Goal: Information Seeking & Learning: Learn about a topic

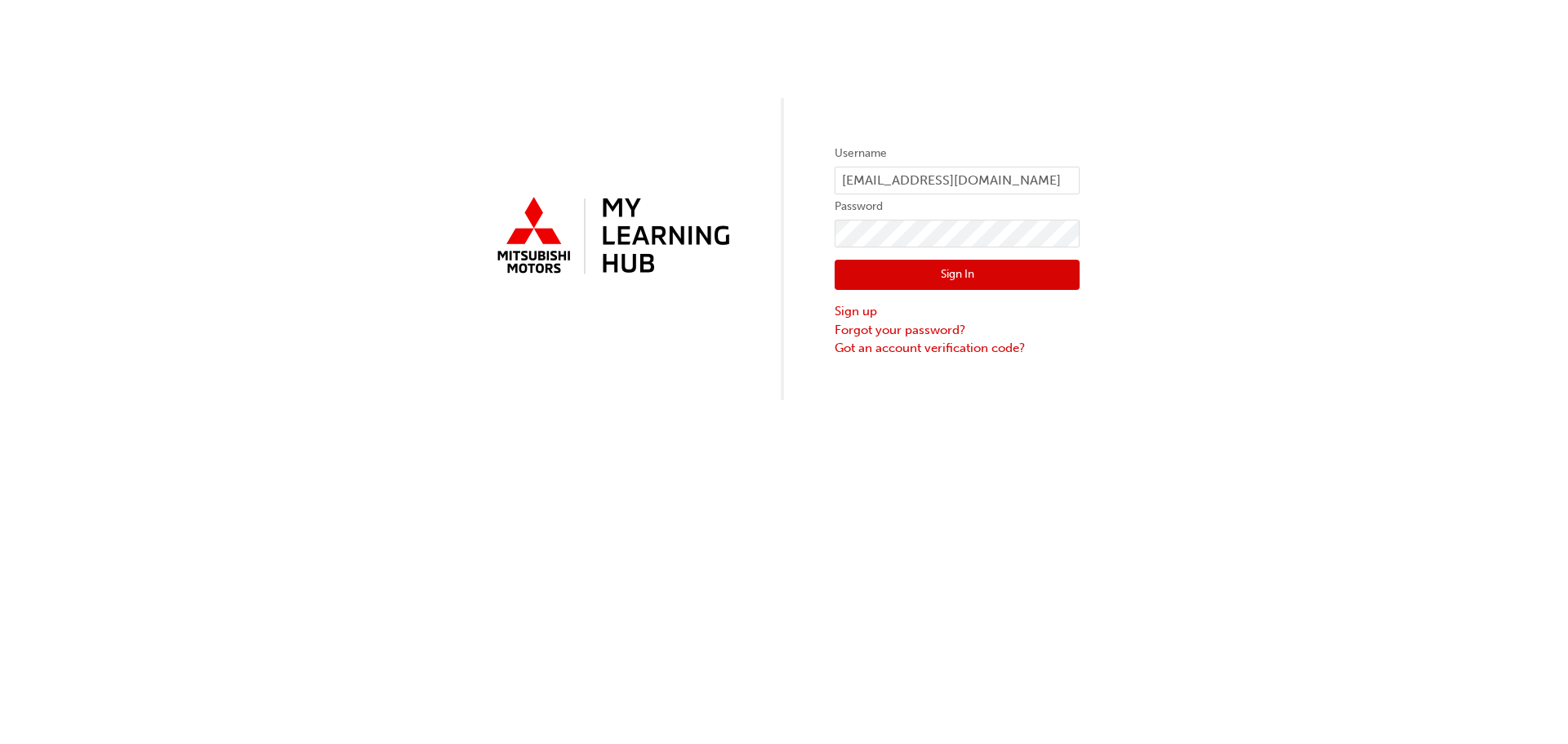
click at [801, 184] on div "Username [PERSON_NAME][EMAIL_ADDRESS][DOMAIN_NAME] Password Sign In Sign up For…" at bounding box center [784, 200] width 1568 height 400
type input "0005239516"
click at [915, 271] on button "Sign In" at bounding box center [957, 274] width 245 height 31
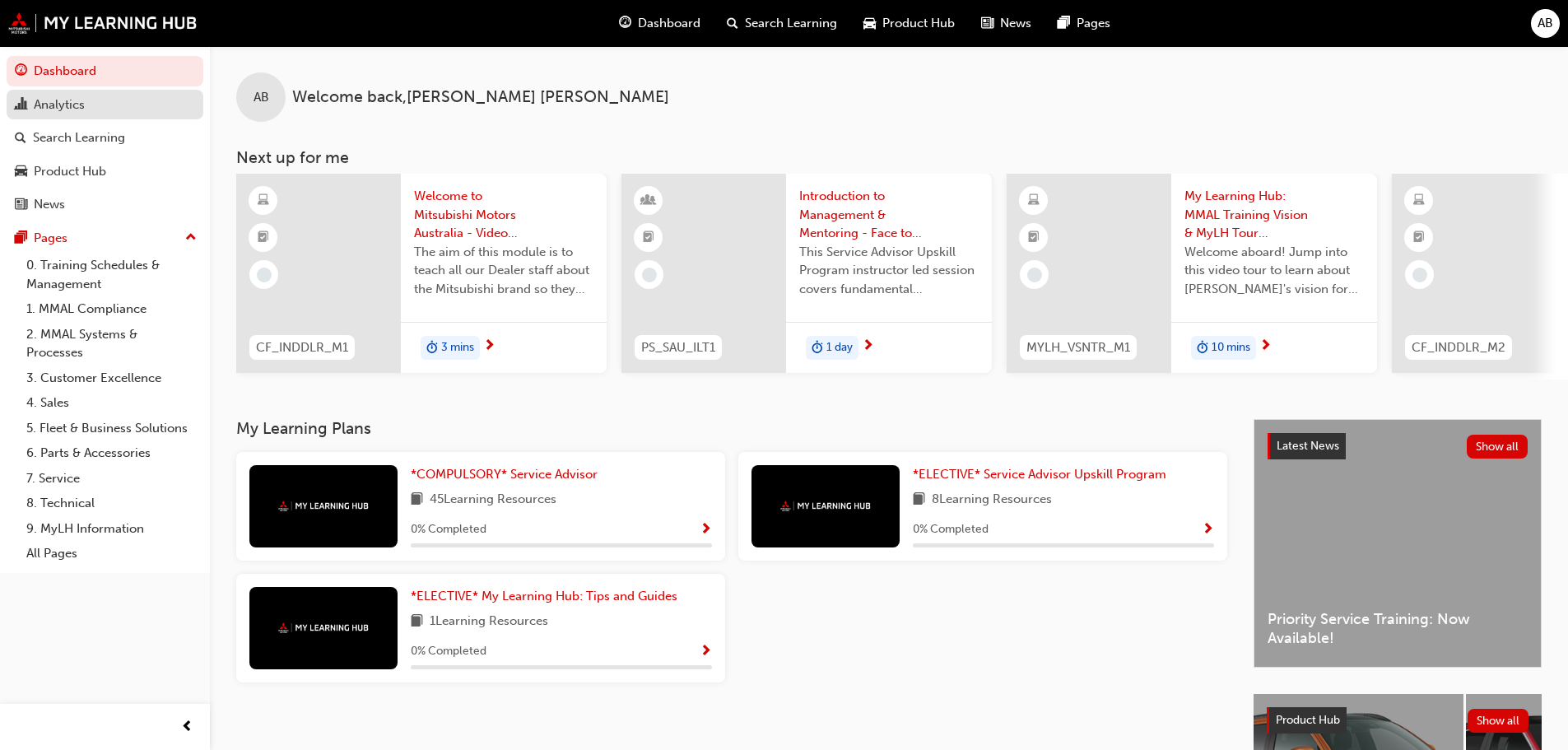
click at [86, 111] on div "Analytics" at bounding box center [105, 105] width 180 height 20
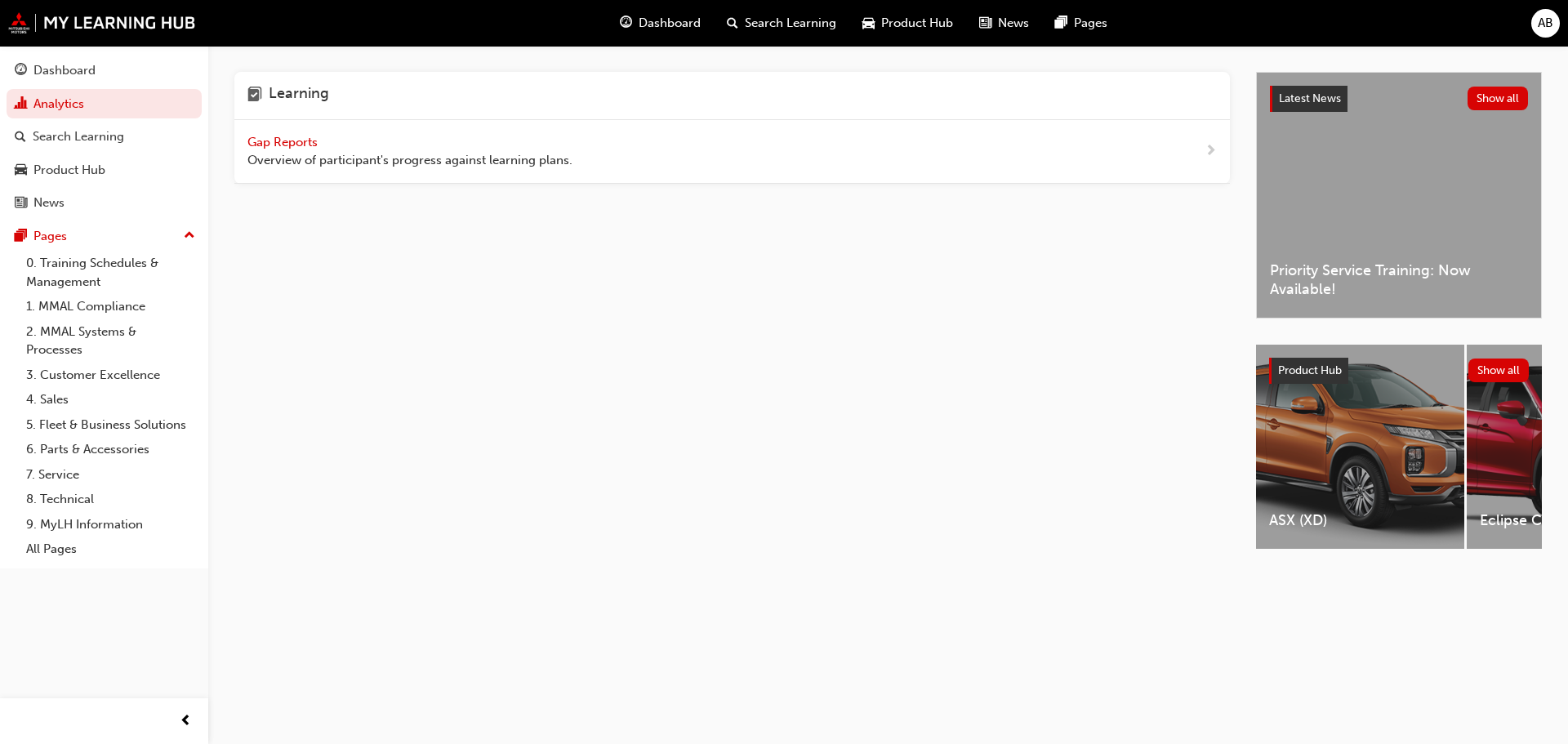
click at [299, 145] on span "Gap Reports" at bounding box center [284, 143] width 73 height 15
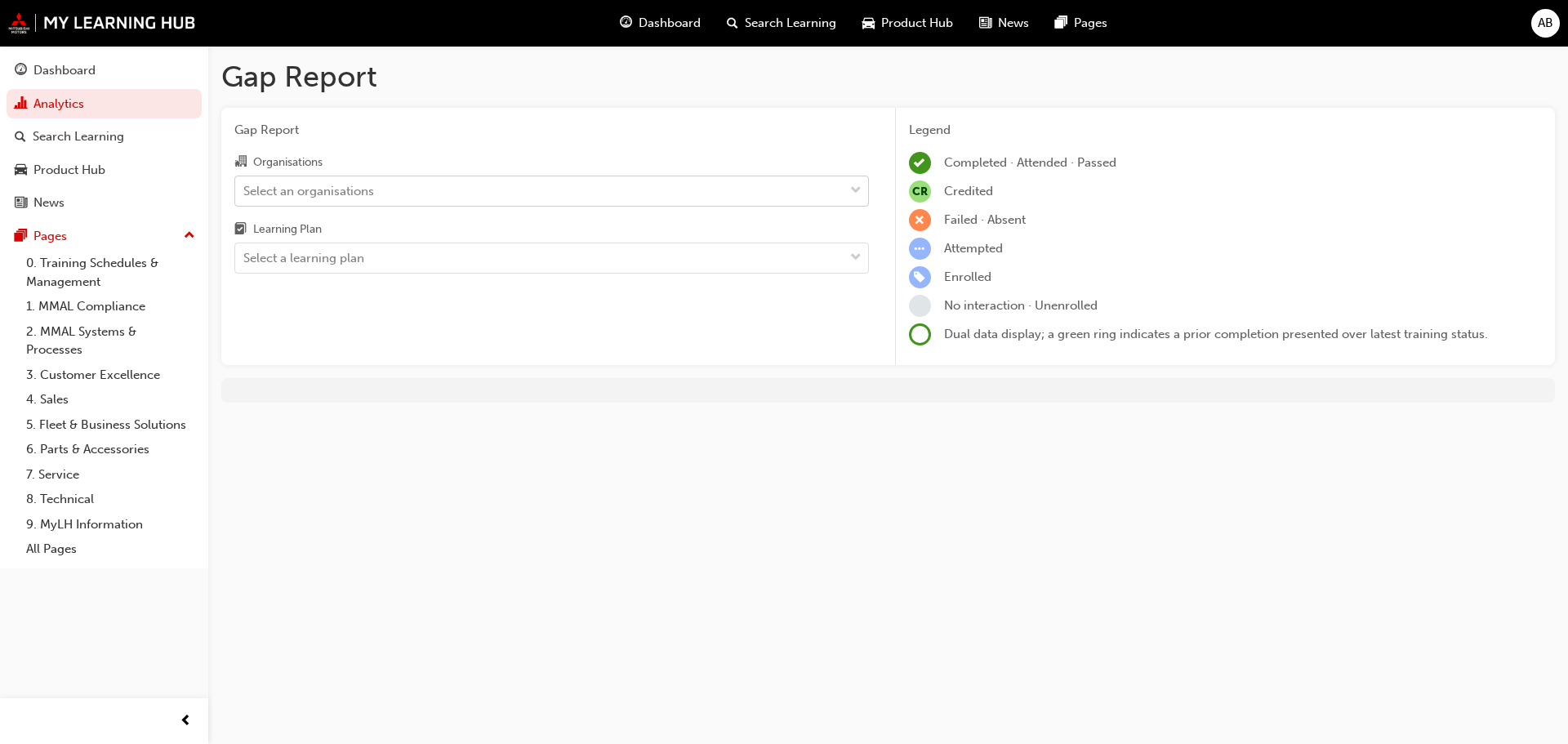
click at [388, 188] on div "Select an organisations" at bounding box center [539, 190] width 608 height 28
click at [245, 188] on input "Organisations Select an organisations" at bounding box center [244, 189] width 2 height 14
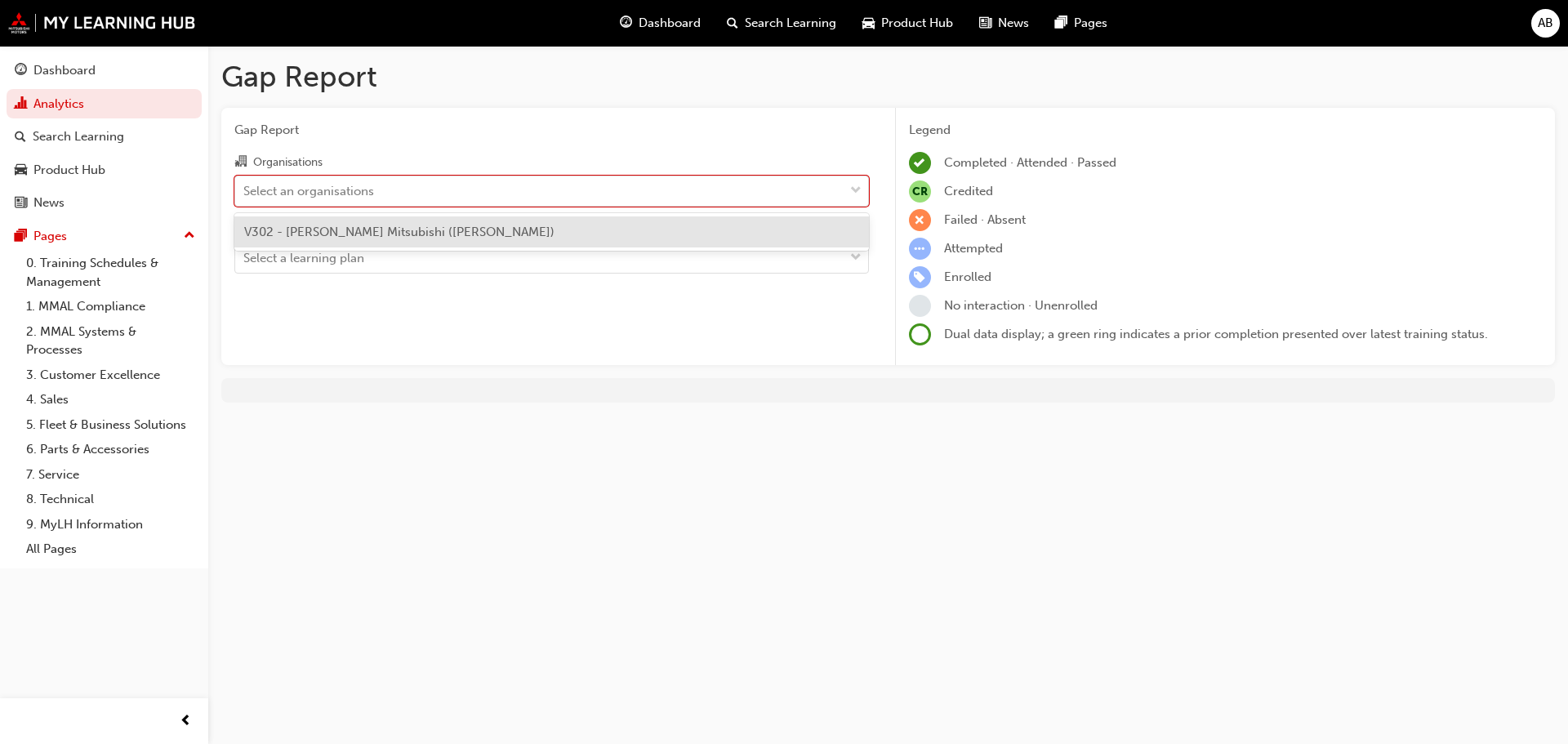
click at [388, 242] on div "V302 - [PERSON_NAME] Mitsubishi ([PERSON_NAME])" at bounding box center [551, 232] width 635 height 32
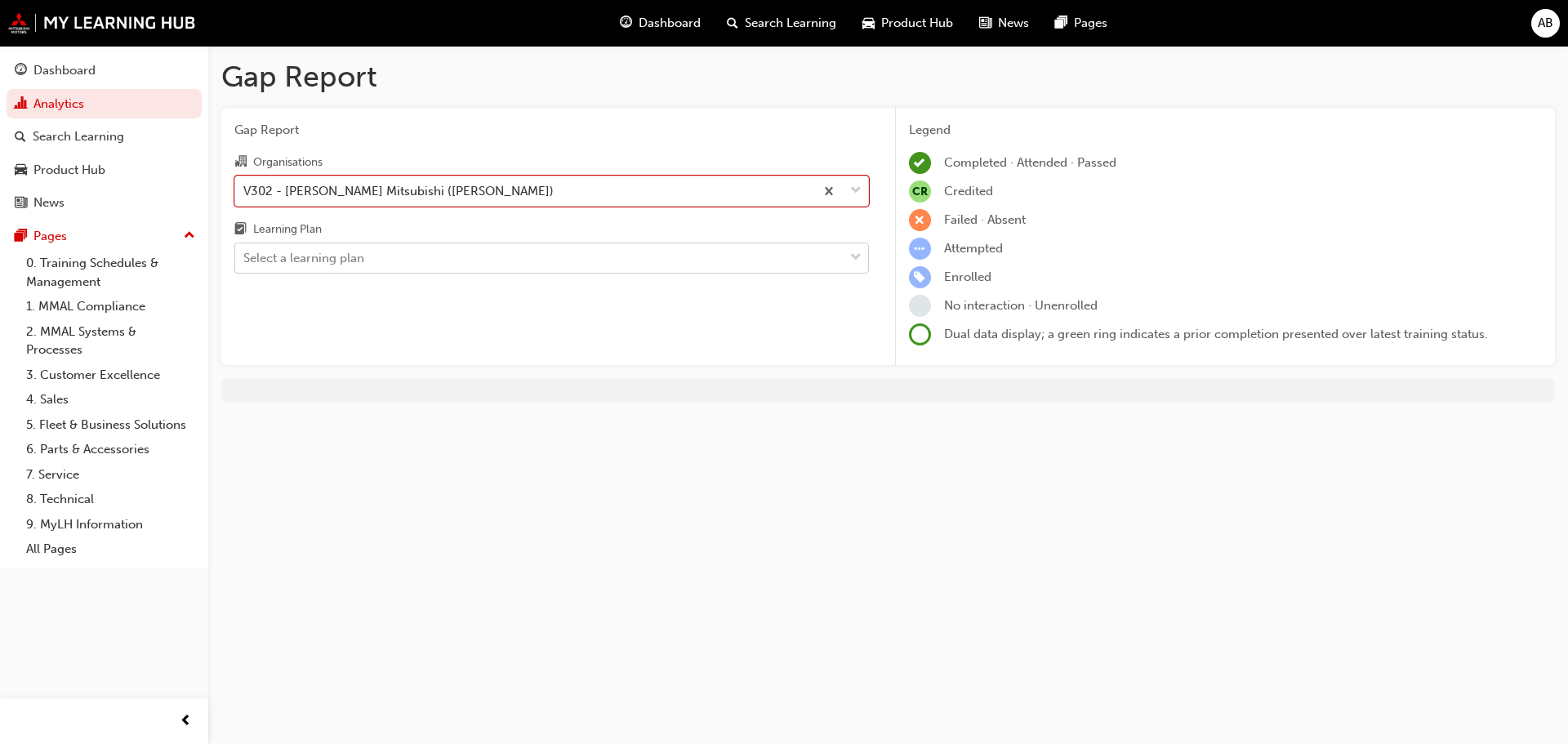
click at [378, 266] on div "Select a learning plan" at bounding box center [539, 259] width 608 height 28
click at [245, 264] on input "Learning Plan Select a learning plan" at bounding box center [244, 258] width 2 height 14
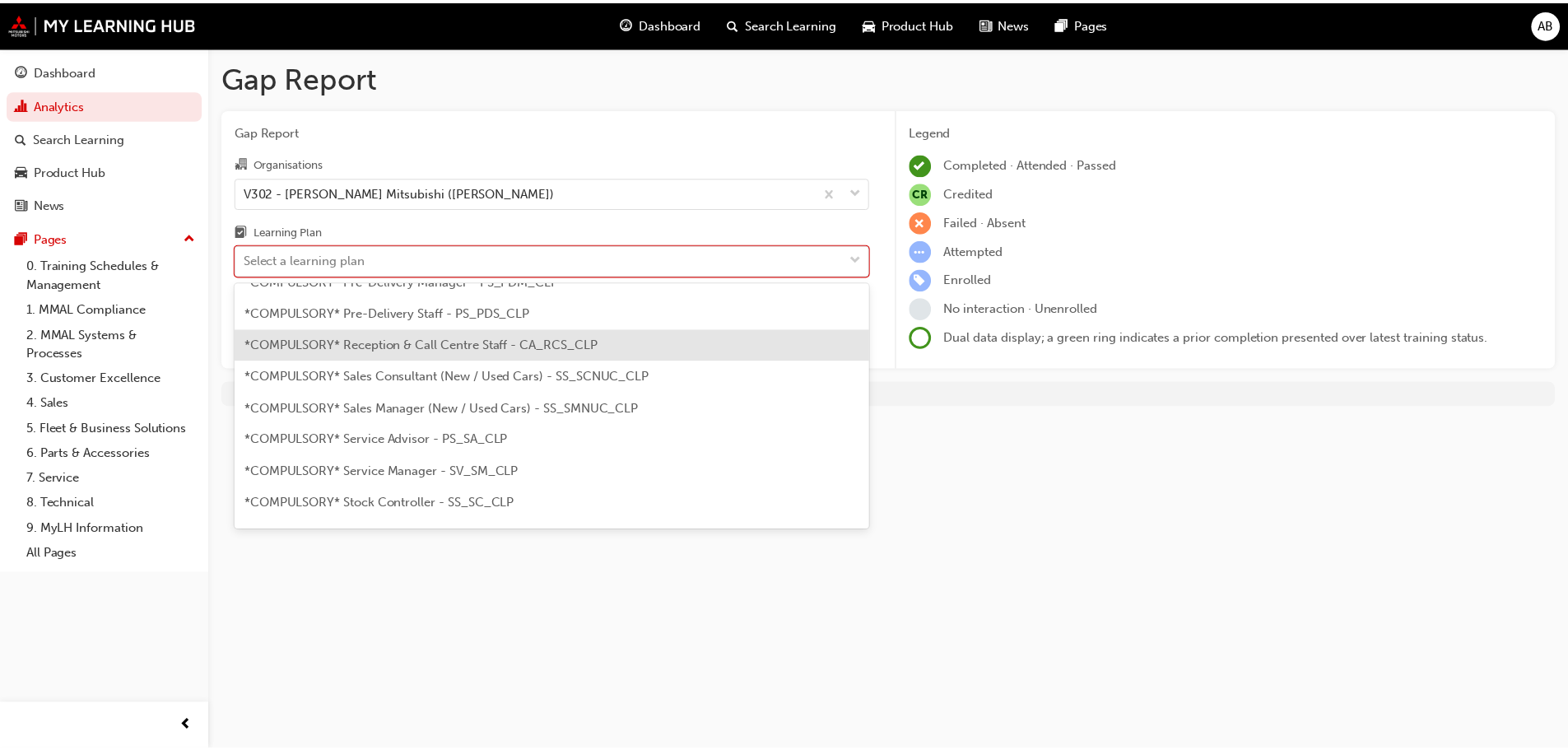
scroll to position [494, 0]
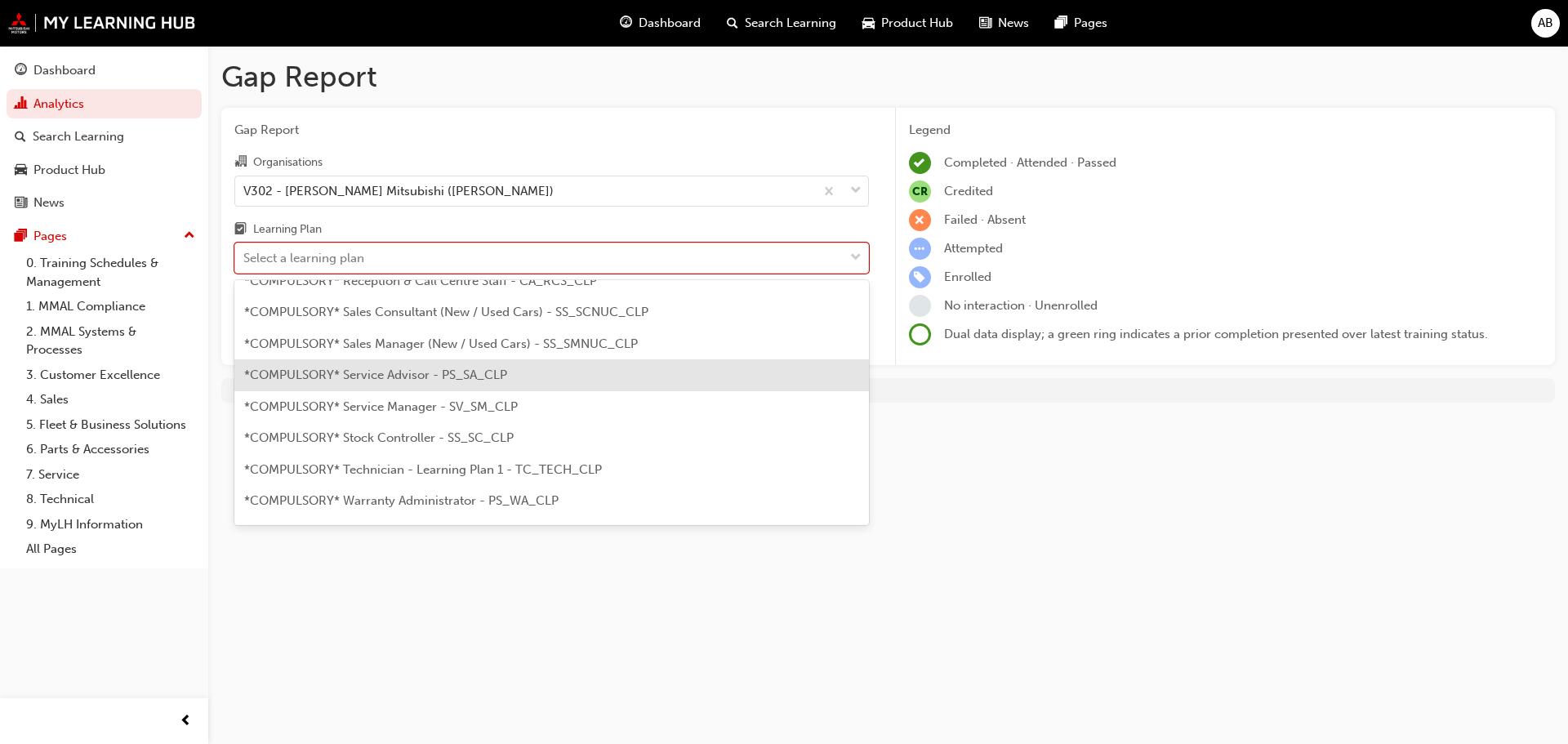
click at [455, 381] on span "*COMPULSORY* Service Advisor - PS_SA_CLP" at bounding box center [375, 375] width 263 height 15
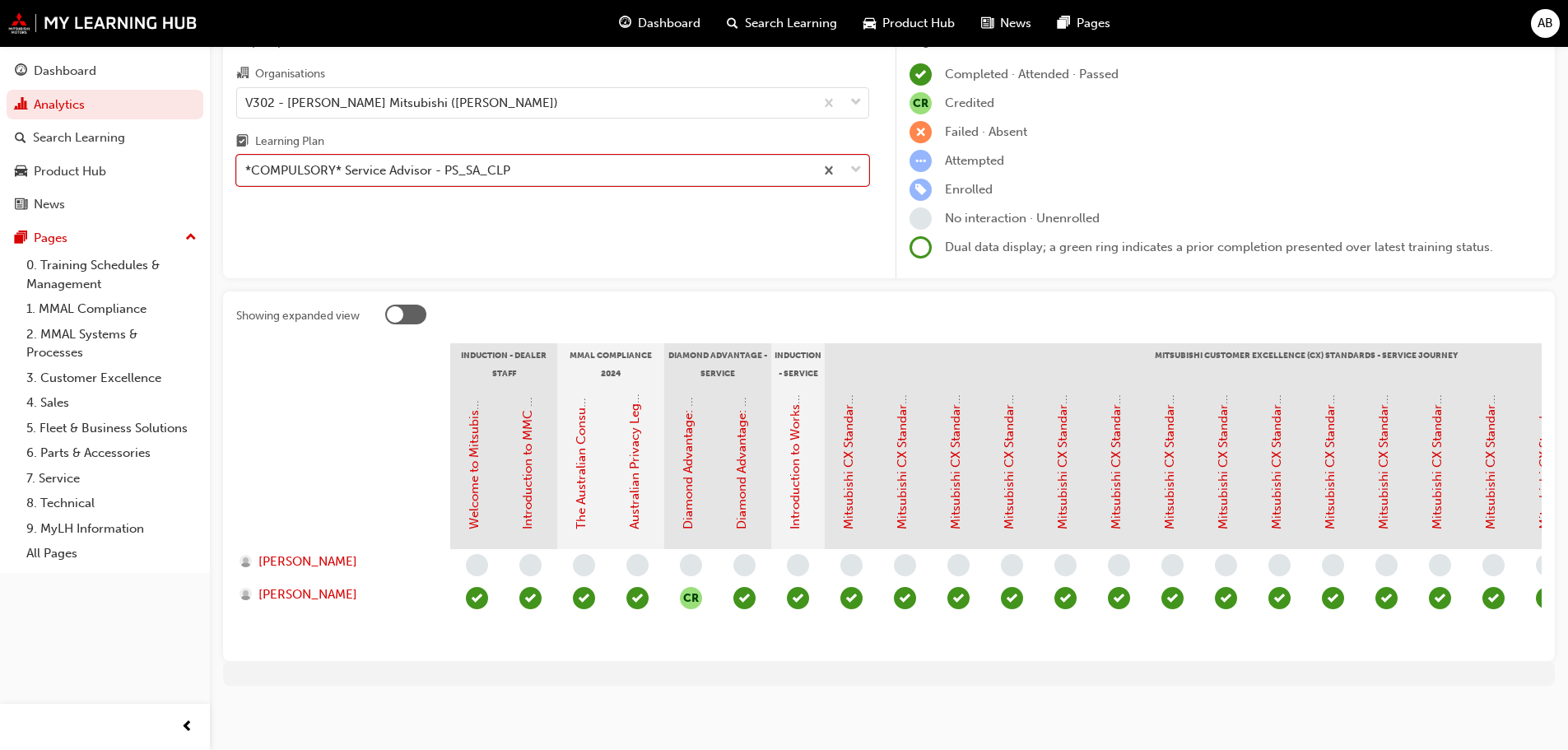
scroll to position [105, 0]
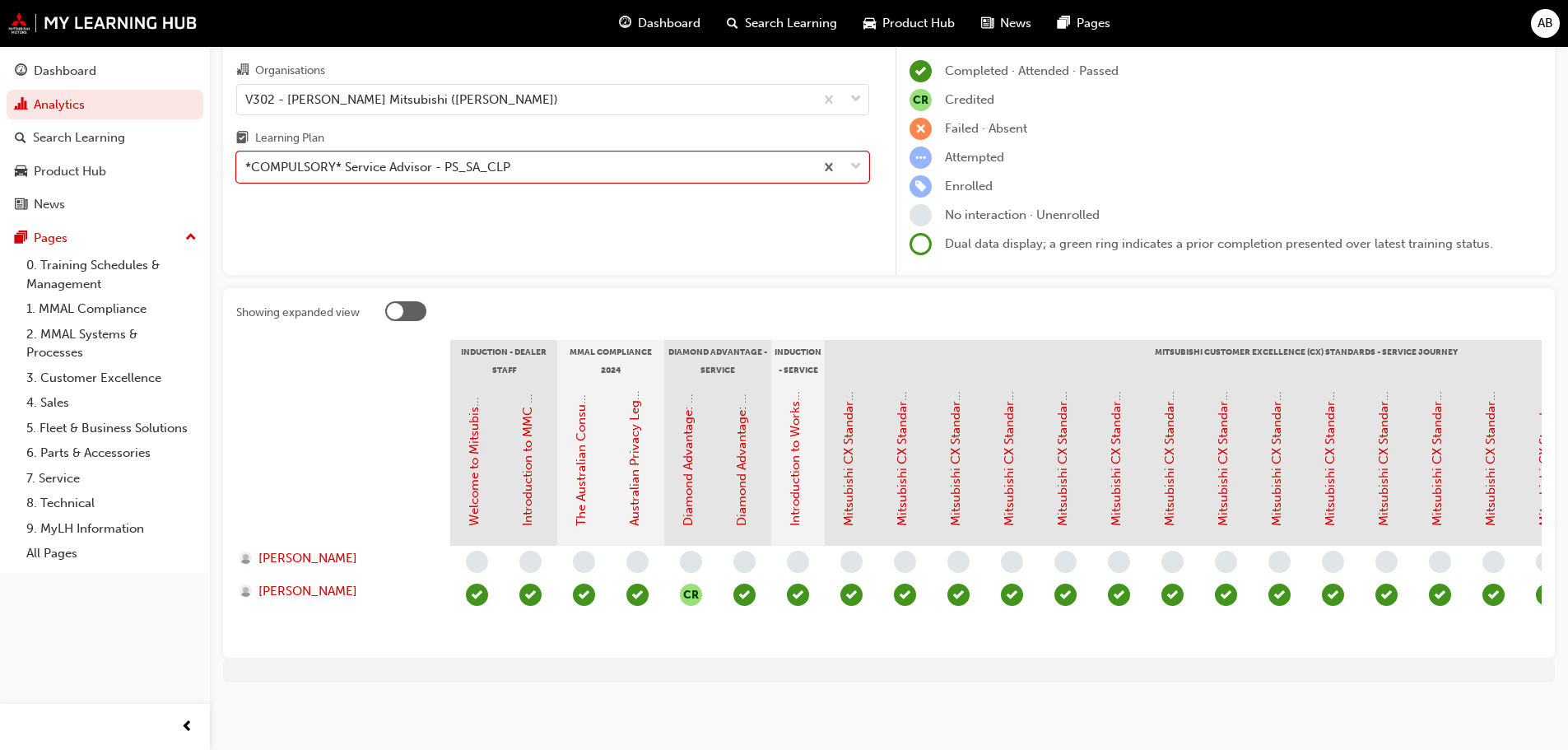
click at [478, 551] on span "learningRecordVerb_NONE-icon" at bounding box center [477, 562] width 22 height 22
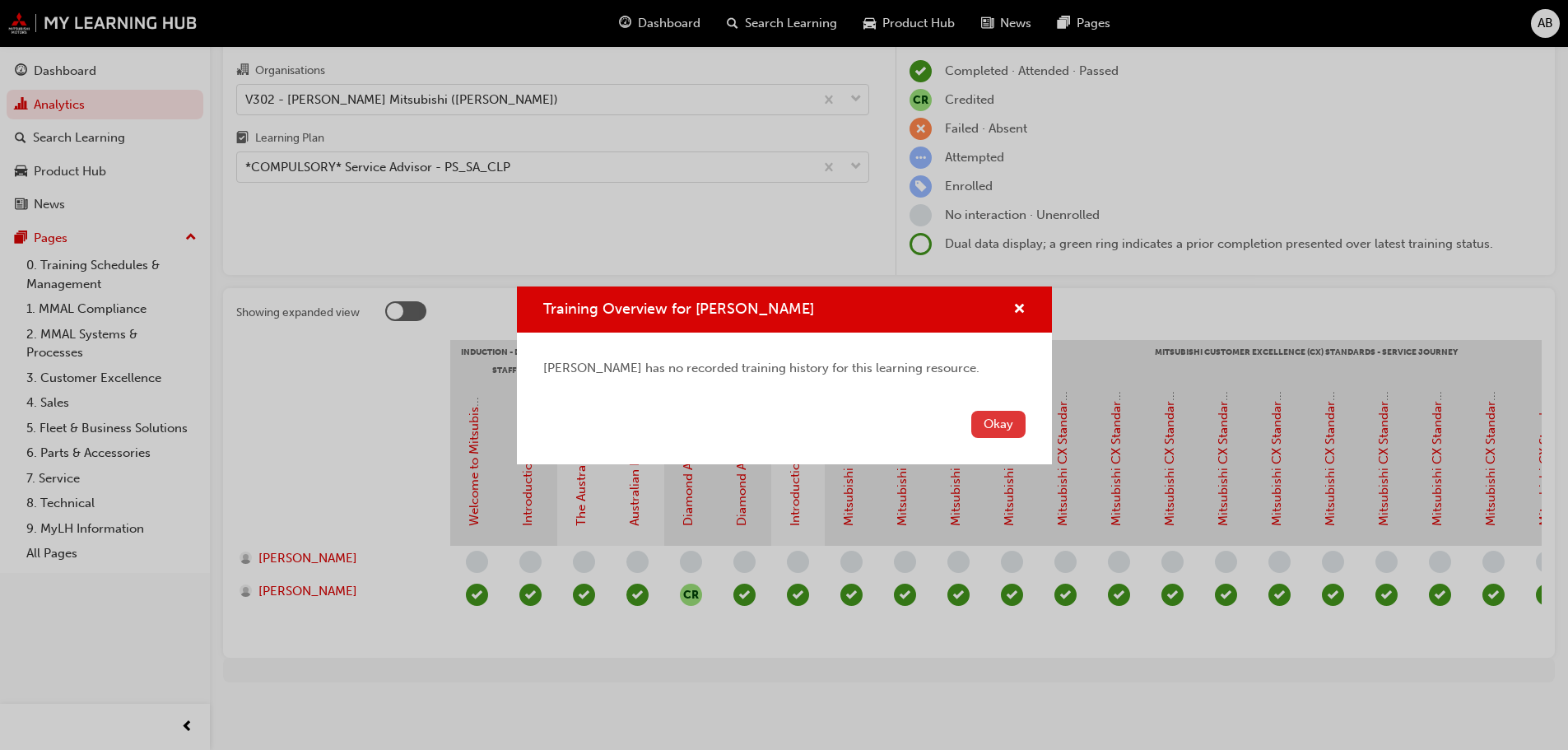
click at [1011, 428] on button "Okay" at bounding box center [998, 425] width 55 height 27
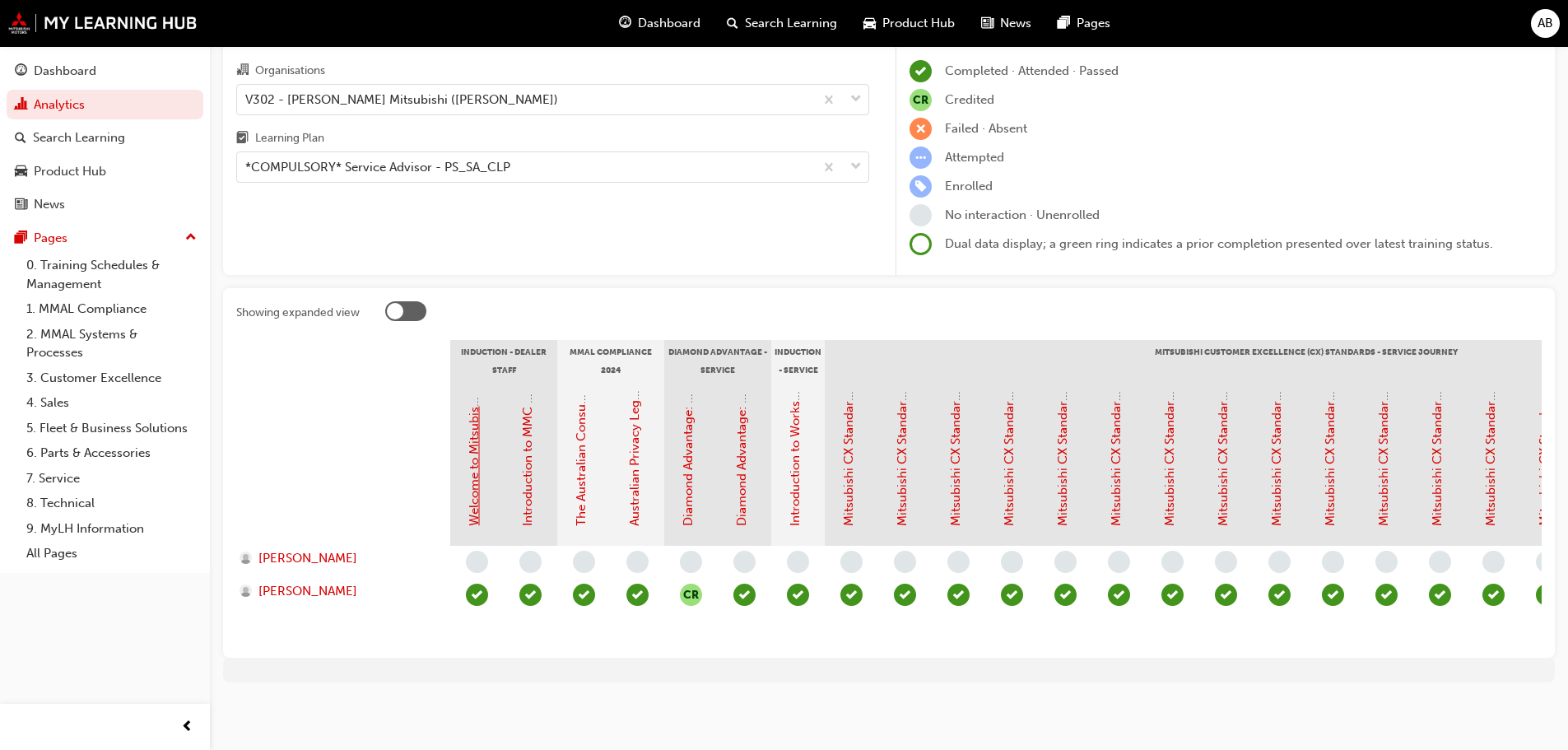
click at [467, 453] on link "Welcome to Mitsubishi Motors Australia - Video (Dealer Induction)" at bounding box center [474, 337] width 15 height 377
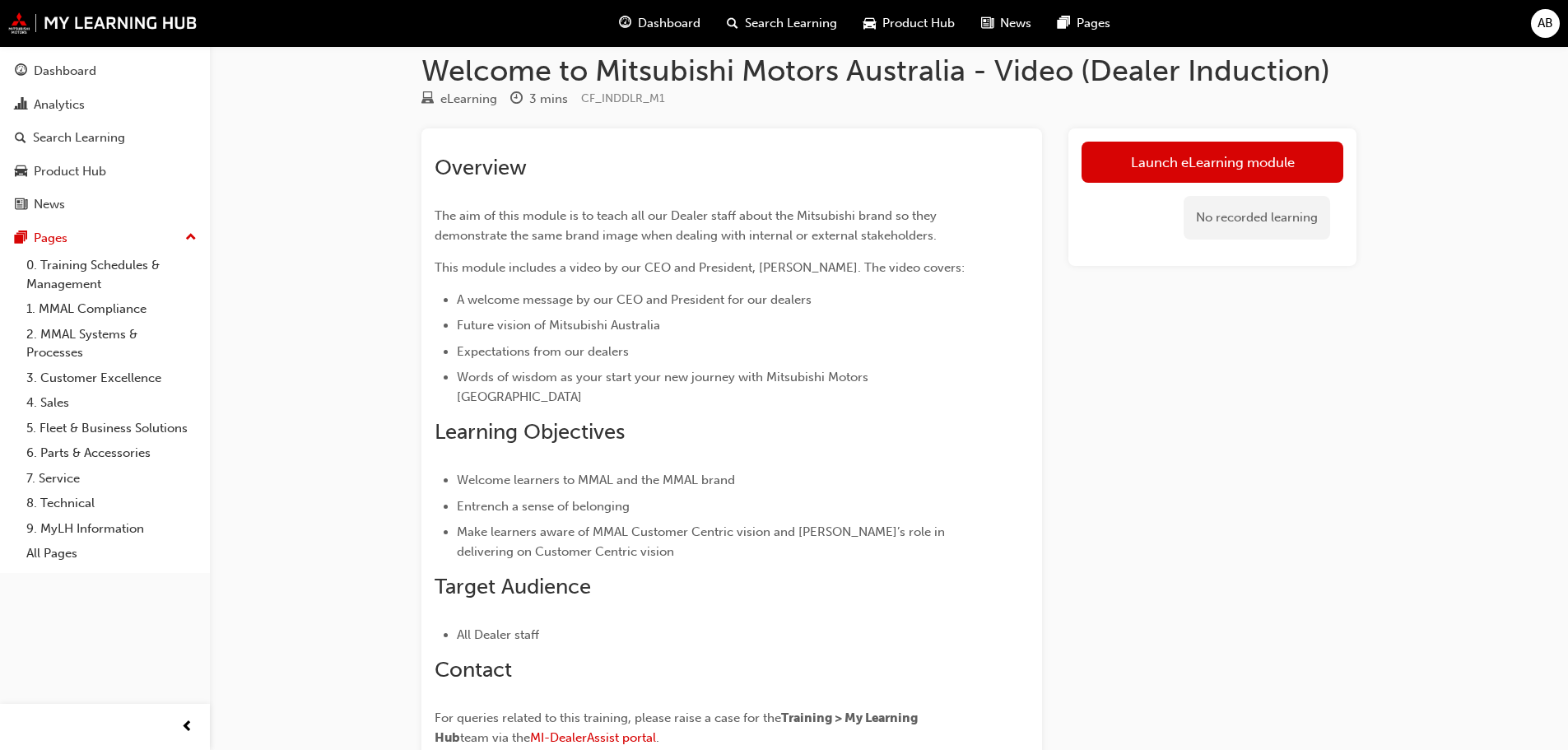
scroll to position [82, 0]
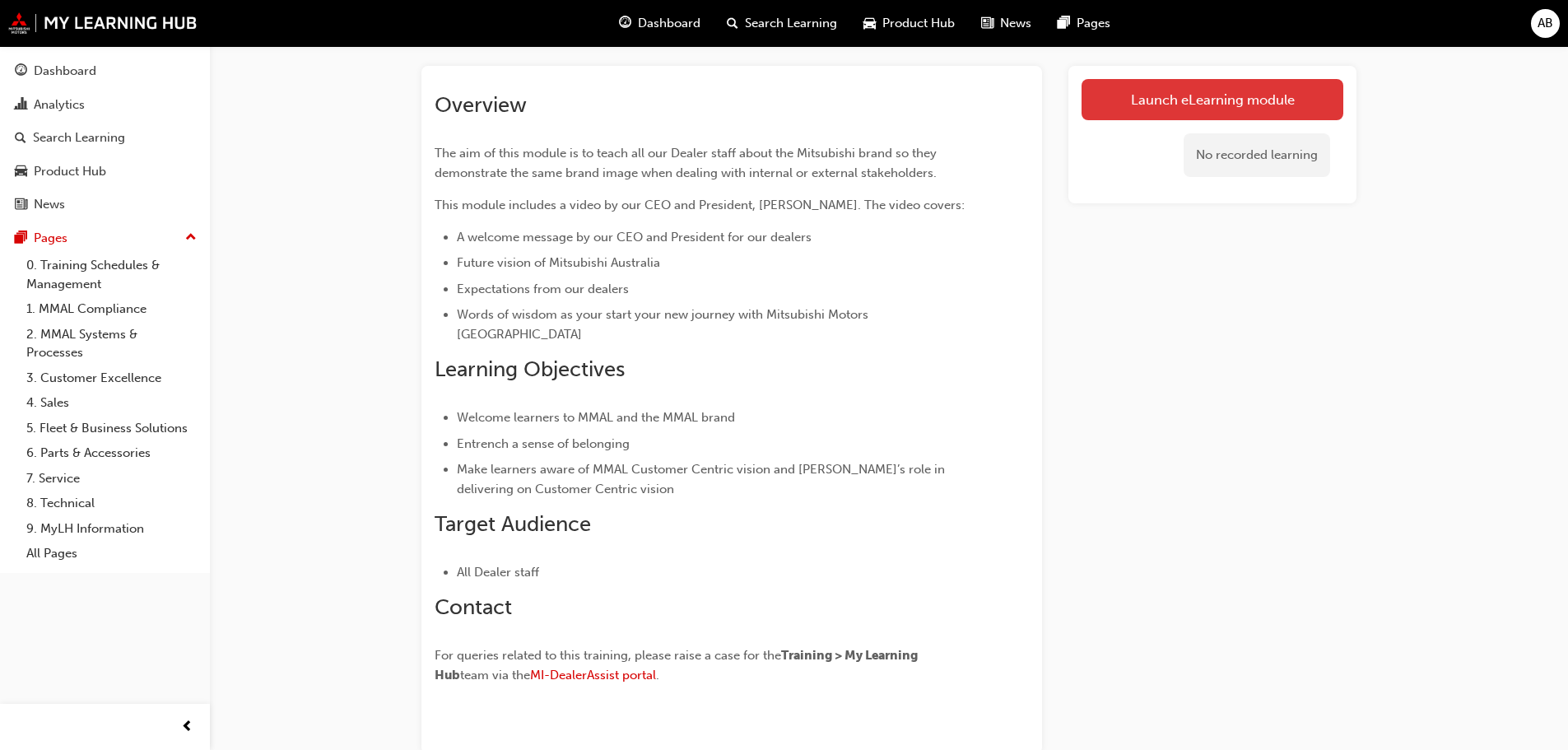
click at [1195, 100] on link "Launch eLearning module" at bounding box center [1212, 99] width 261 height 41
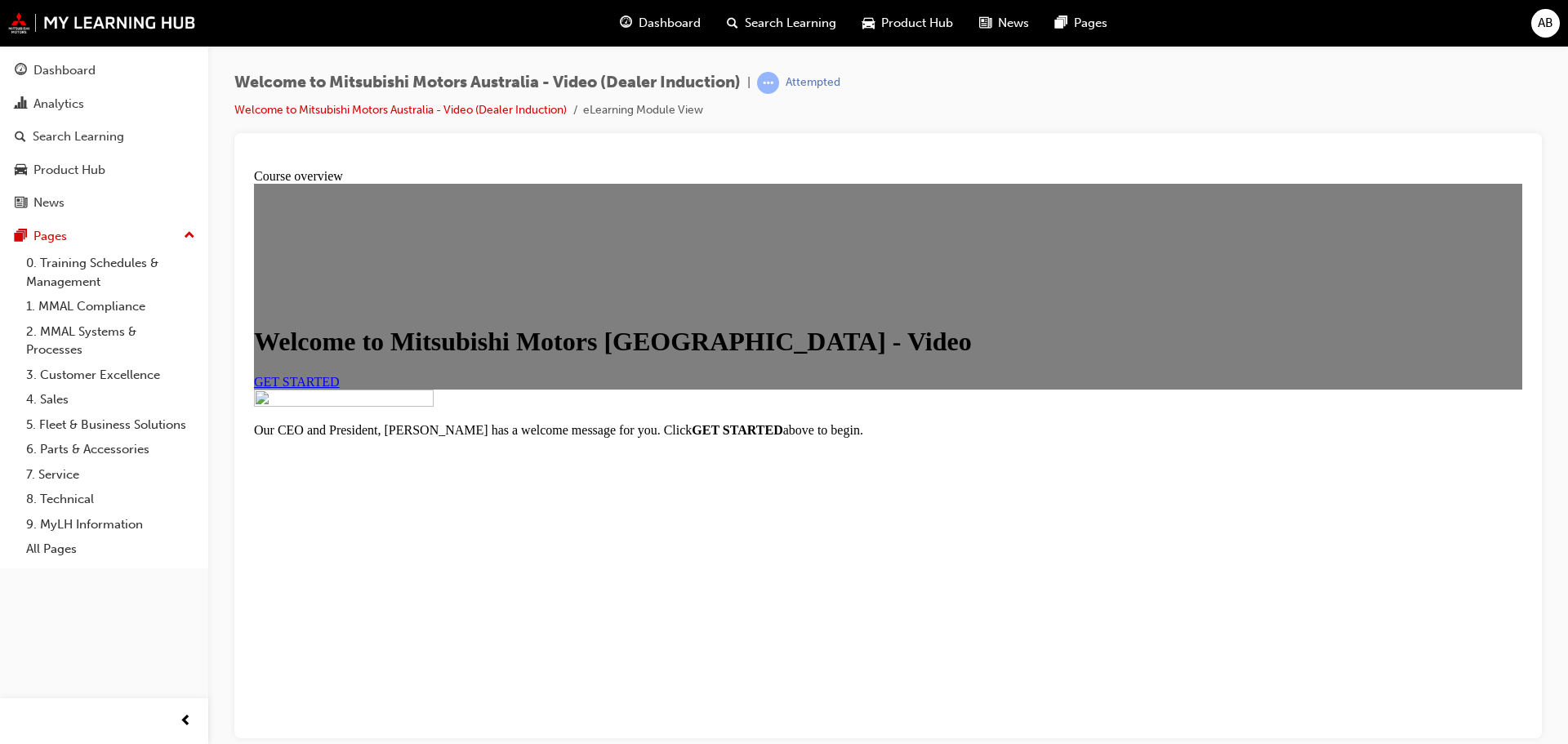
click at [339, 388] on span "GET STARTED" at bounding box center [296, 380] width 86 height 14
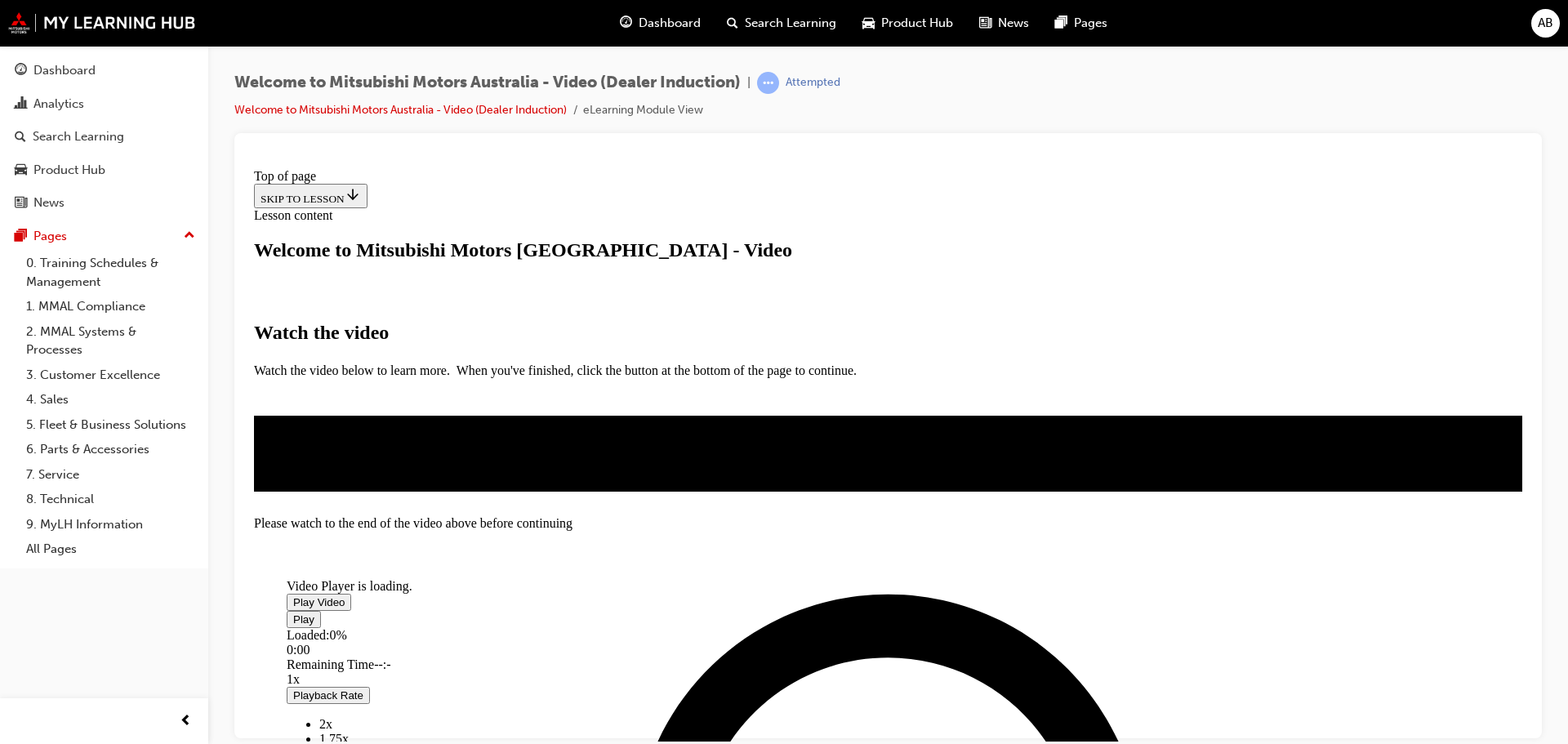
click at [293, 596] on span "Video player" at bounding box center [293, 601] width 0 height 13
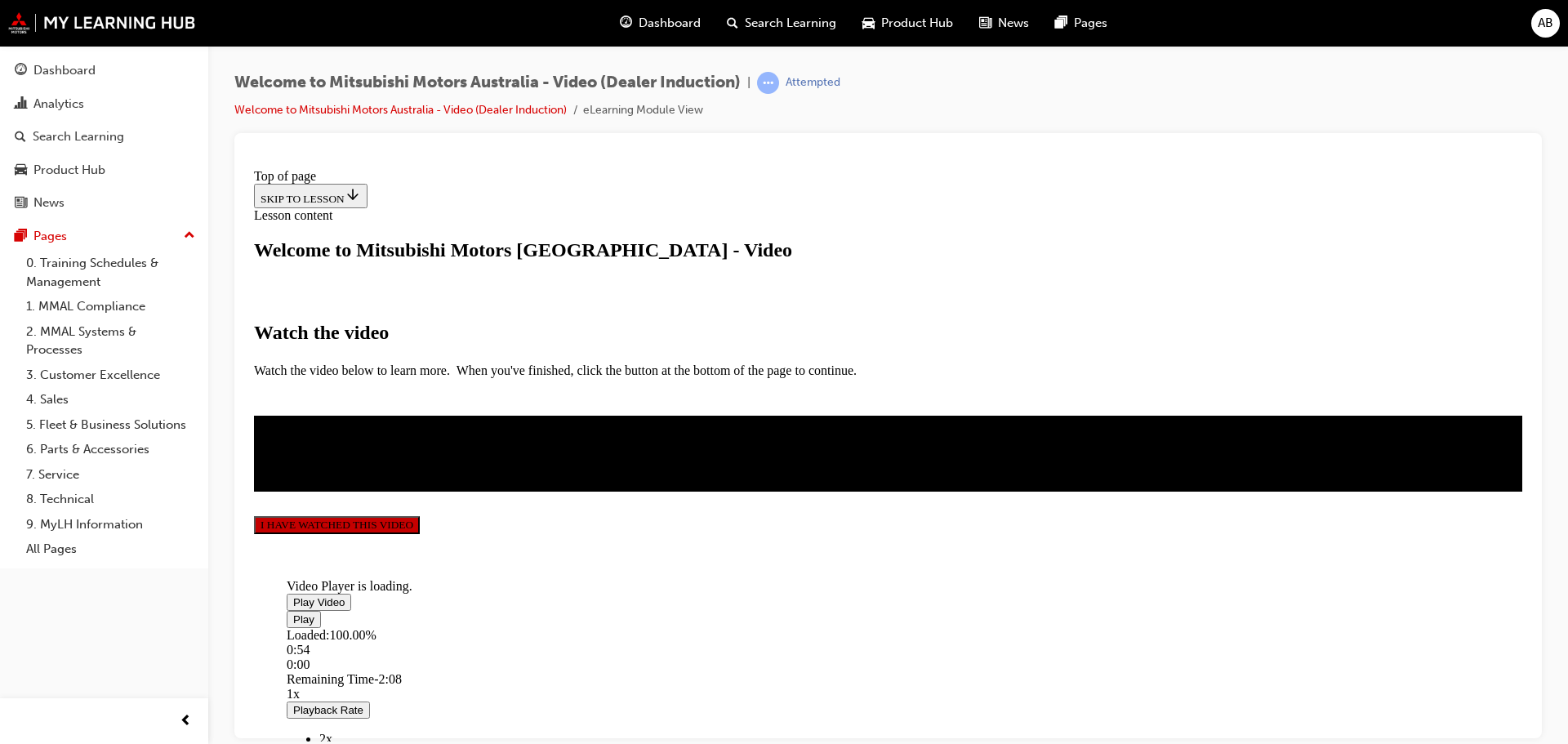
scroll to position [384, 0]
click at [420, 533] on button "I HAVE WATCHED THIS VIDEO" at bounding box center [336, 525] width 166 height 18
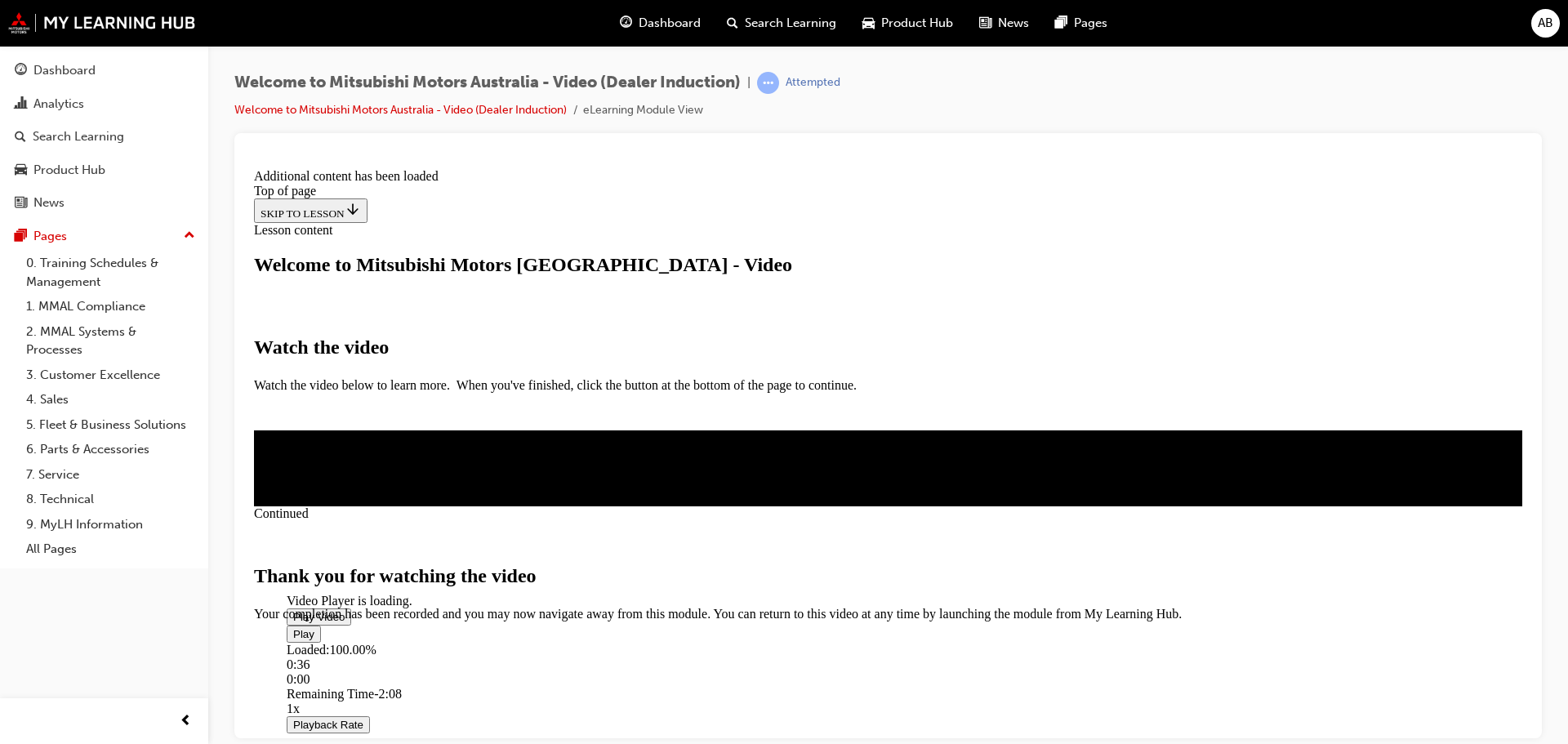
scroll to position [519, 0]
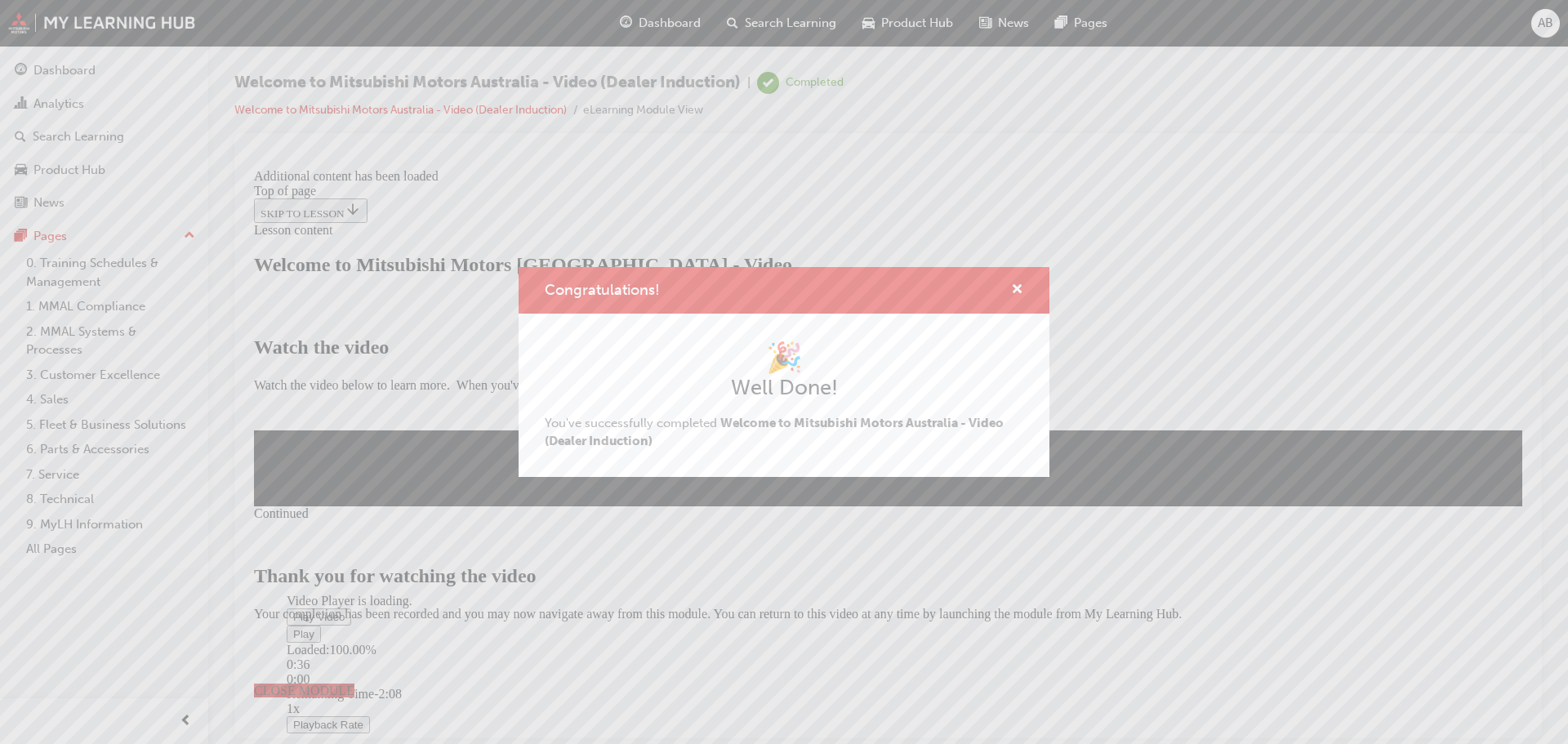
click at [1035, 618] on div "Congratulations! 🎉 Well Done! You've successfully completed Welcome to Mitsubis…" at bounding box center [784, 372] width 1568 height 744
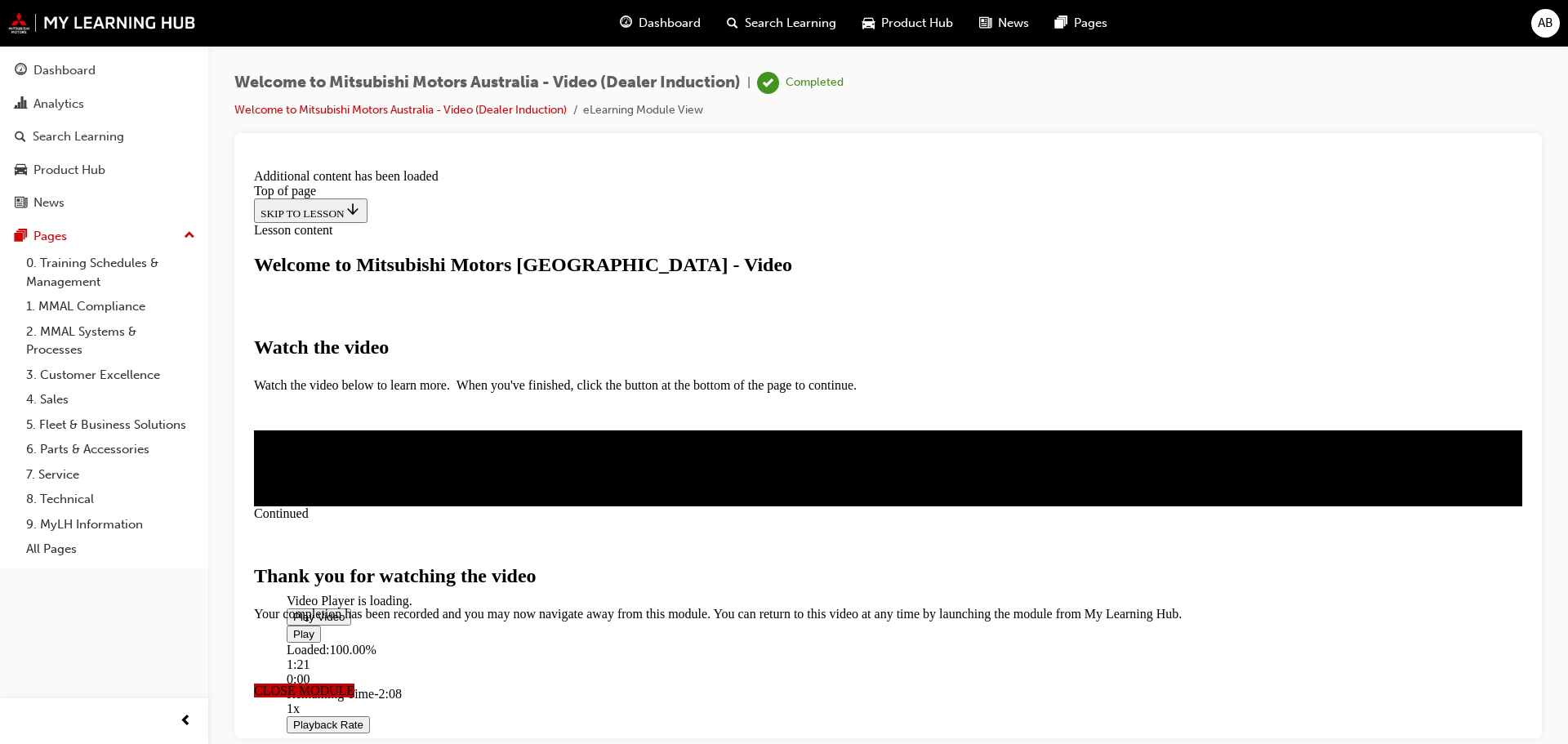
click at [354, 683] on span "CLOSE MODULE" at bounding box center [304, 690] width 100 height 14
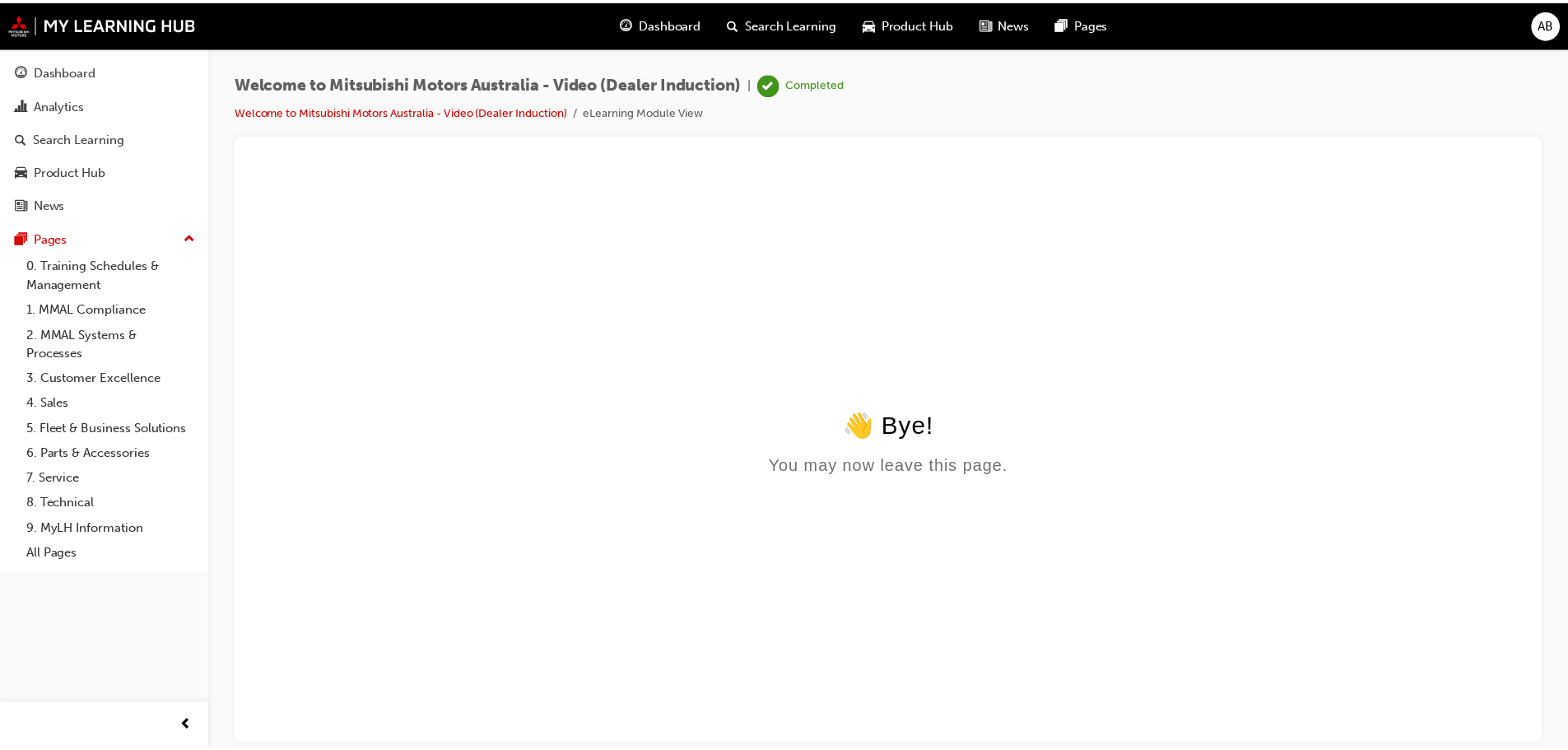
scroll to position [0, 0]
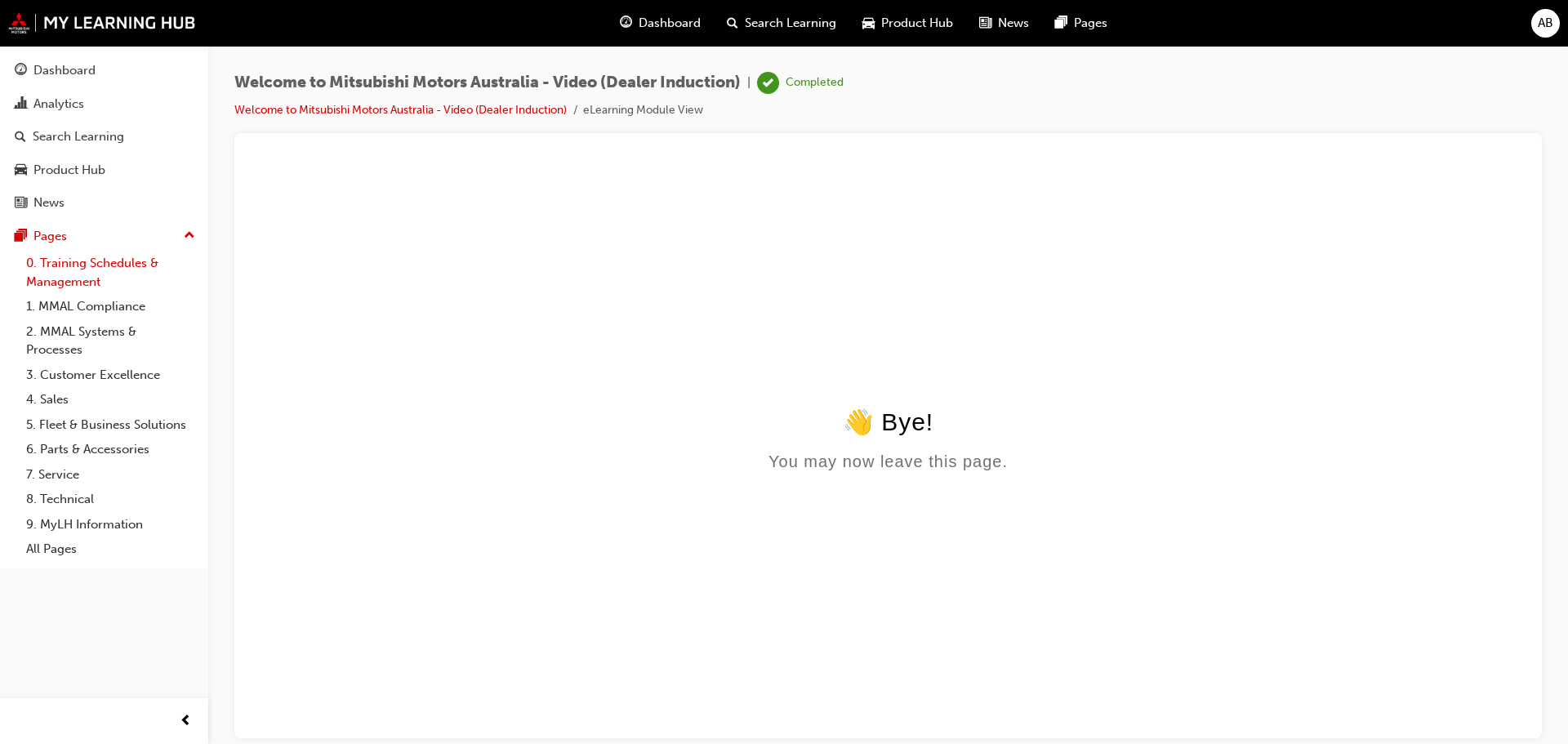
click at [89, 269] on link "0. Training Schedules & Management" at bounding box center [110, 273] width 182 height 43
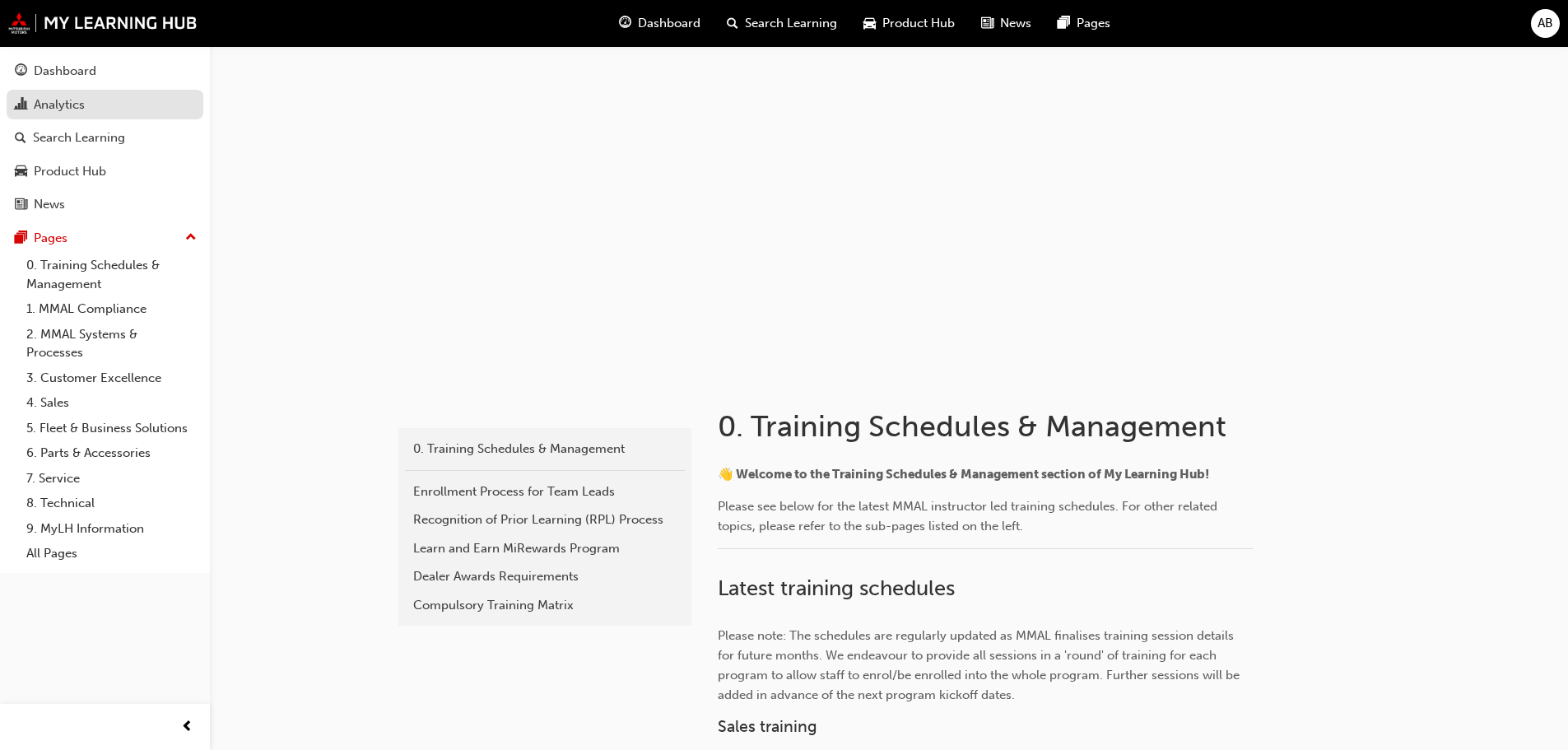
click at [87, 93] on link "Analytics" at bounding box center [105, 105] width 197 height 30
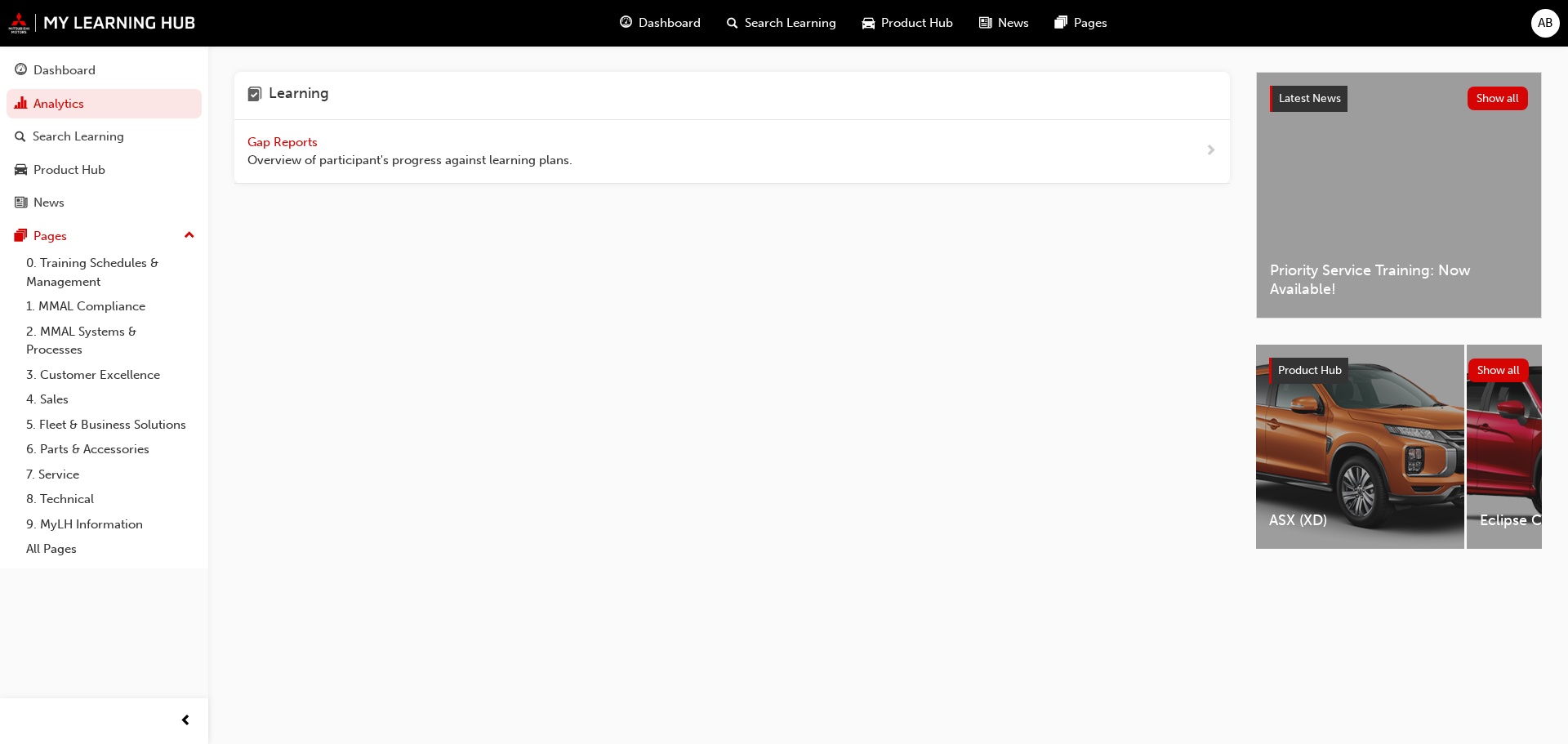
click at [307, 140] on span "Gap Reports" at bounding box center [284, 143] width 73 height 15
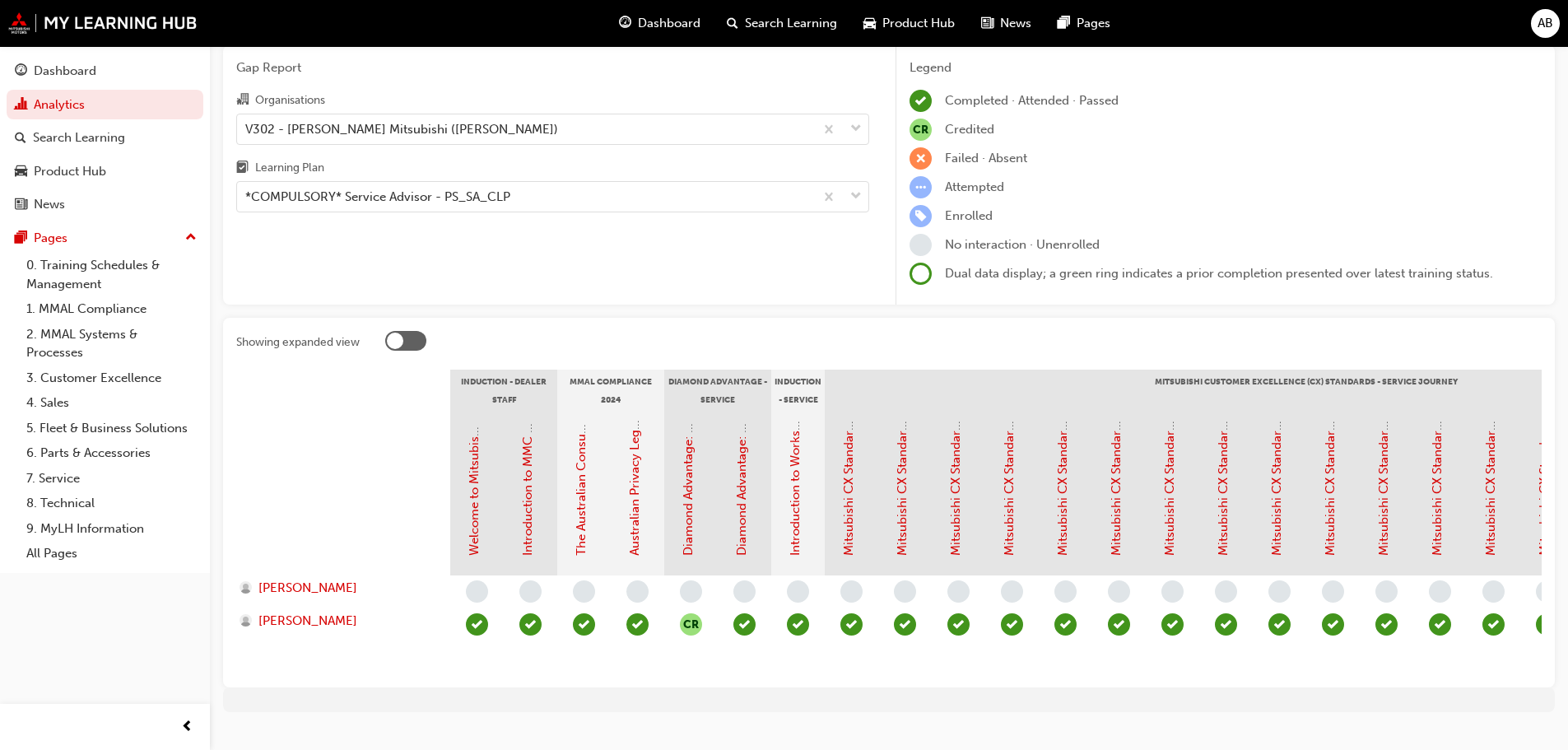
scroll to position [82, 0]
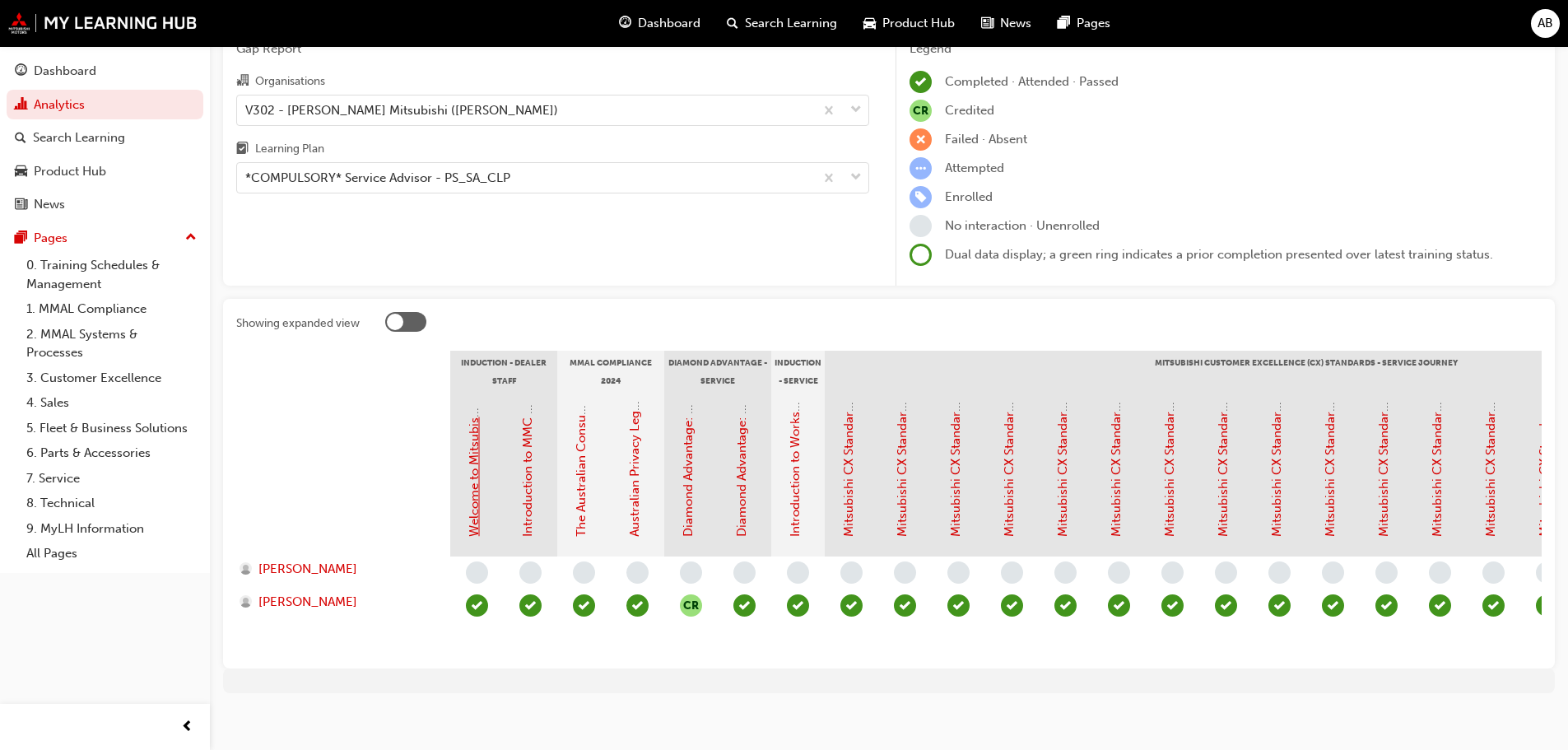
click at [480, 463] on link "Welcome to Mitsubishi Motors Australia - Video (Dealer Induction)" at bounding box center [474, 348] width 15 height 377
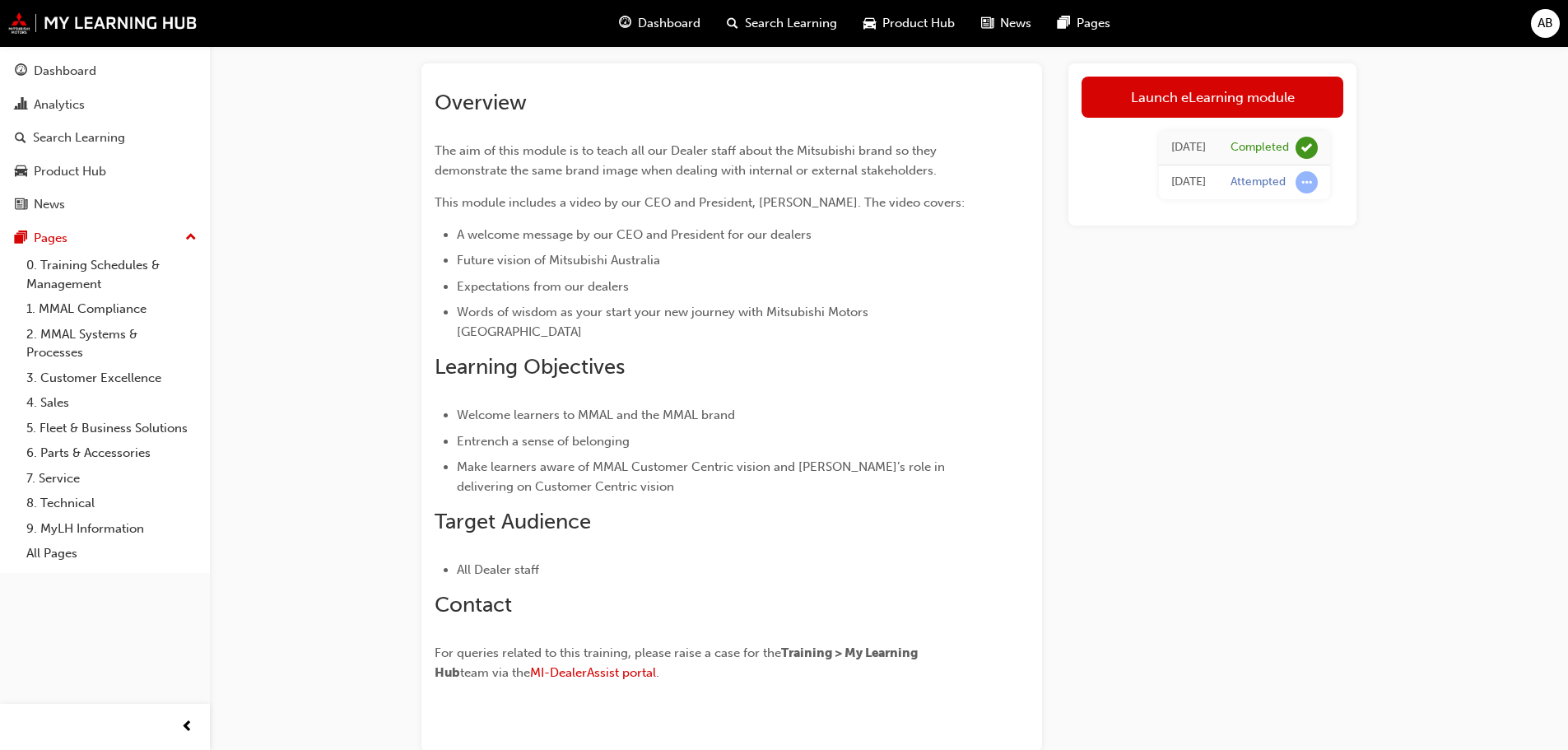
scroll to position [161, 0]
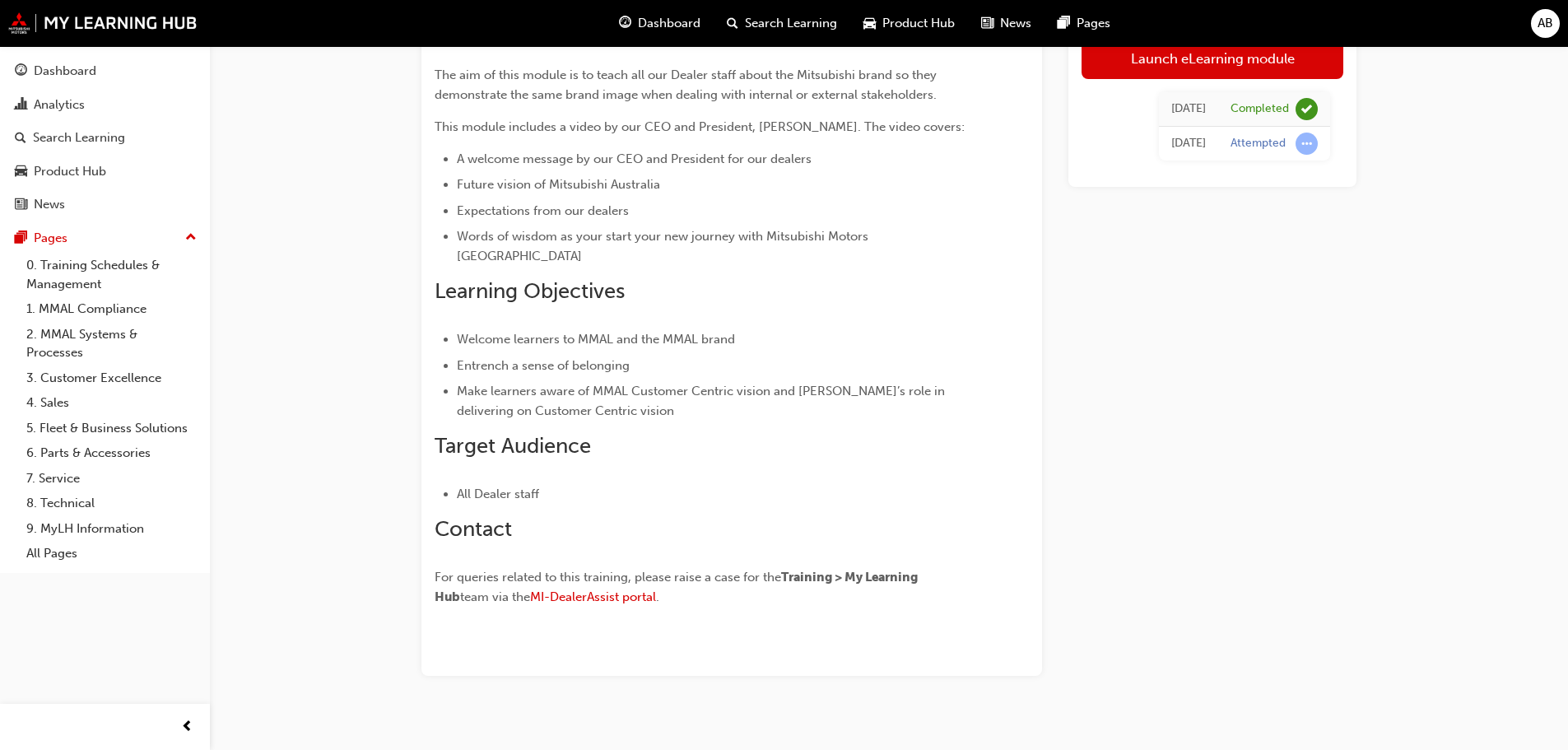
click at [196, 238] on span "up-icon" at bounding box center [191, 237] width 12 height 21
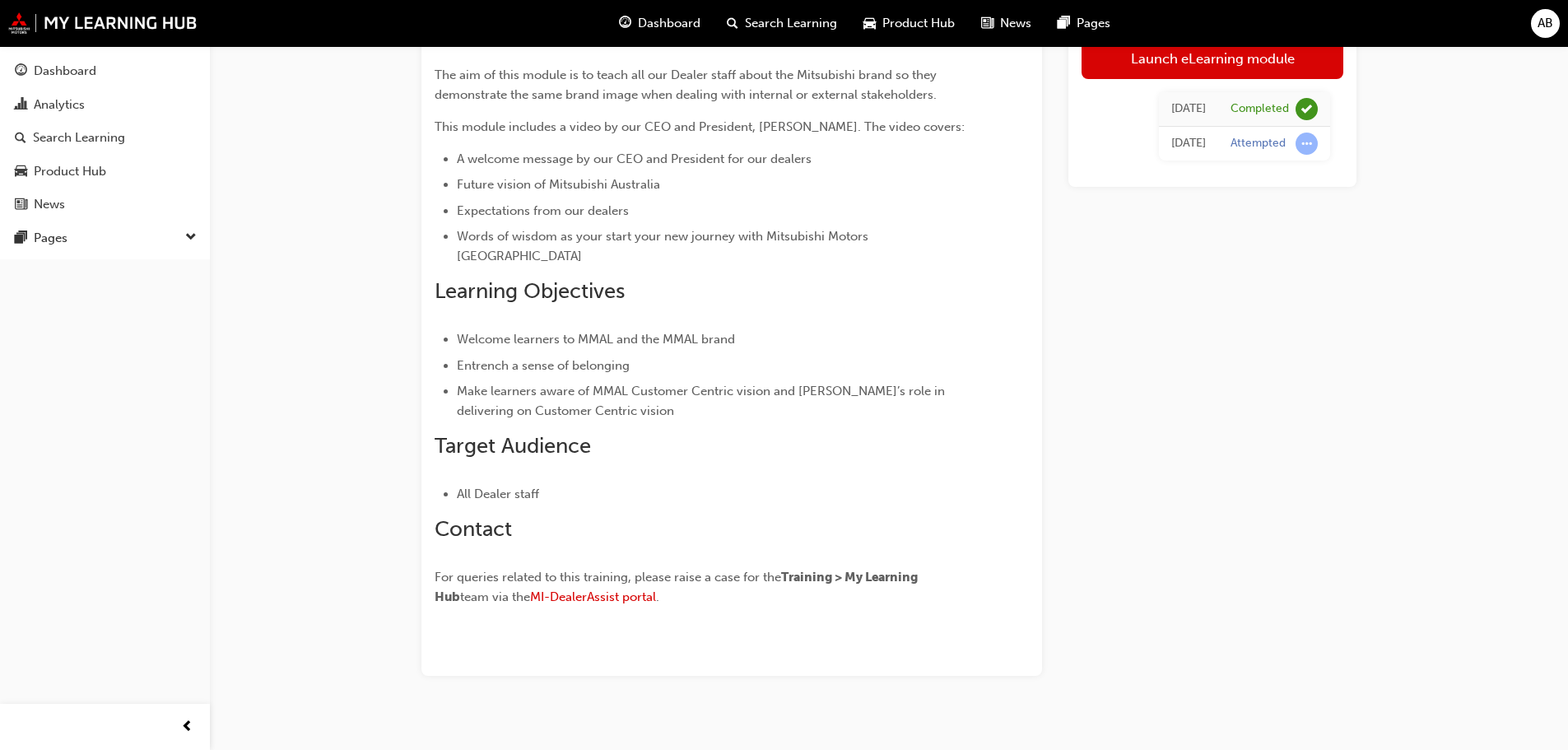
click at [196, 237] on span "down-icon" at bounding box center [191, 237] width 12 height 21
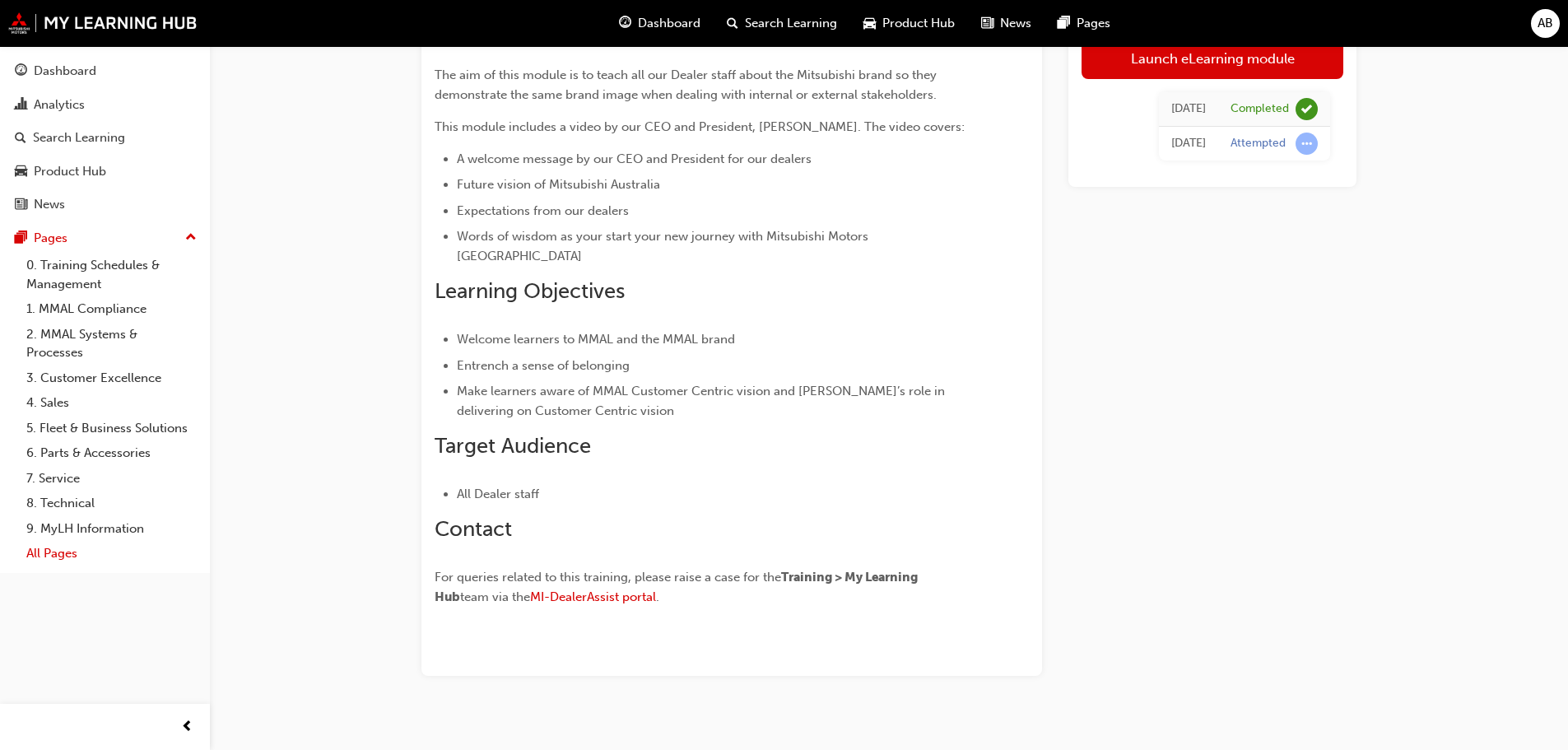
click at [66, 554] on link "All Pages" at bounding box center [111, 553] width 183 height 25
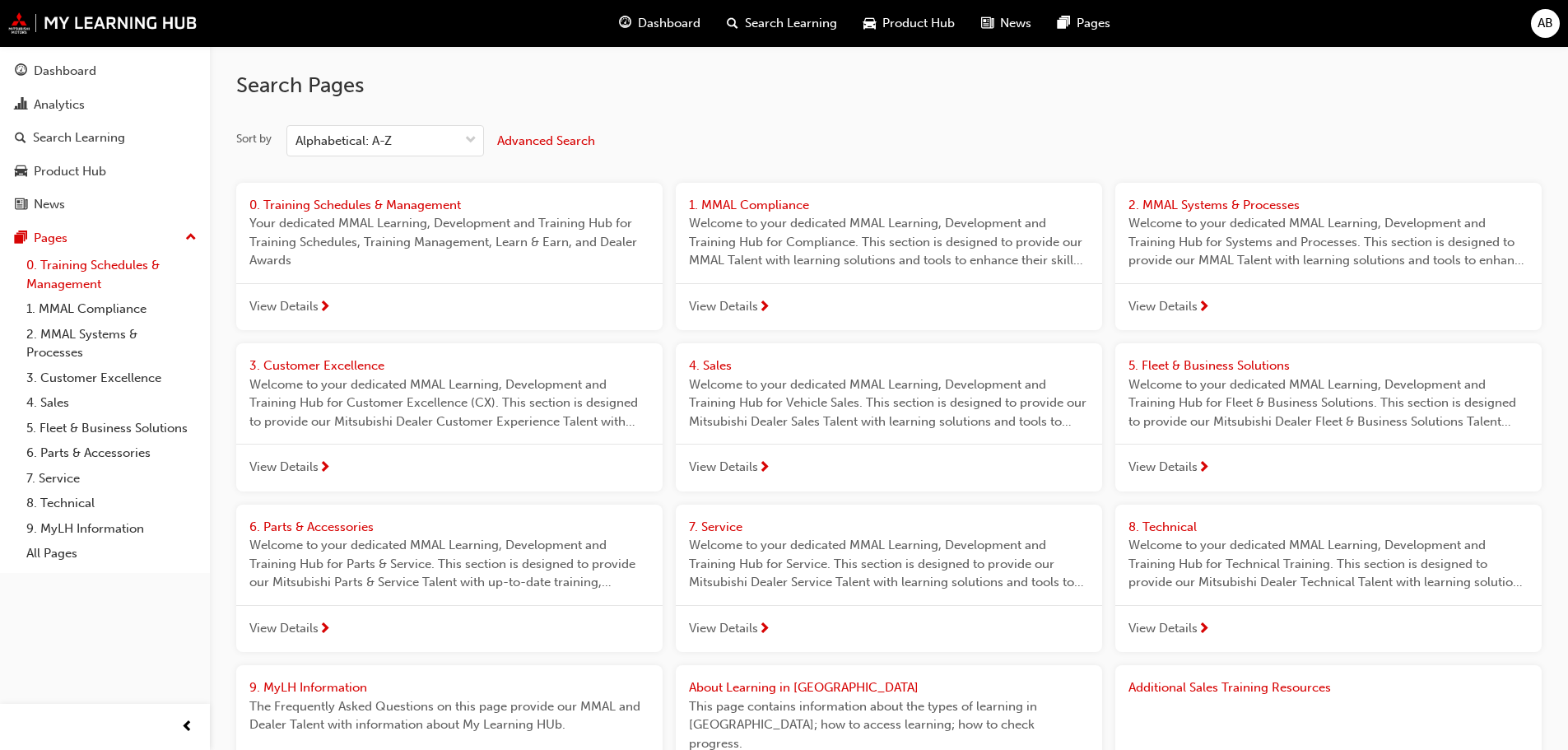
click at [73, 267] on link "0. Training Schedules & Management" at bounding box center [111, 275] width 183 height 44
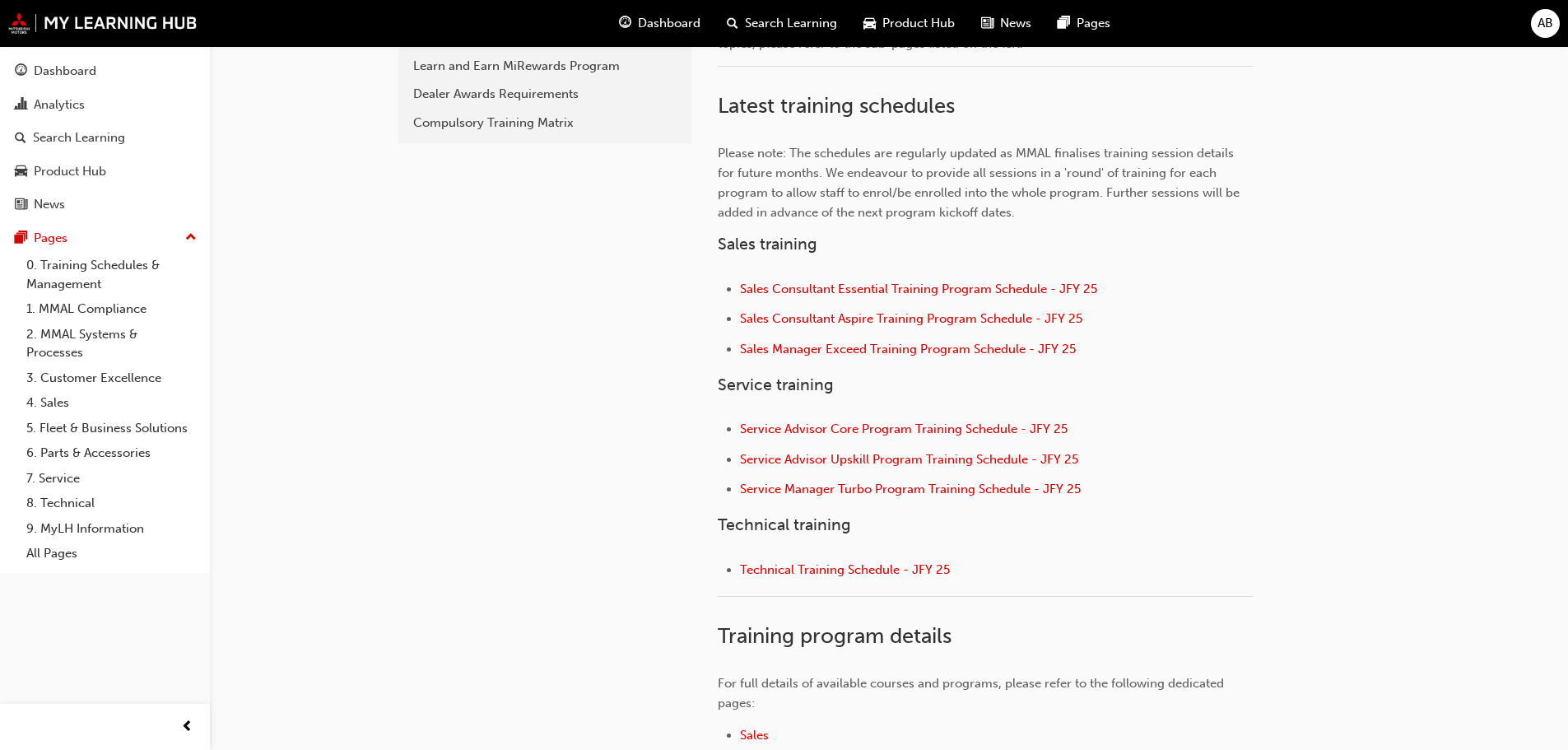
scroll to position [404, 0]
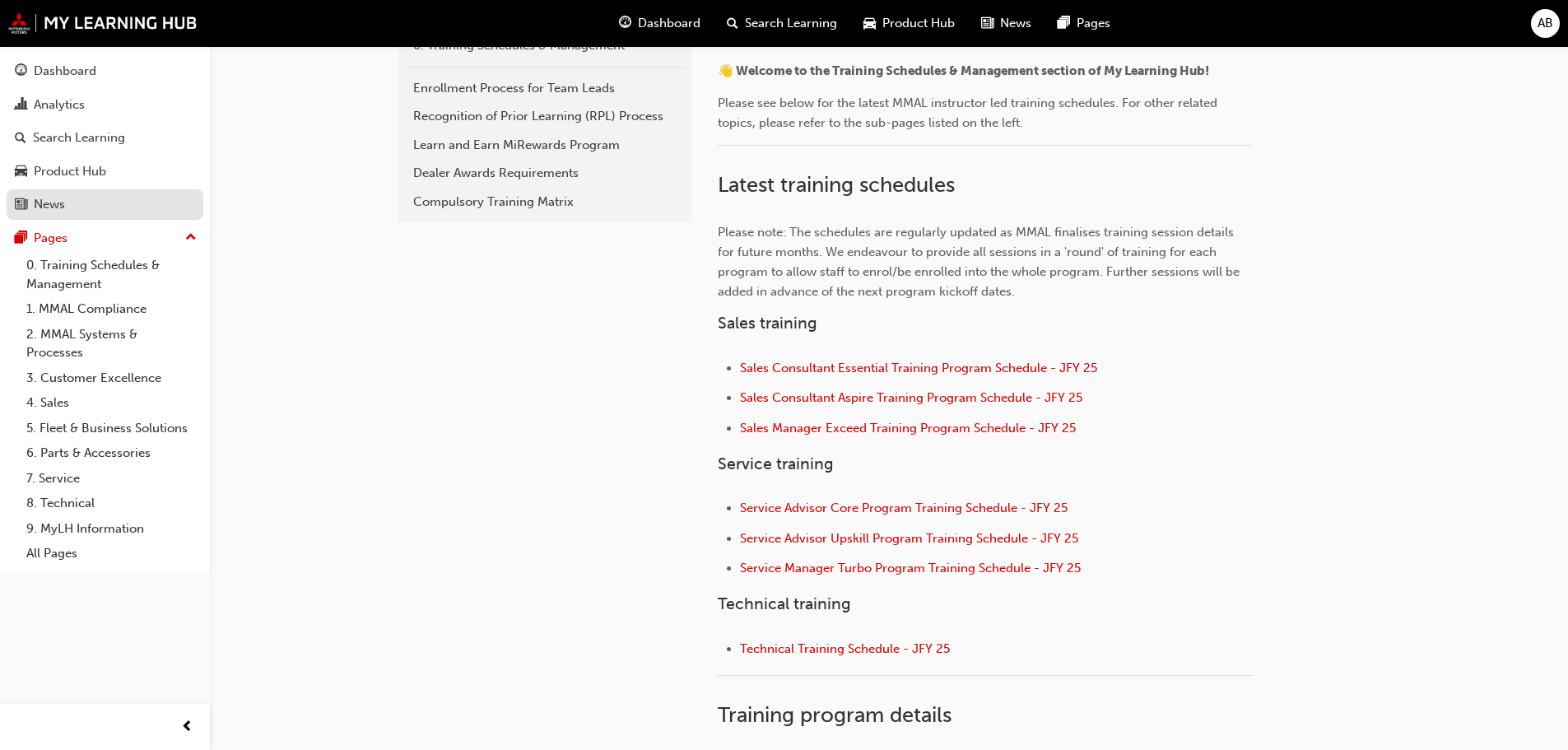
click at [60, 191] on link "News" at bounding box center [105, 204] width 197 height 30
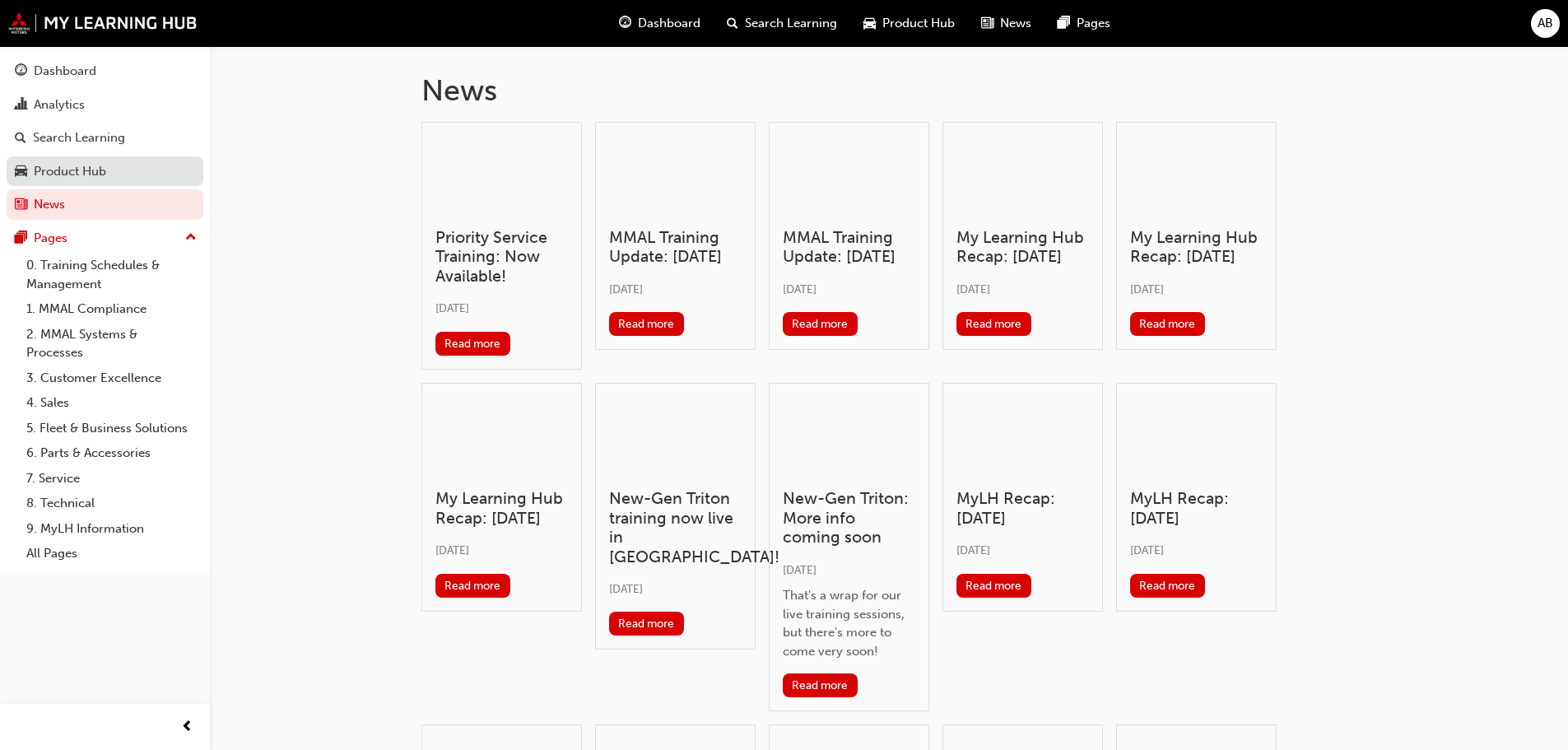
click at [72, 173] on div "Product Hub" at bounding box center [70, 172] width 72 height 19
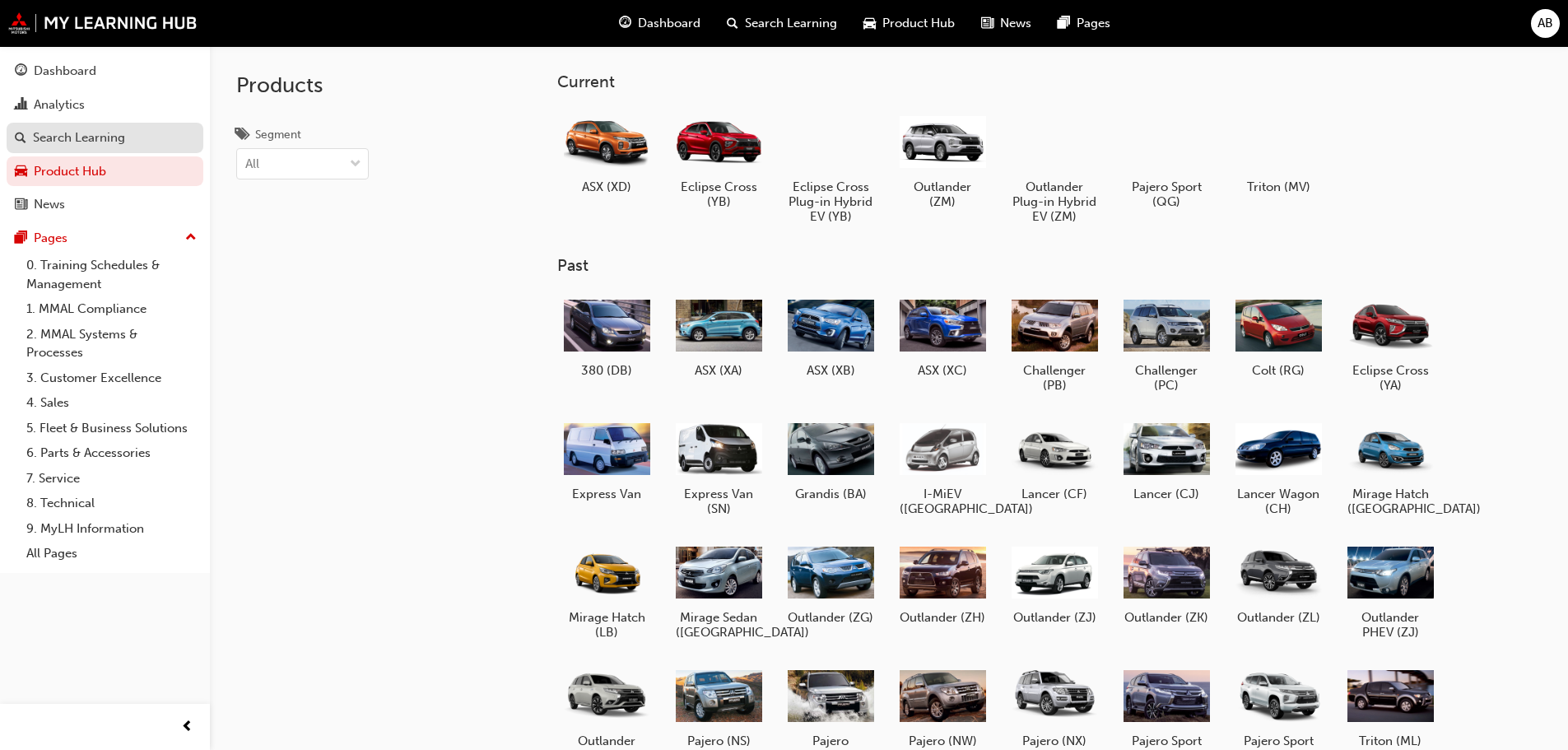
click at [87, 129] on div "Search Learning" at bounding box center [79, 138] width 92 height 19
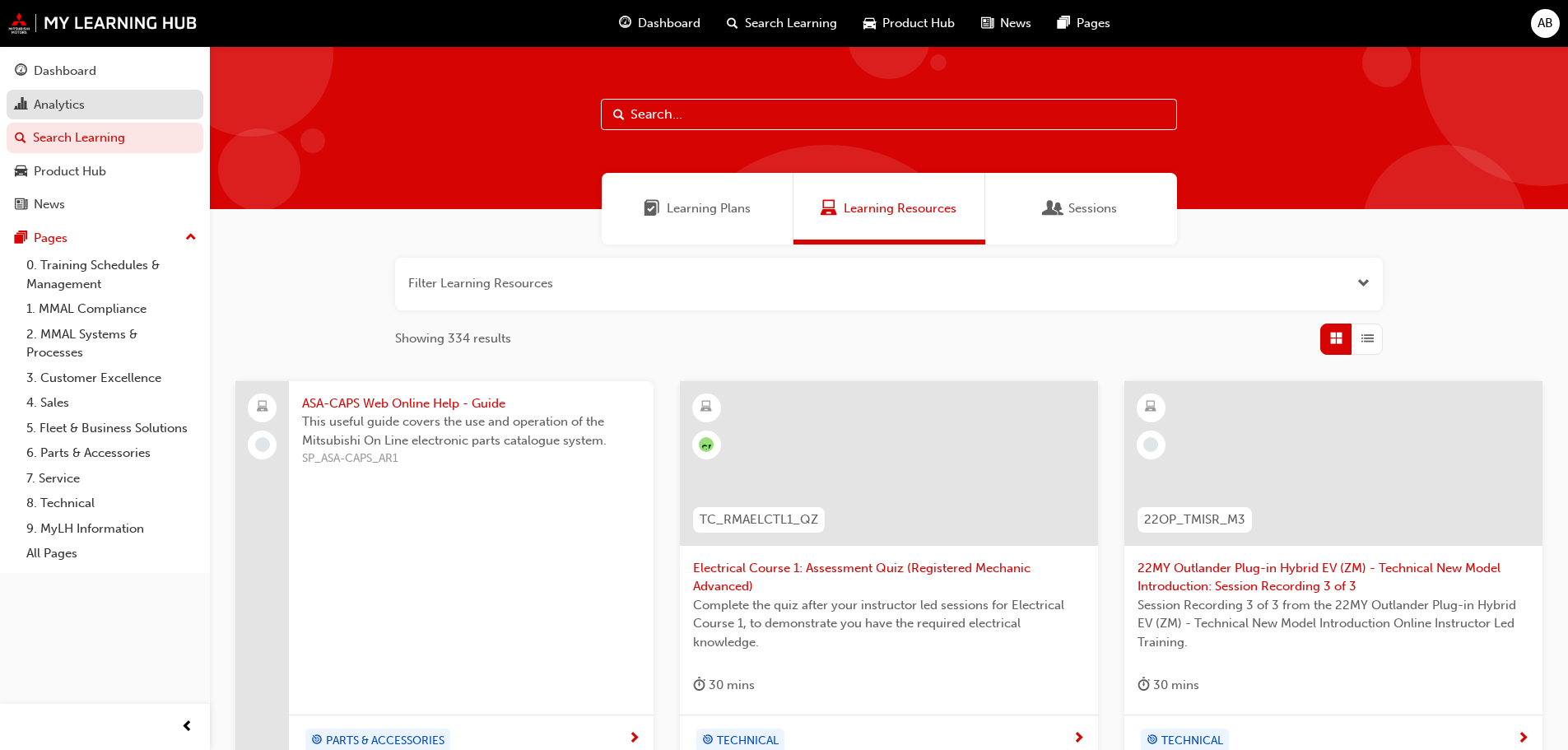
click at [96, 103] on div "Analytics" at bounding box center [105, 105] width 180 height 20
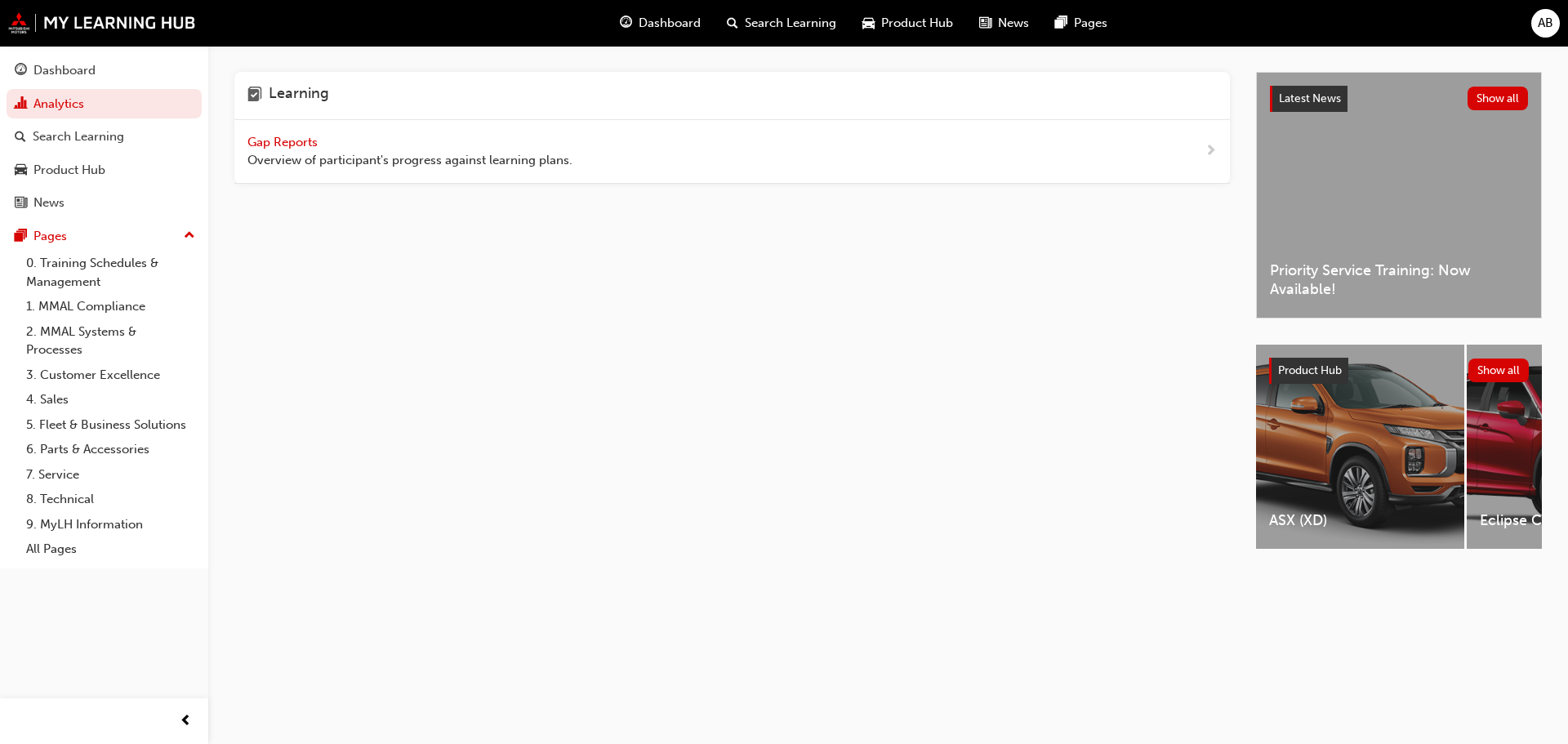
click at [291, 135] on span "Gap Reports" at bounding box center [284, 143] width 73 height 15
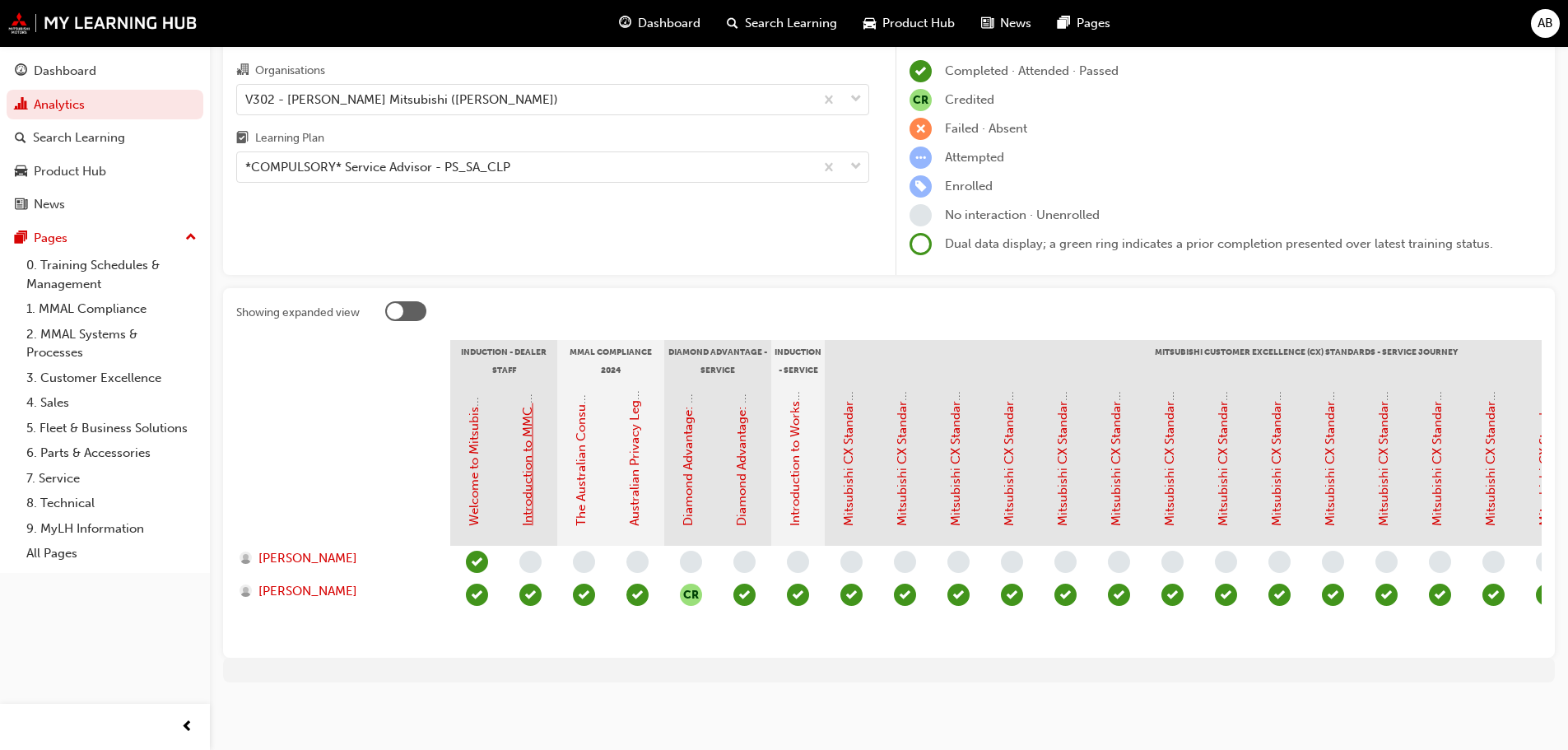
scroll to position [105, 0]
click at [529, 477] on link "Introduction to MMC & MMAL Brand and Heritage (Dealer Induction)" at bounding box center [528, 331] width 15 height 390
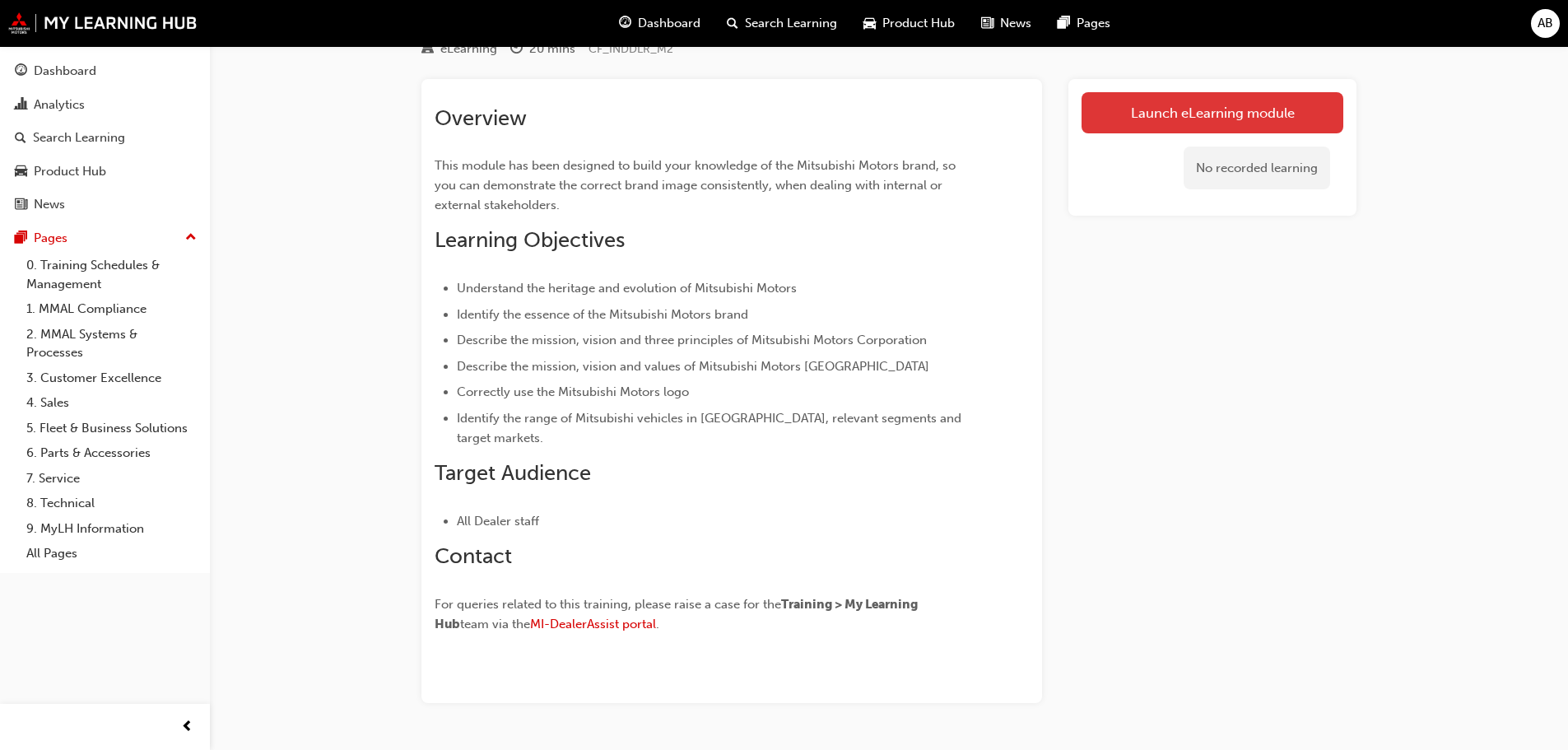
click at [1266, 119] on link "Launch eLearning module" at bounding box center [1212, 113] width 261 height 41
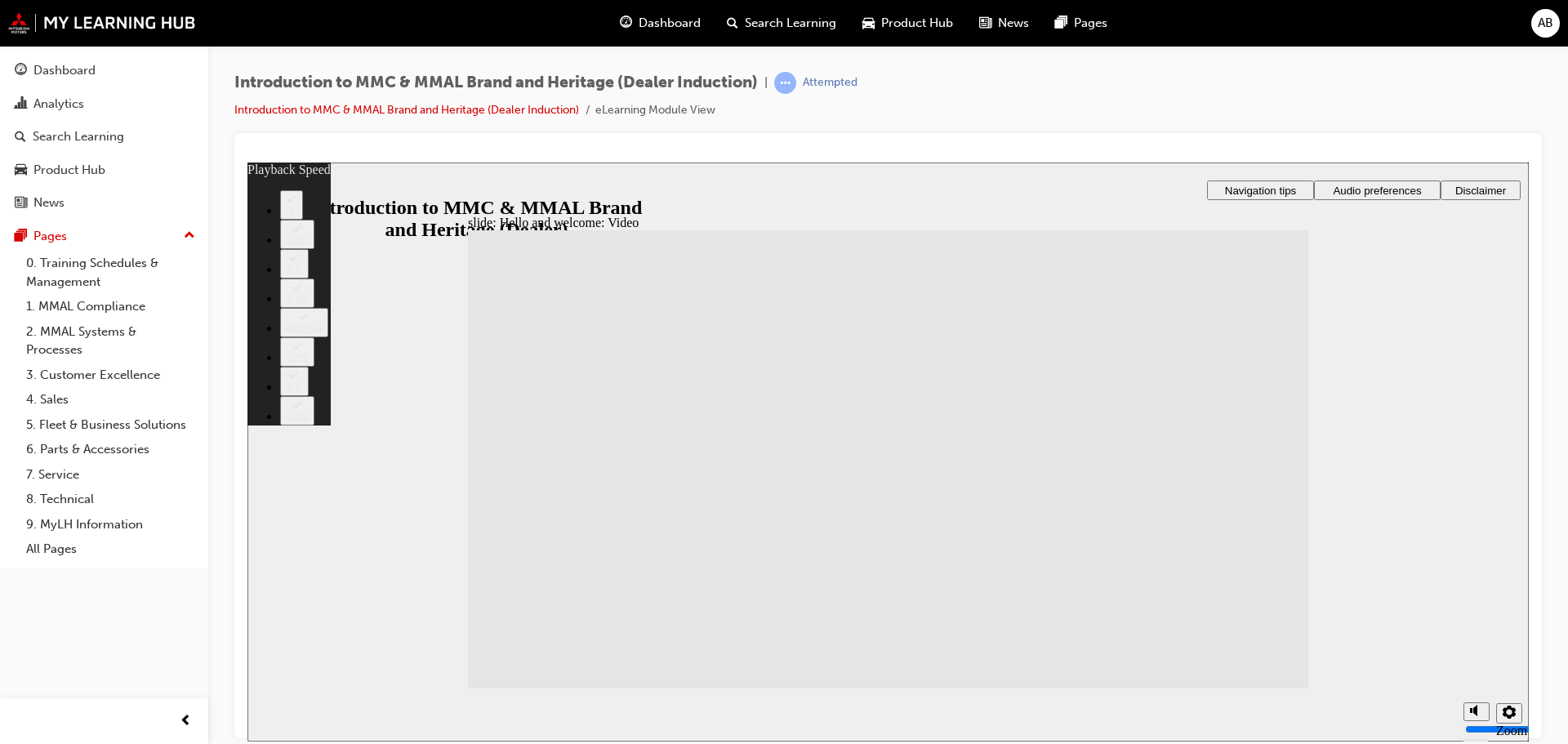
type input "33"
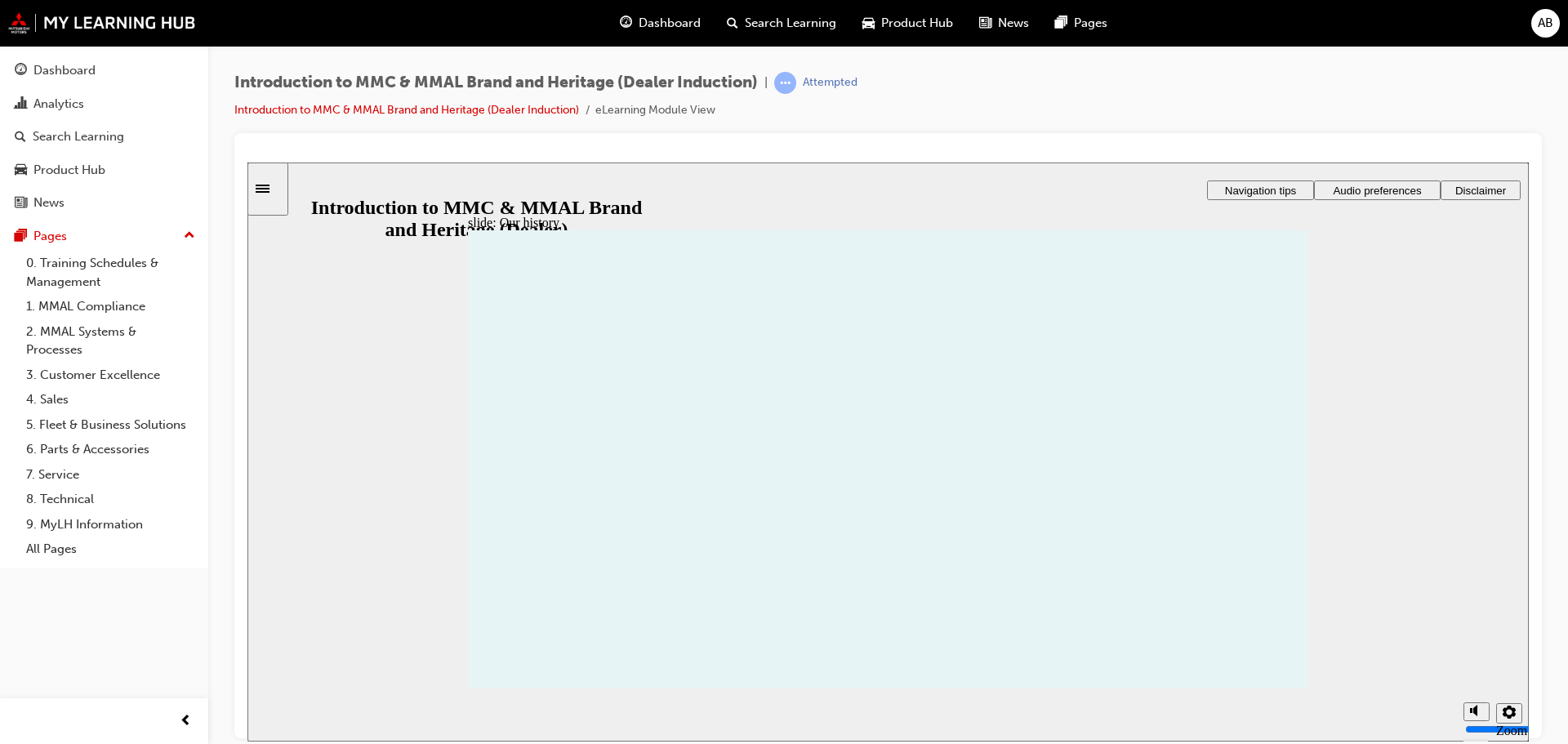
drag, startPoint x: 636, startPoint y: 547, endPoint x: 631, endPoint y: 533, distance: 14.9
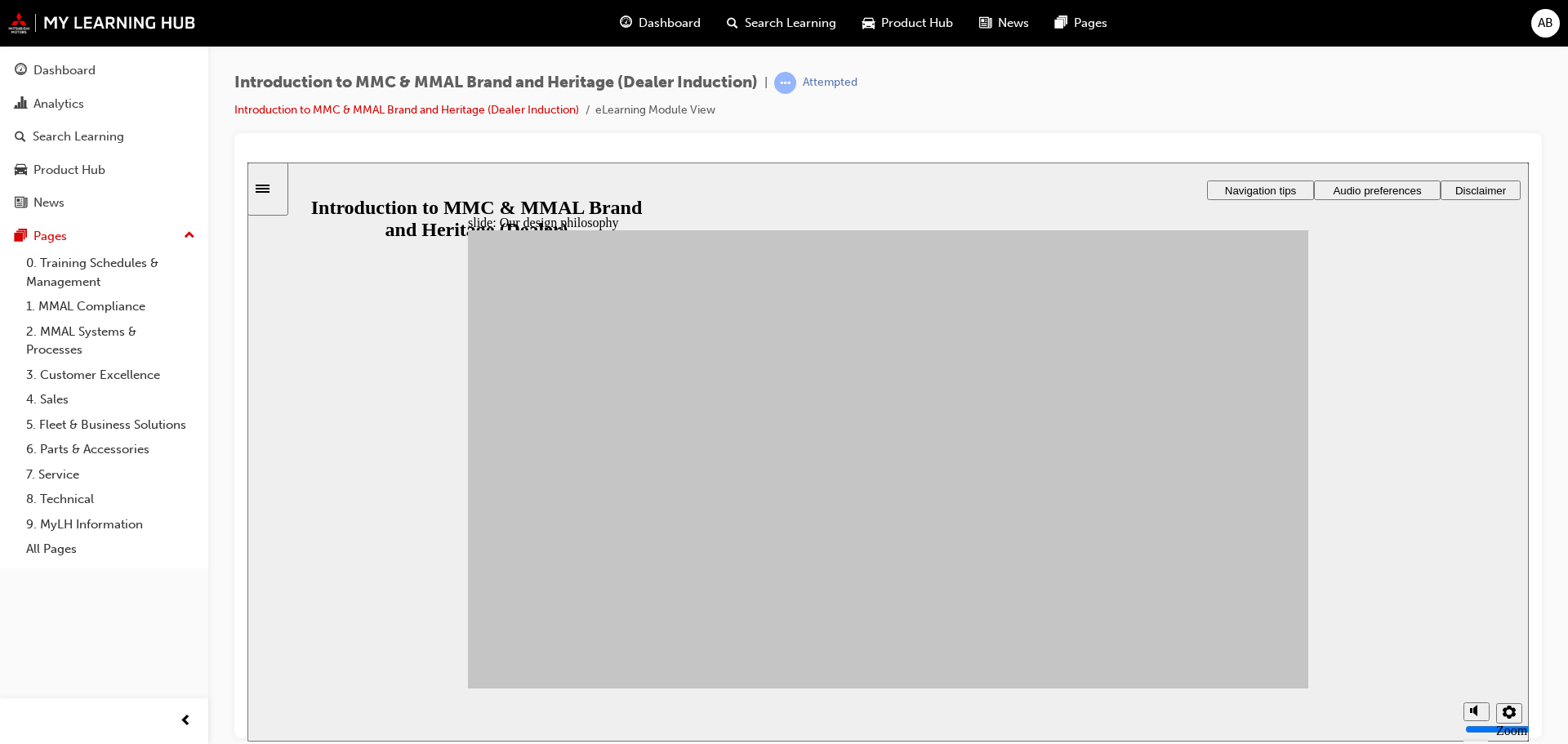
drag, startPoint x: 972, startPoint y: 375, endPoint x: 1003, endPoint y: 370, distance: 31.4
drag, startPoint x: 969, startPoint y: 367, endPoint x: 1125, endPoint y: 367, distance: 156.0
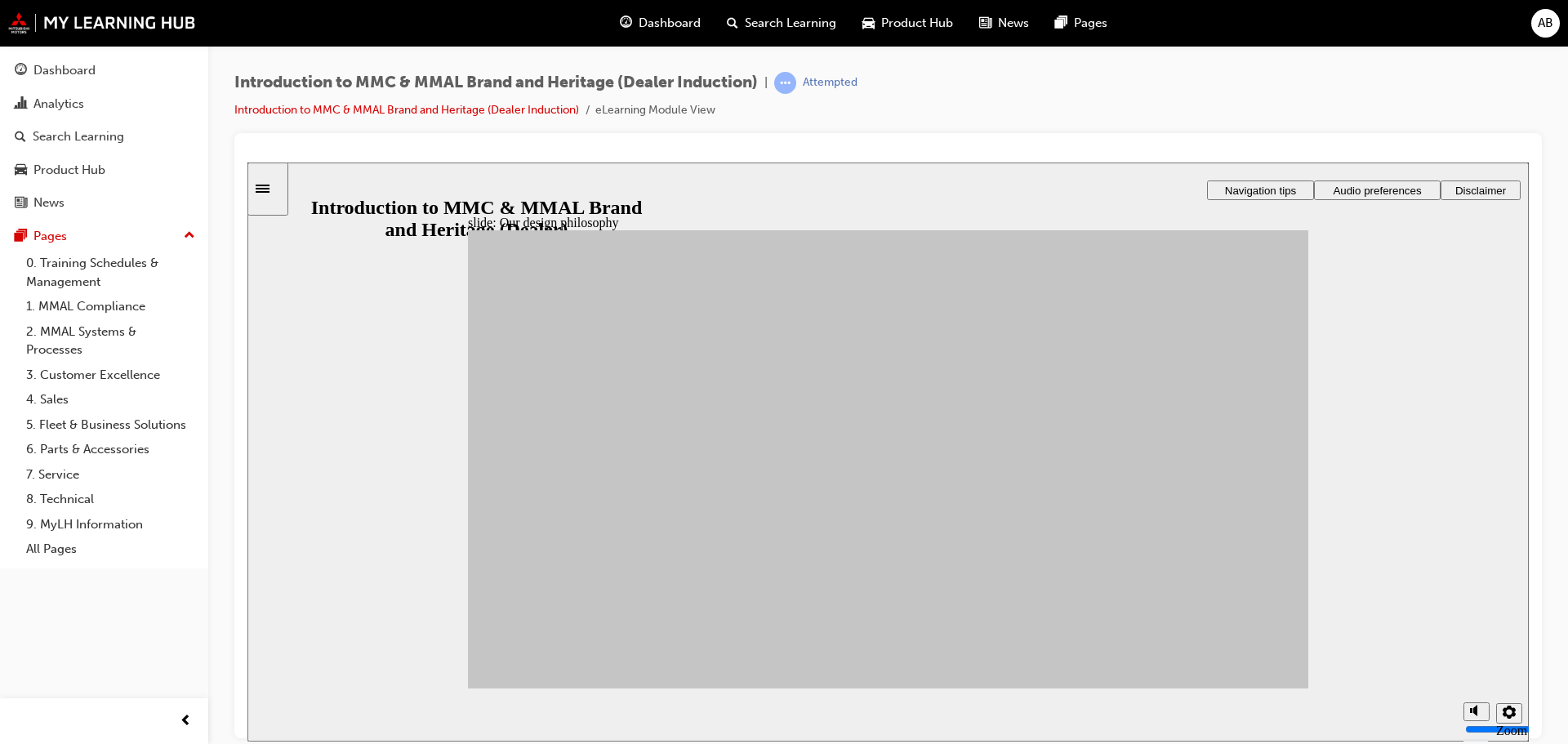
drag, startPoint x: 1125, startPoint y: 371, endPoint x: 994, endPoint y: 385, distance: 131.7
drag, startPoint x: 688, startPoint y: 456, endPoint x: 1049, endPoint y: 457, distance: 361.0
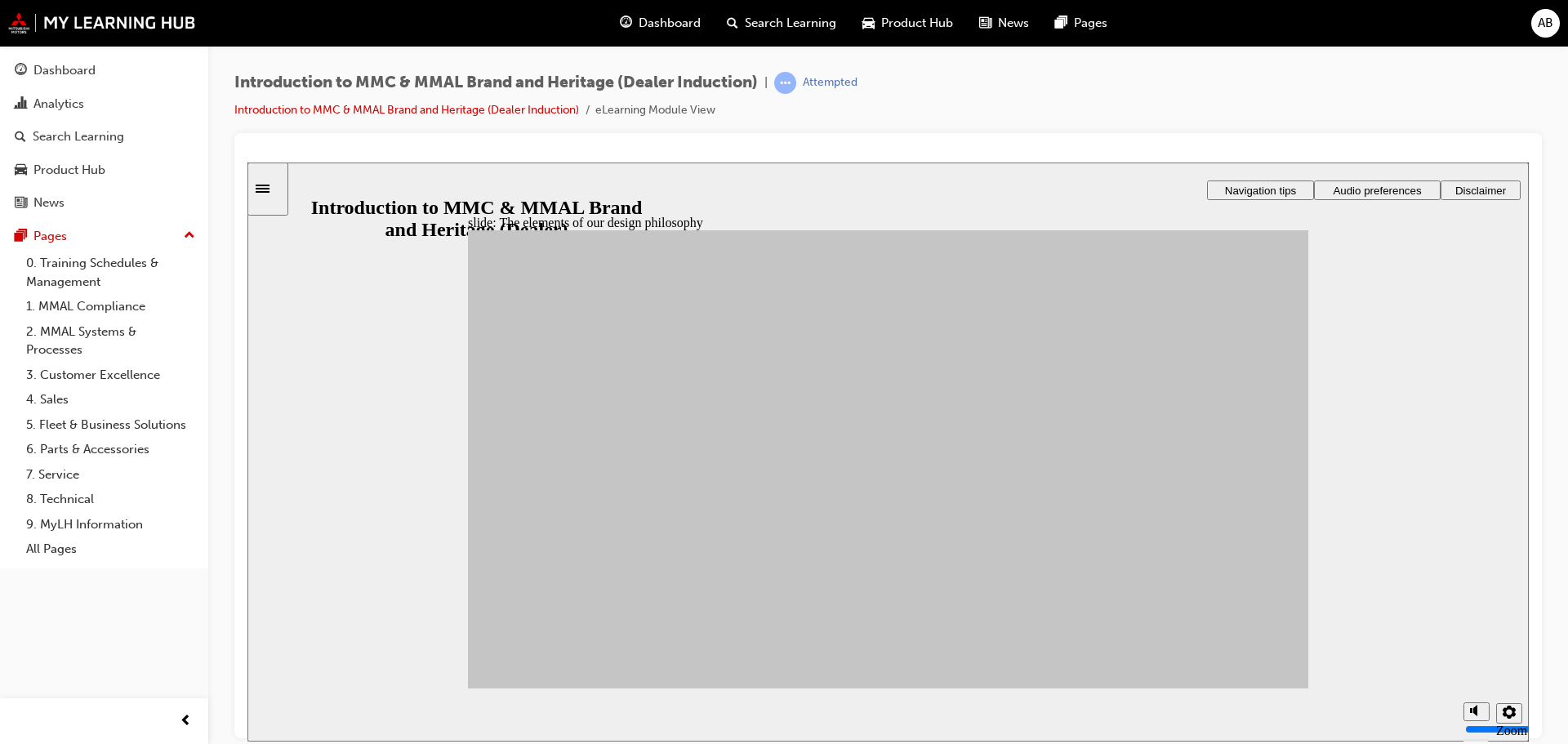
drag, startPoint x: 601, startPoint y: 453, endPoint x: 958, endPoint y: 603, distance: 387.2
drag, startPoint x: 587, startPoint y: 462, endPoint x: 1126, endPoint y: 626, distance: 563.4
drag, startPoint x: 678, startPoint y: 547, endPoint x: 974, endPoint y: 472, distance: 305.4
drag, startPoint x: 683, startPoint y: 547, endPoint x: 1133, endPoint y: 456, distance: 459.1
drag, startPoint x: 559, startPoint y: 564, endPoint x: 598, endPoint y: 539, distance: 46.3
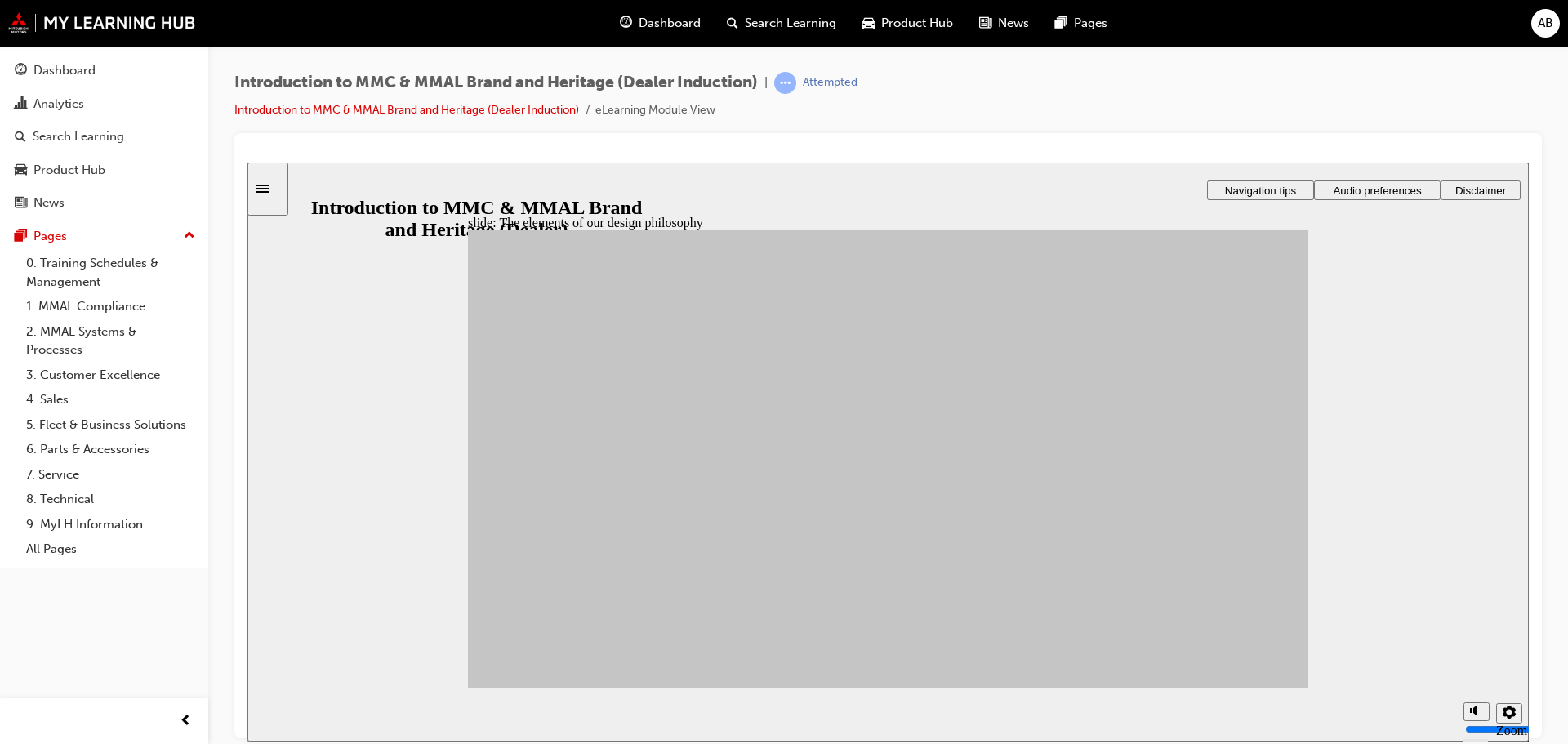
drag, startPoint x: 772, startPoint y: 601, endPoint x: 1119, endPoint y: 408, distance: 397.1
drag, startPoint x: 646, startPoint y: 495, endPoint x: 1125, endPoint y: 500, distance: 479.0
drag, startPoint x: 667, startPoint y: 504, endPoint x: 1040, endPoint y: 500, distance: 373.0
drag, startPoint x: 779, startPoint y: 523, endPoint x: 974, endPoint y: 494, distance: 197.1
drag, startPoint x: 802, startPoint y: 465, endPoint x: 1113, endPoint y: 495, distance: 312.4
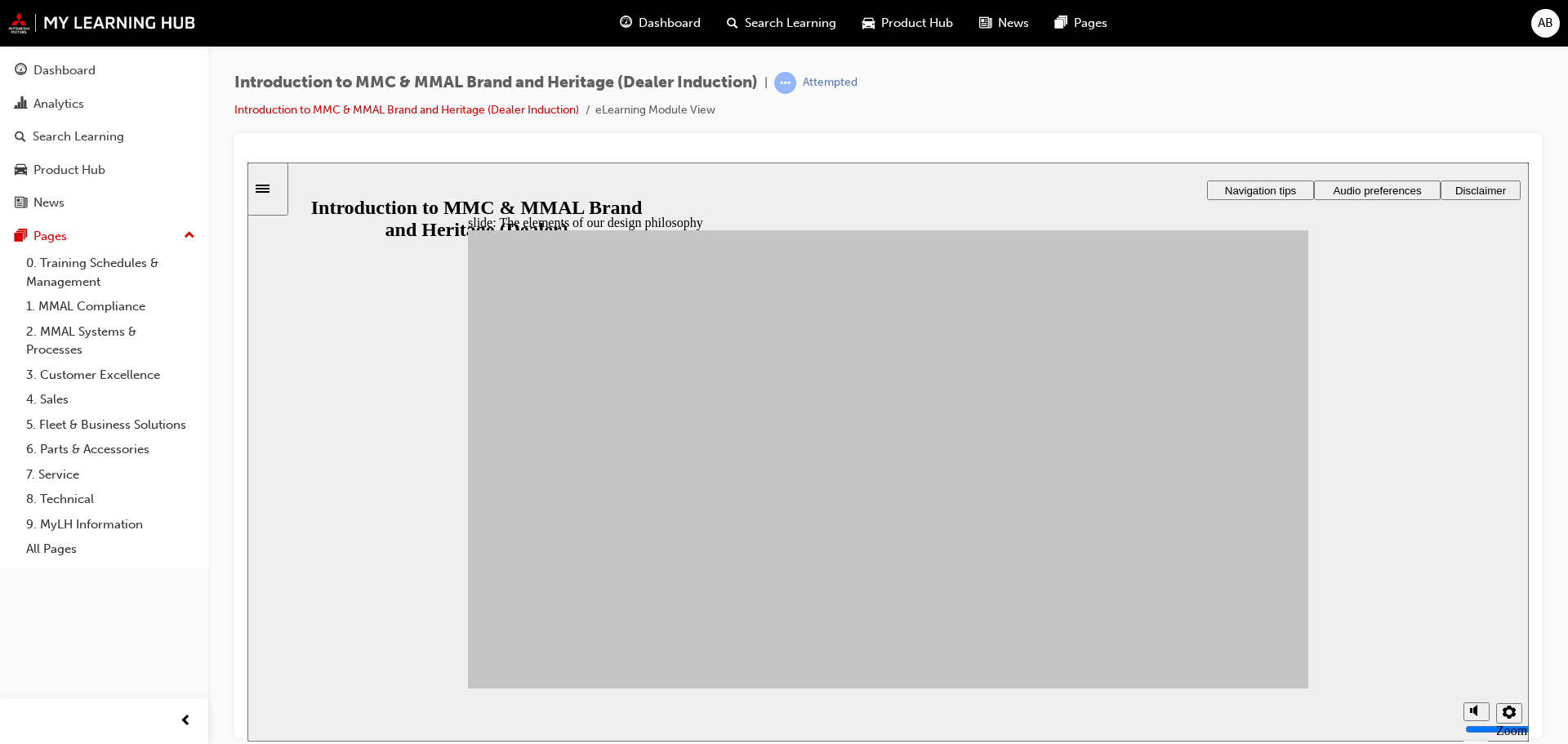
drag, startPoint x: 574, startPoint y: 509, endPoint x: 977, endPoint y: 592, distance: 411.5
drag, startPoint x: 545, startPoint y: 572, endPoint x: 1112, endPoint y: 542, distance: 567.8
drag, startPoint x: 642, startPoint y: 586, endPoint x: 959, endPoint y: 460, distance: 341.1
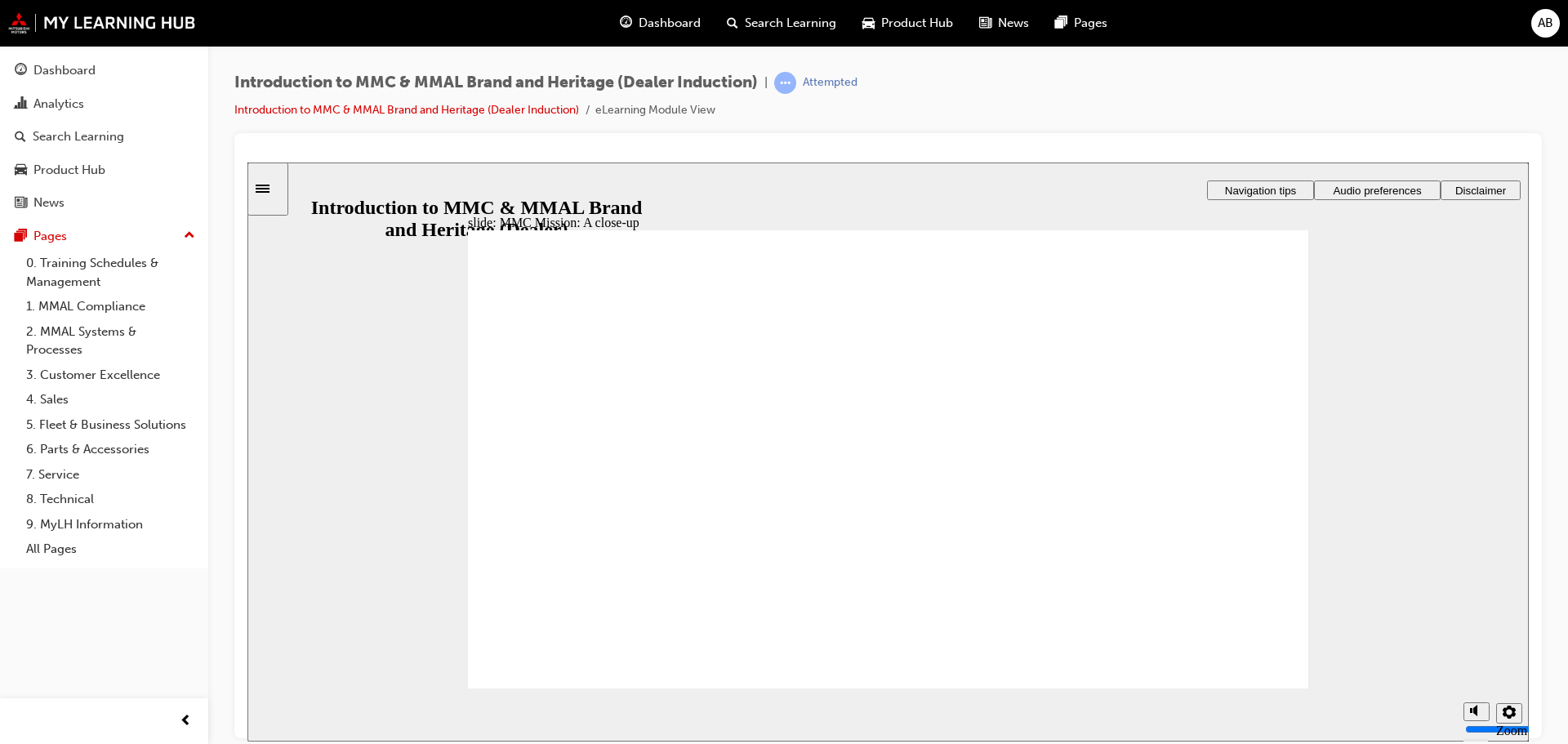
drag, startPoint x: 753, startPoint y: 538, endPoint x: 756, endPoint y: 550, distance: 12.4
drag, startPoint x: 792, startPoint y: 612, endPoint x: 884, endPoint y: 638, distance: 95.6
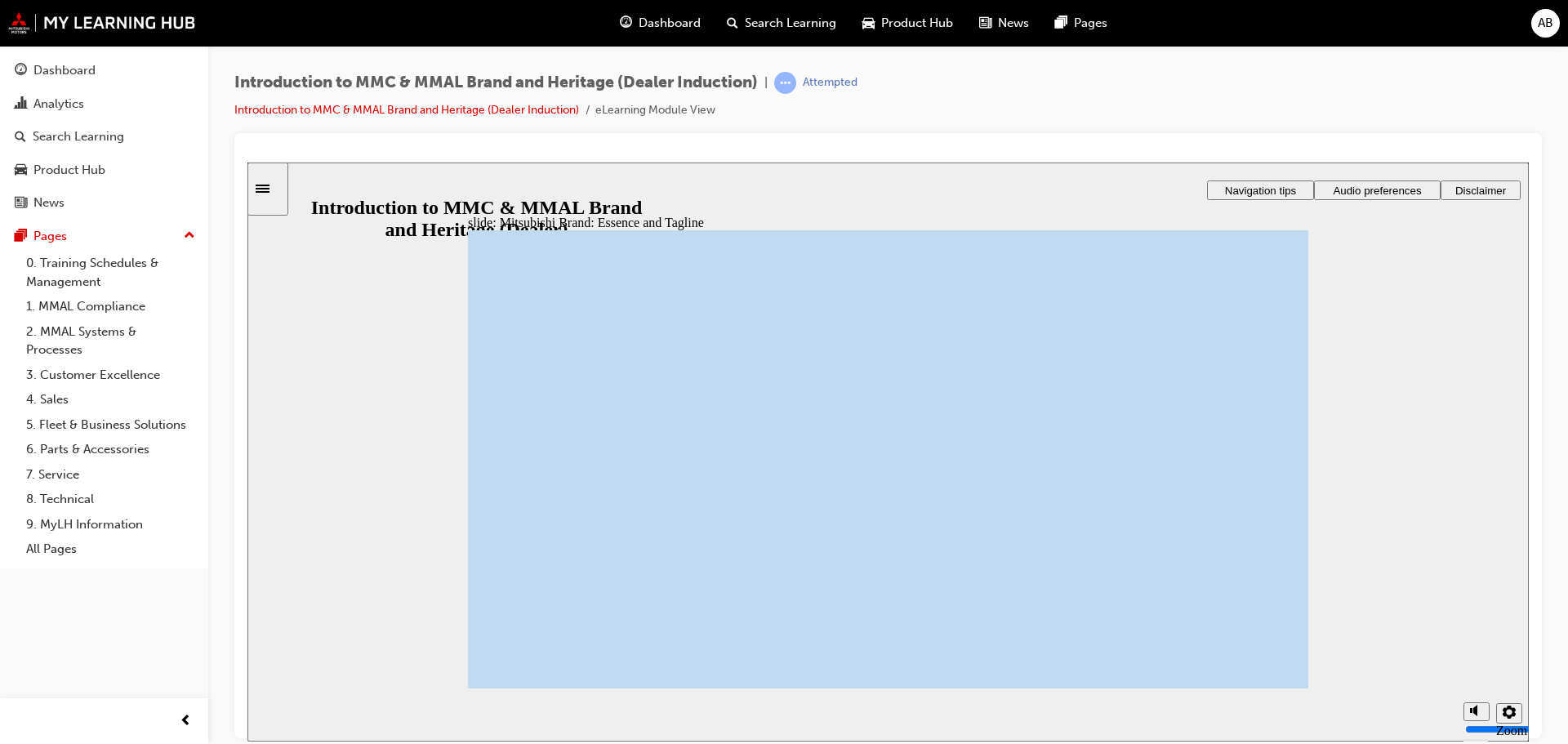
drag, startPoint x: 918, startPoint y: 589, endPoint x: 937, endPoint y: 568, distance: 28.3
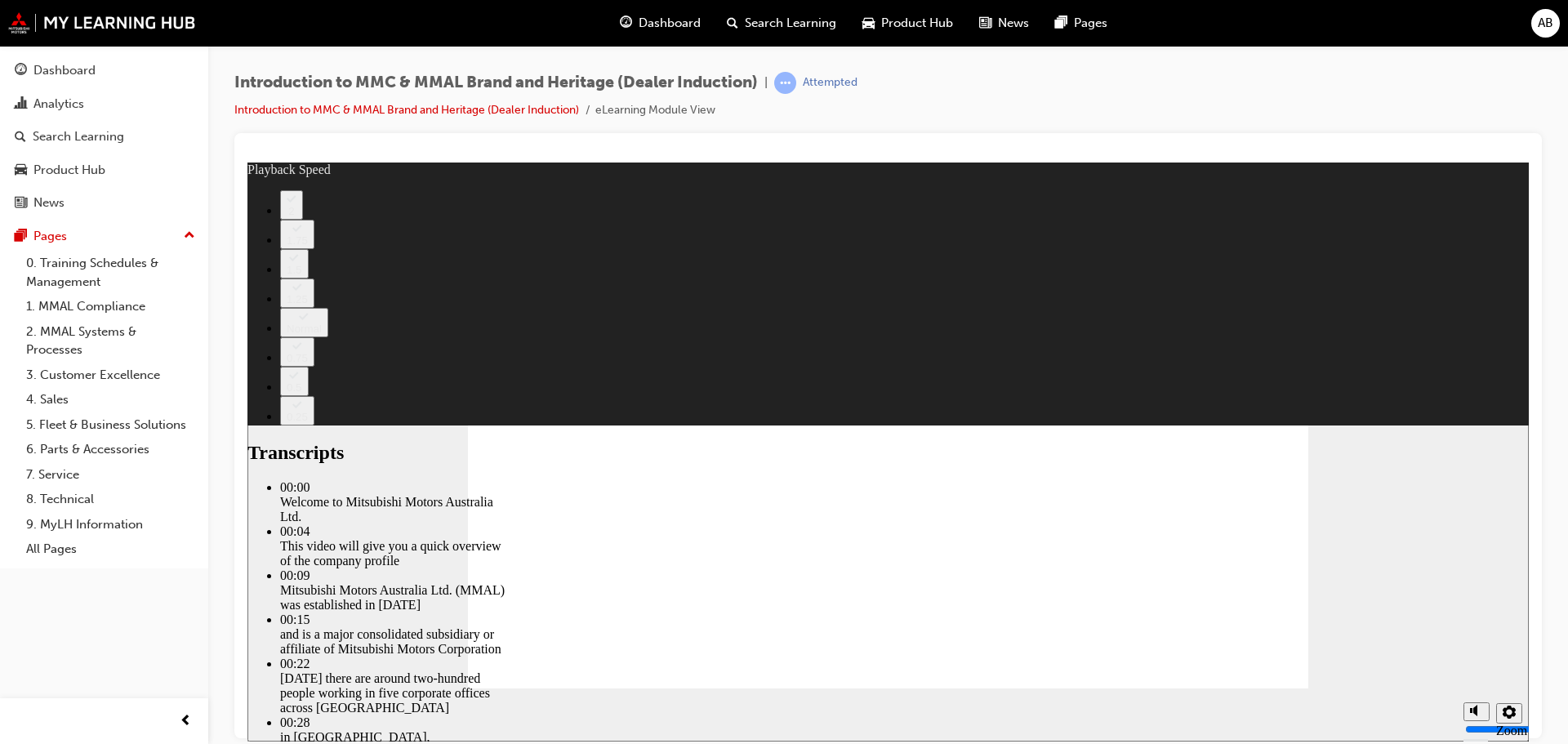
type input "0"
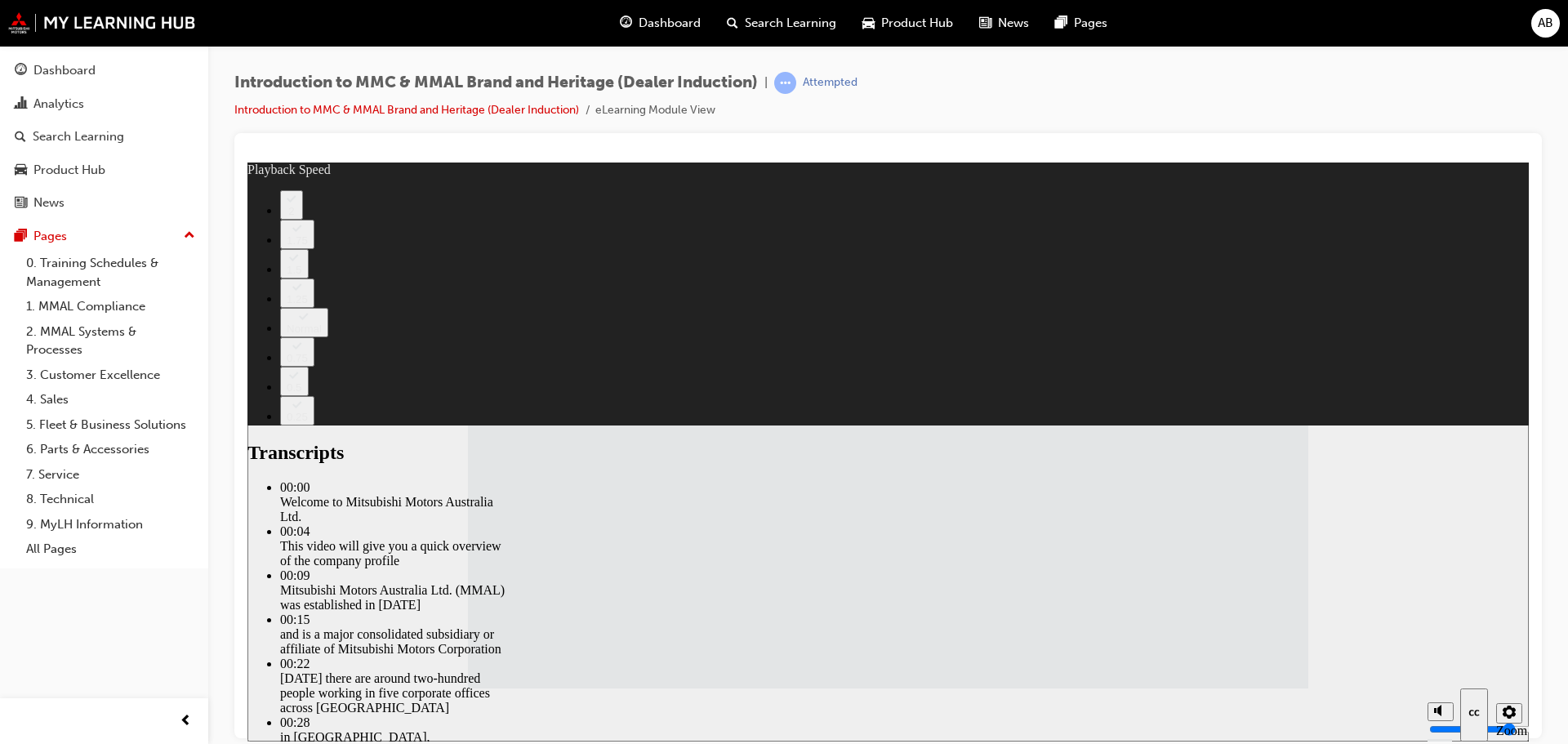
type input "112"
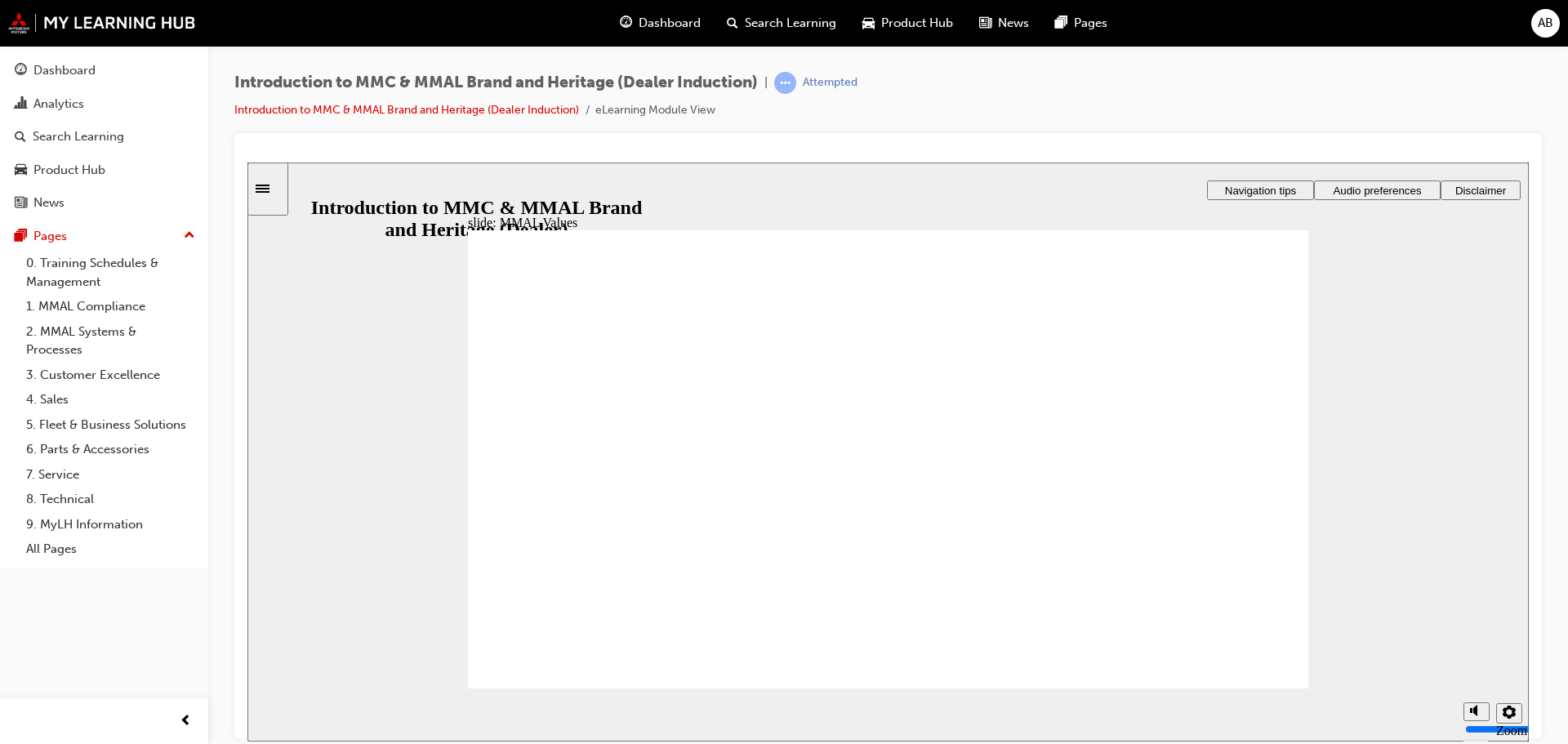
drag, startPoint x: 517, startPoint y: 440, endPoint x: 510, endPoint y: 490, distance: 50.5
drag, startPoint x: 580, startPoint y: 443, endPoint x: 700, endPoint y: 480, distance: 125.6
drag, startPoint x: 583, startPoint y: 440, endPoint x: 865, endPoint y: 495, distance: 287.3
drag, startPoint x: 678, startPoint y: 434, endPoint x: 701, endPoint y: 471, distance: 43.6
drag, startPoint x: 705, startPoint y: 437, endPoint x: 979, endPoint y: 495, distance: 280.1
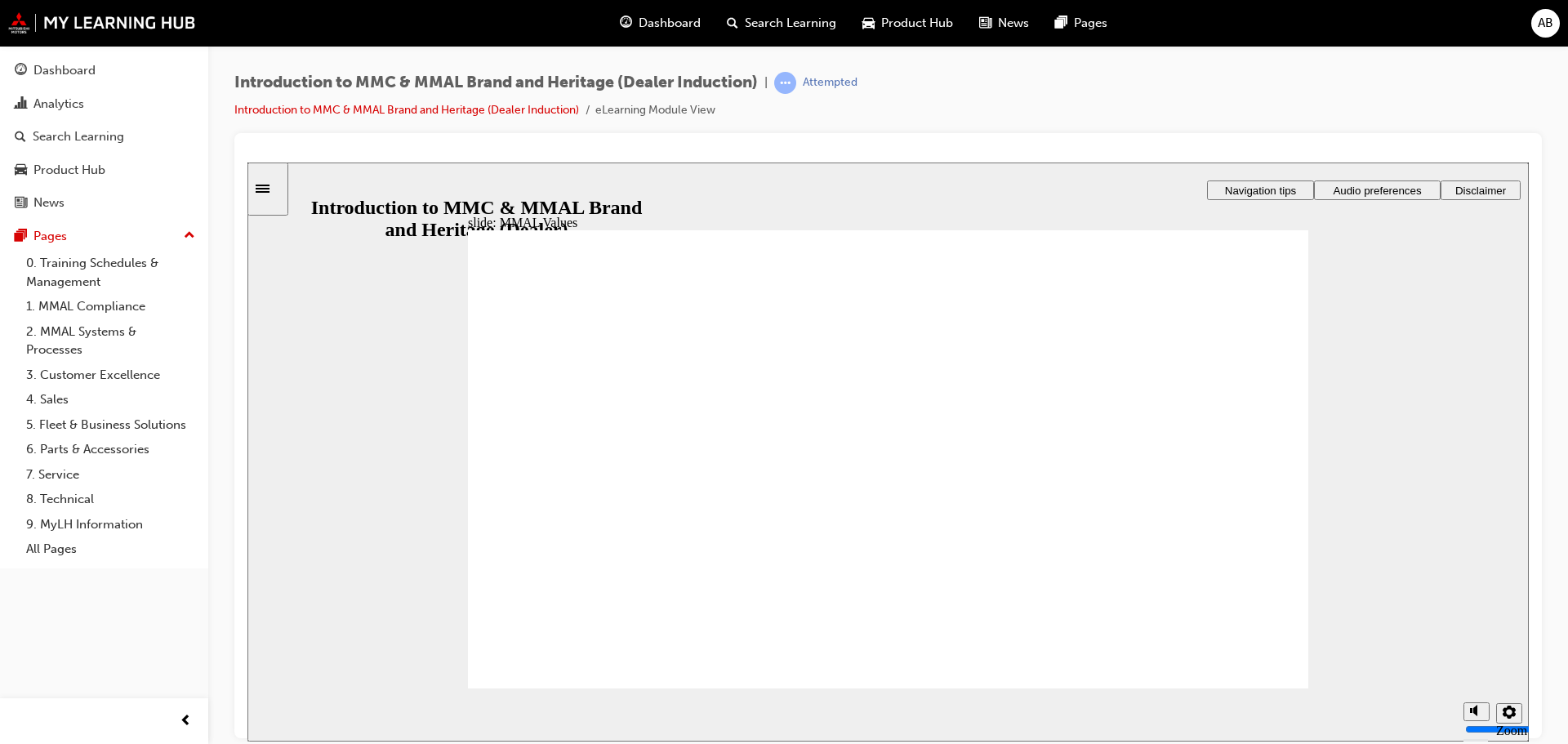
drag, startPoint x: 731, startPoint y: 444, endPoint x: 587, endPoint y: 503, distance: 155.6
drag, startPoint x: 859, startPoint y: 438, endPoint x: 704, endPoint y: 485, distance: 162.0
drag, startPoint x: 838, startPoint y: 459, endPoint x: 930, endPoint y: 495, distance: 98.8
drag, startPoint x: 862, startPoint y: 450, endPoint x: 1129, endPoint y: 514, distance: 274.6
drag, startPoint x: 973, startPoint y: 445, endPoint x: 988, endPoint y: 492, distance: 49.3
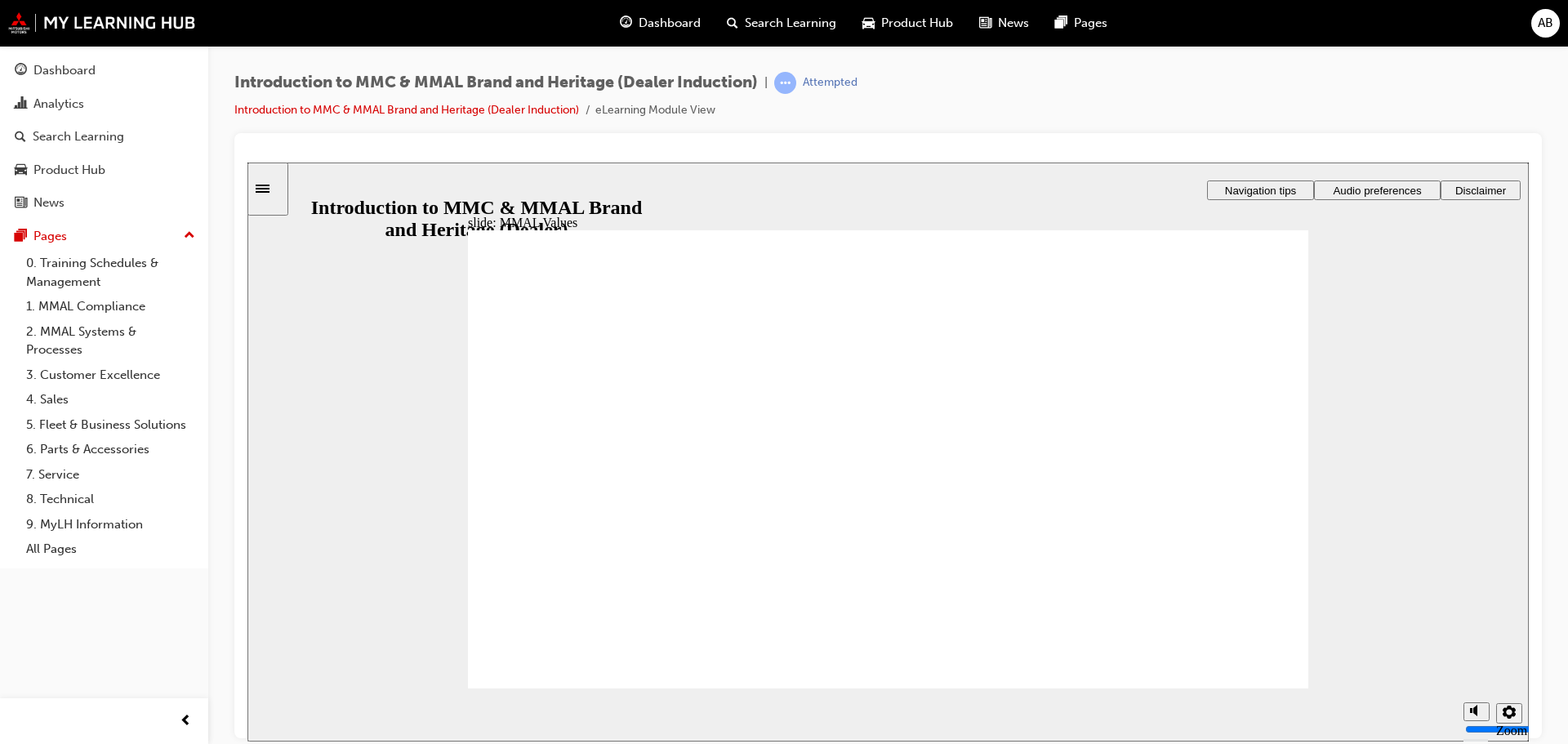
drag, startPoint x: 939, startPoint y: 462, endPoint x: 708, endPoint y: 492, distance: 232.9
drag, startPoint x: 1104, startPoint y: 448, endPoint x: 1199, endPoint y: 485, distance: 102.0
drag, startPoint x: 1204, startPoint y: 446, endPoint x: 1000, endPoint y: 491, distance: 208.9
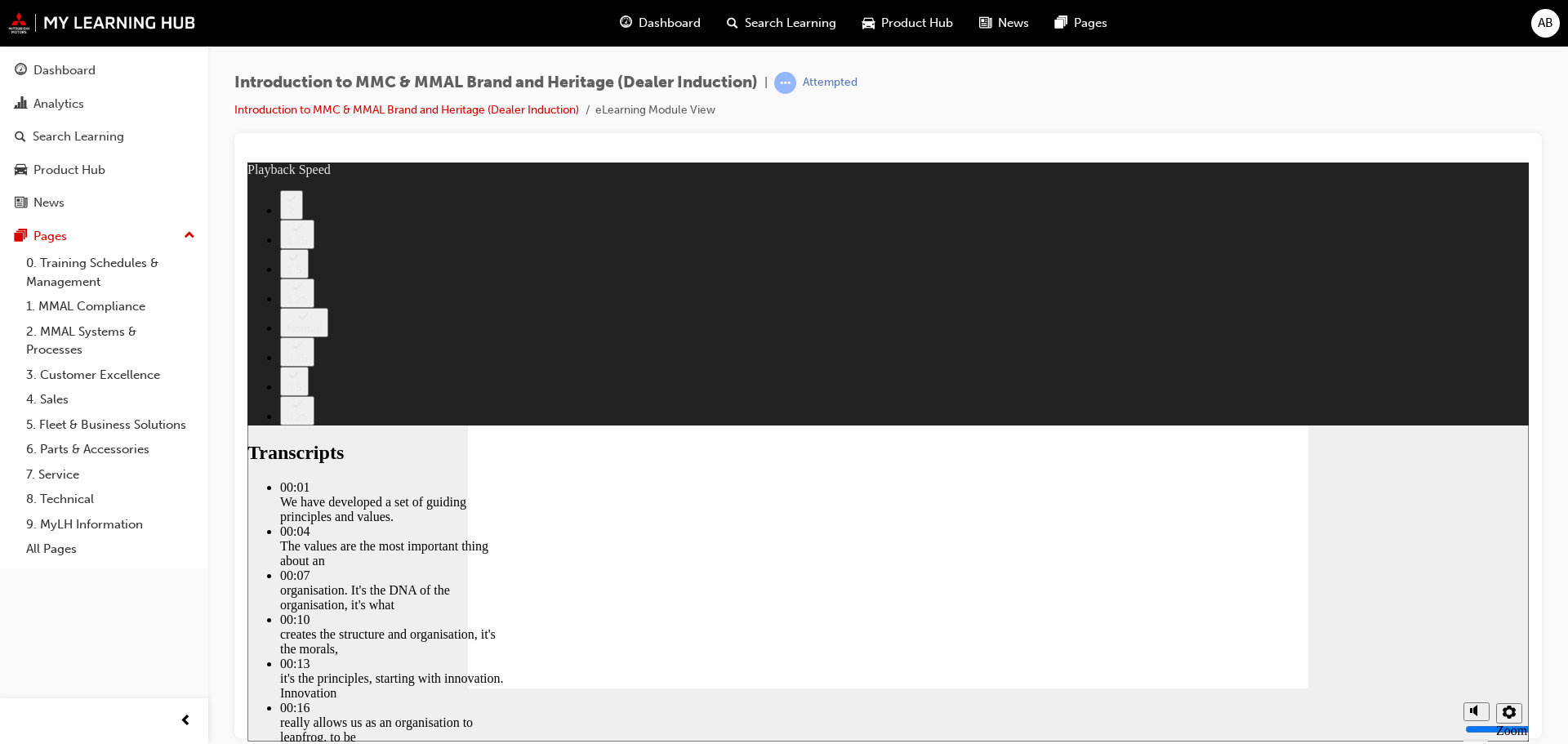
type input "0"
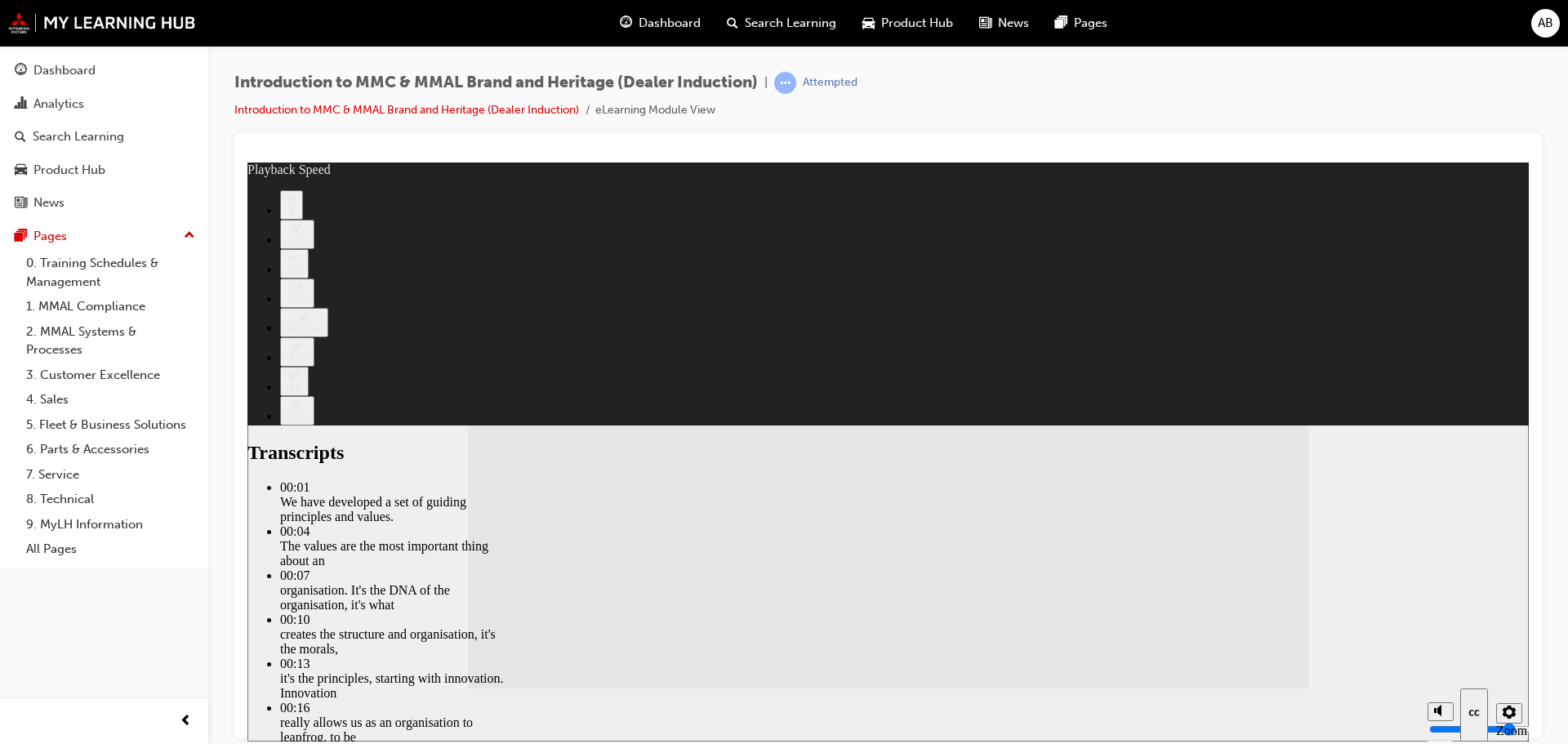
drag, startPoint x: 1002, startPoint y: 563, endPoint x: 1103, endPoint y: 566, distance: 101.0
type input "120"
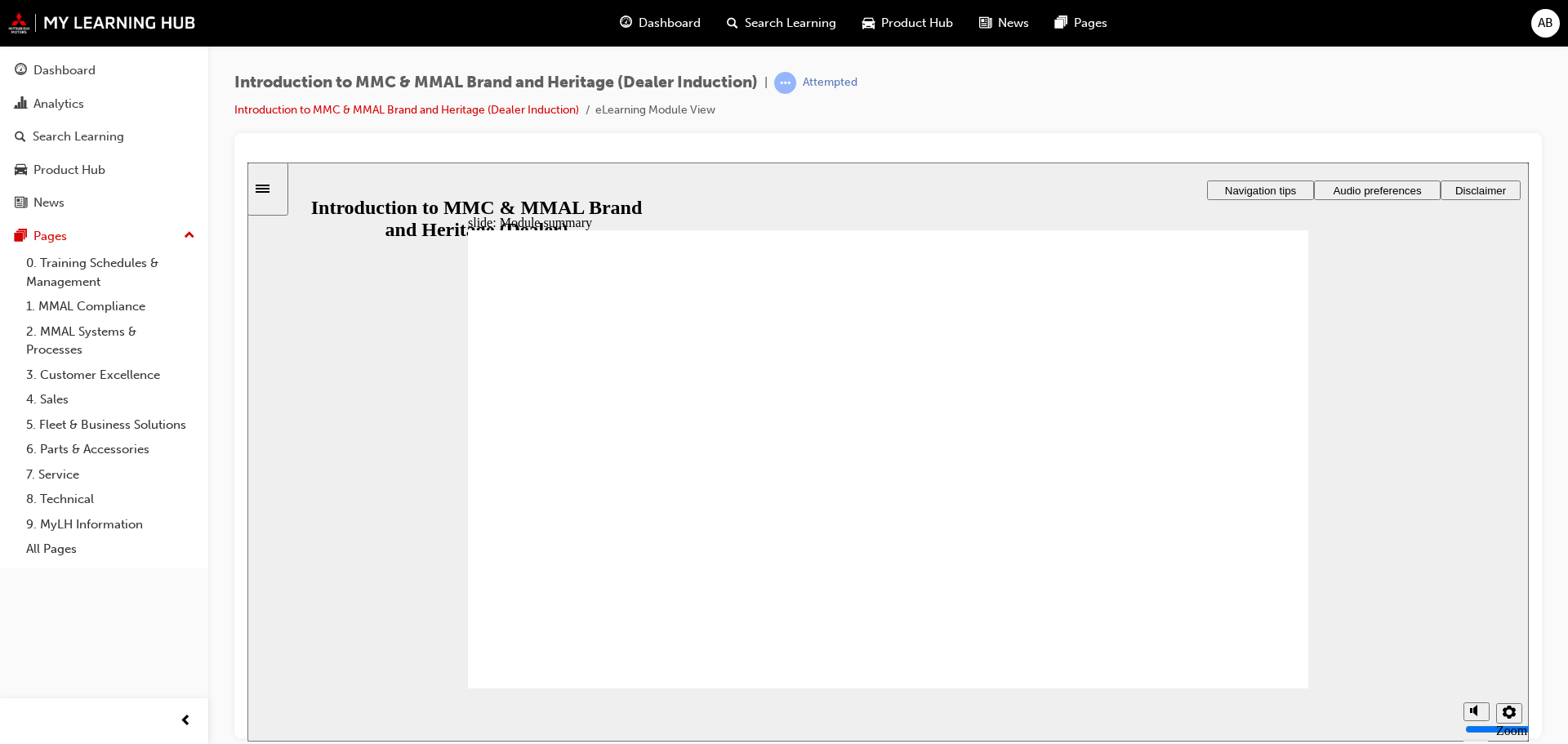
checkbox input "true"
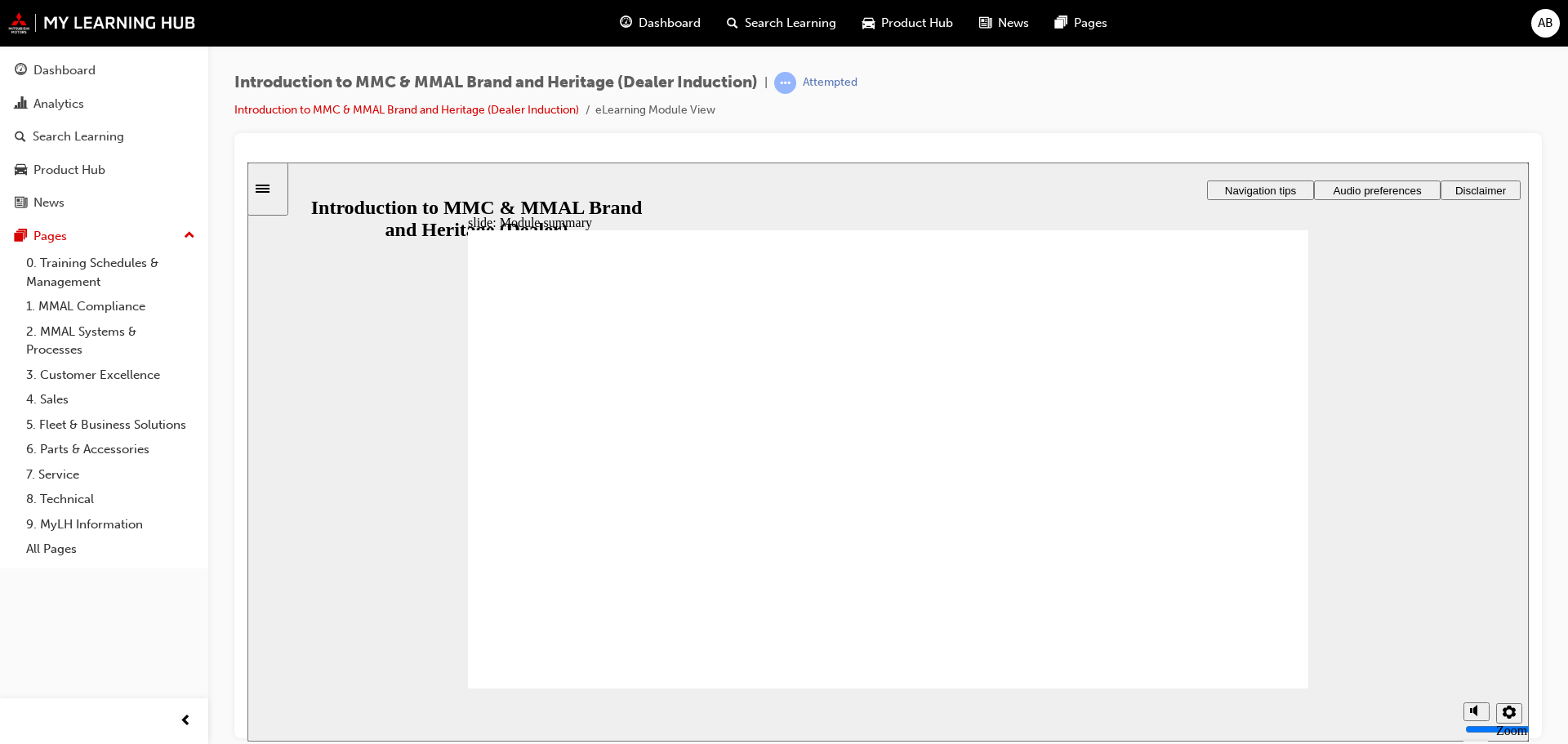
checkbox input "true"
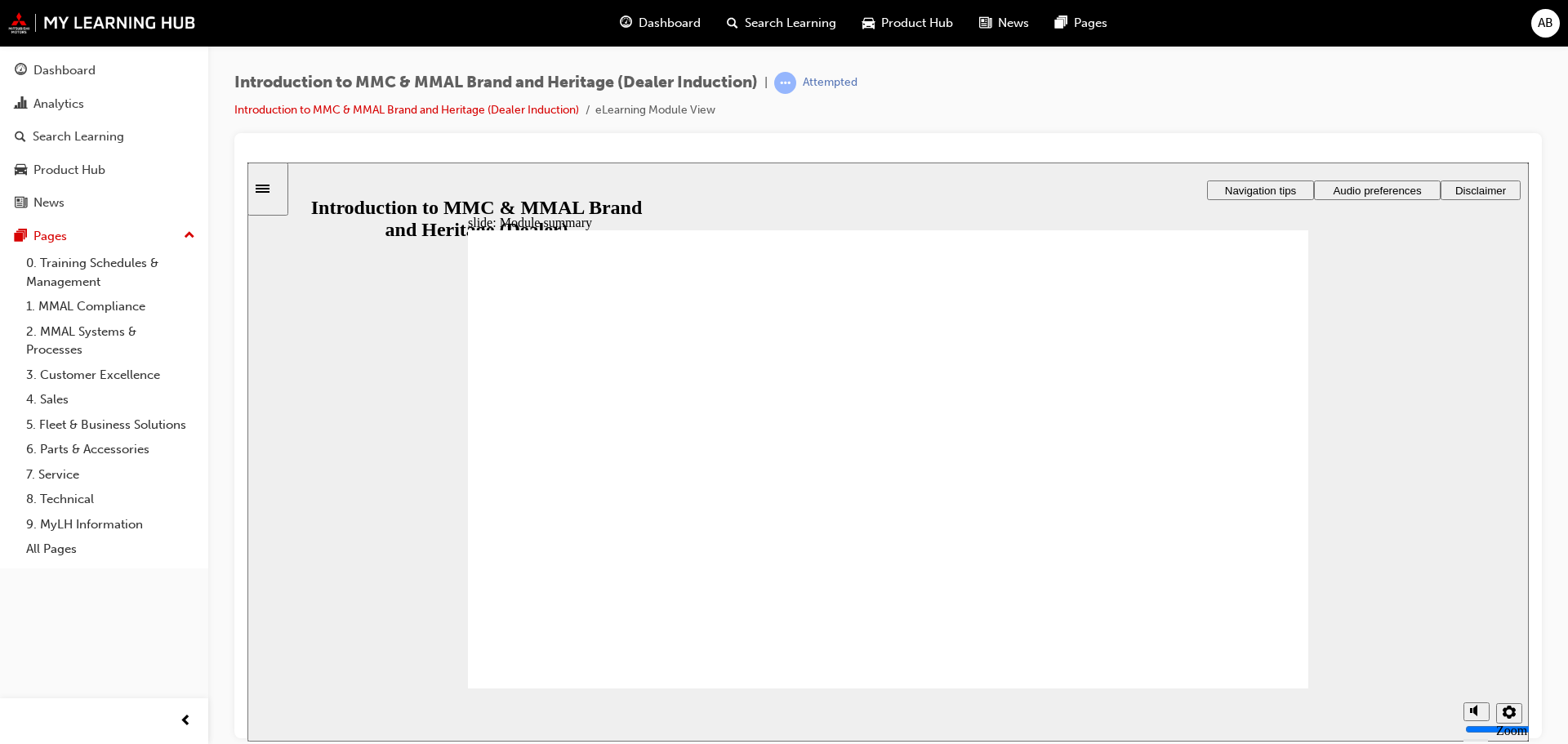
checkbox input "true"
radio input "true"
drag, startPoint x: 627, startPoint y: 595, endPoint x: 641, endPoint y: 612, distance: 22.0
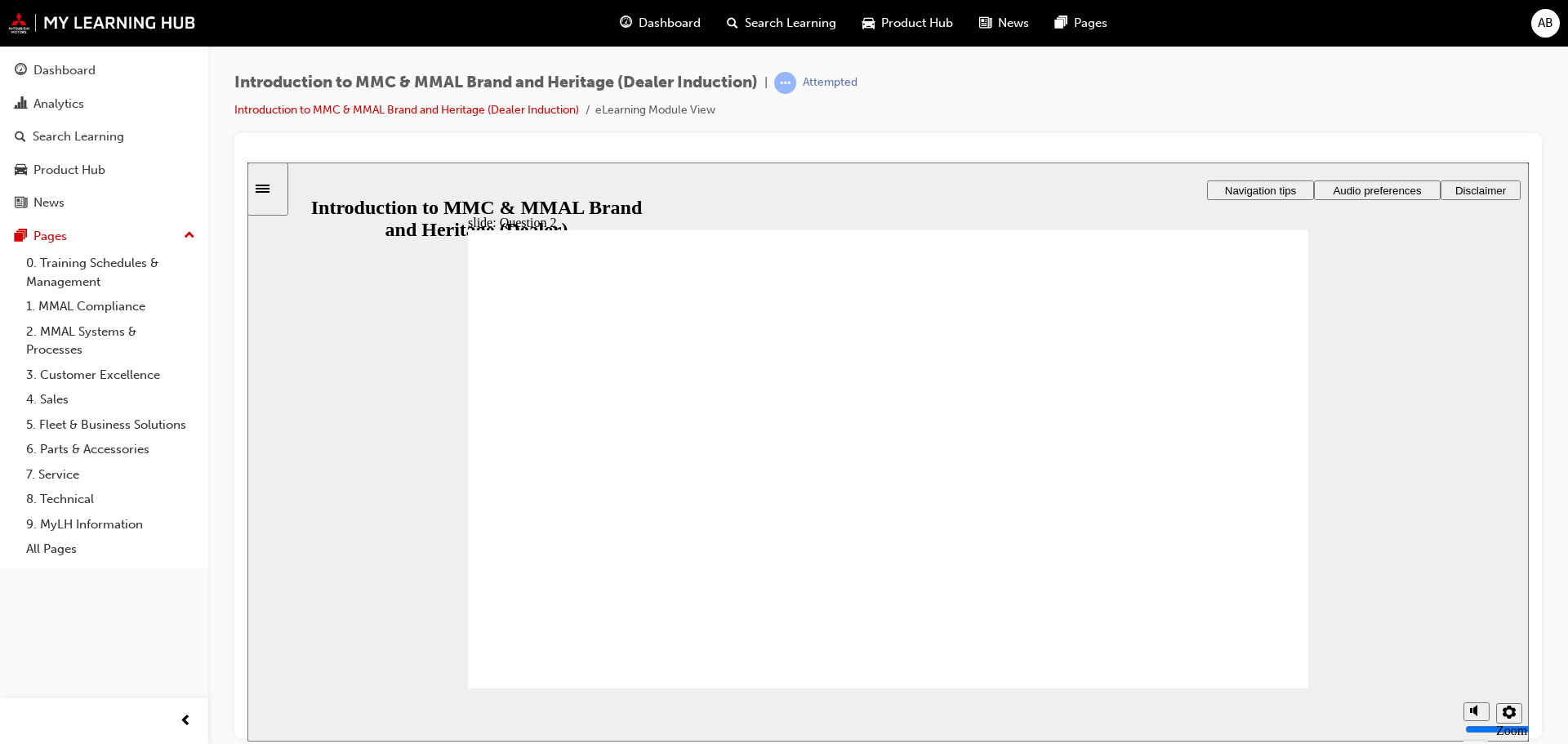
radio input "true"
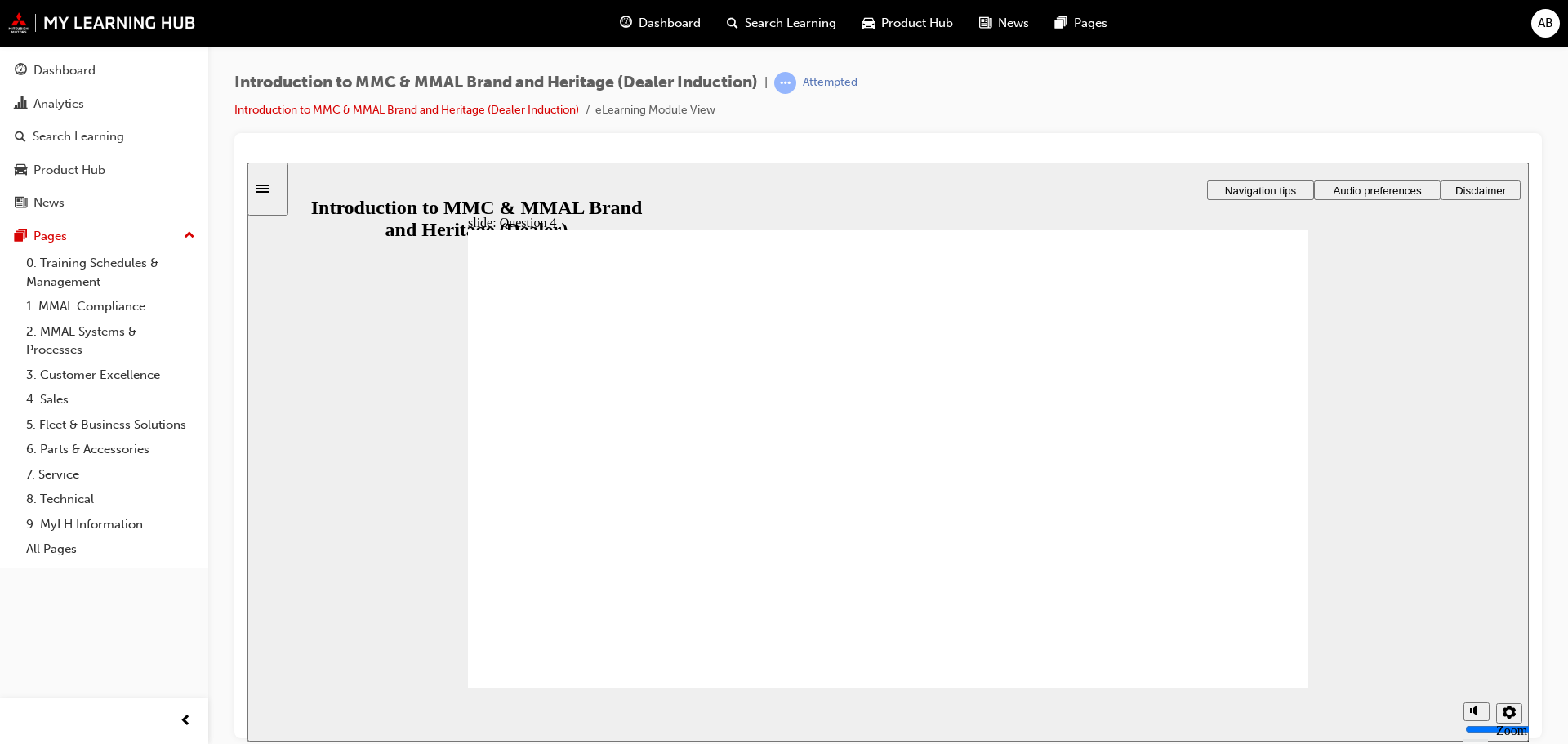
radio input "true"
checkbox input "true"
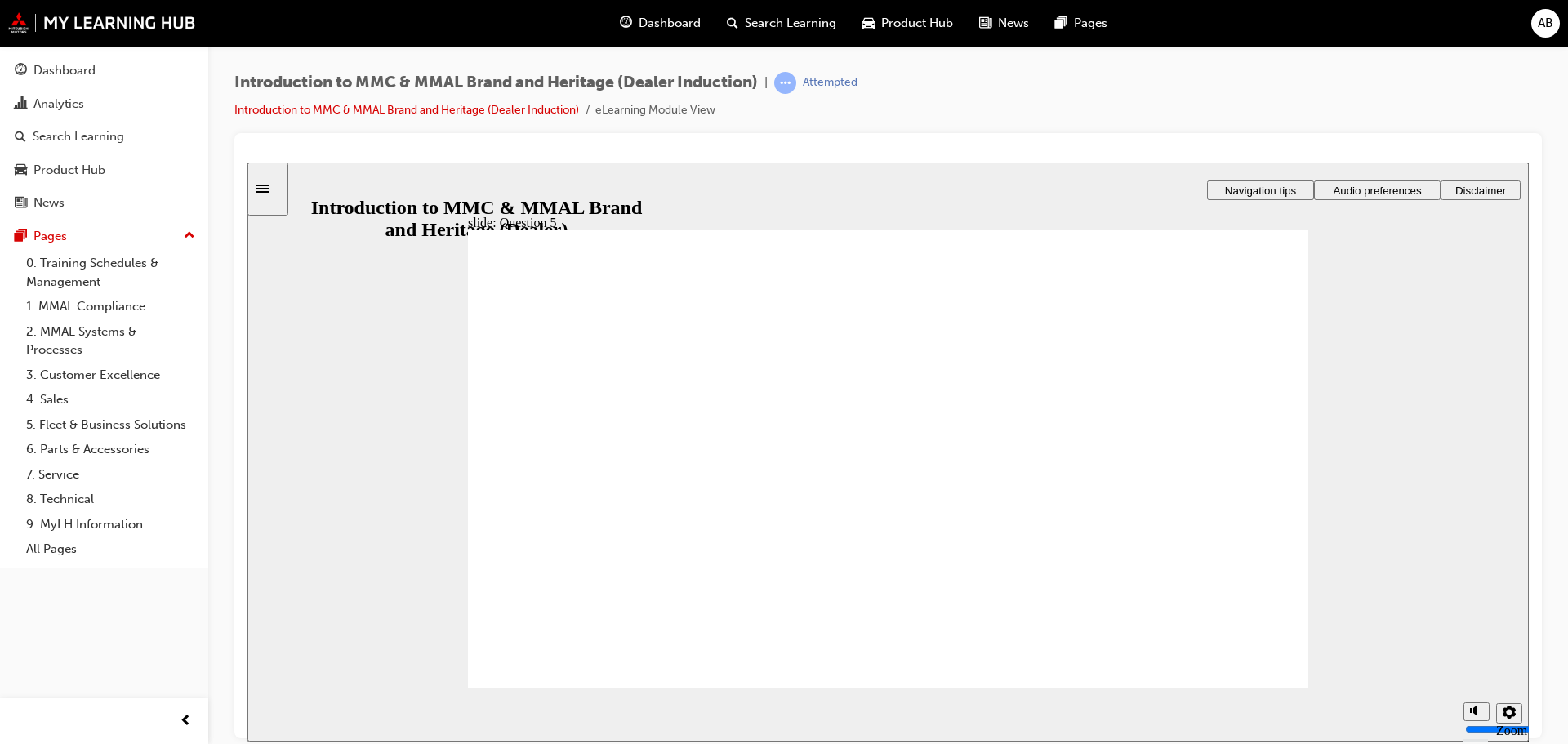
checkbox input "true"
drag, startPoint x: 708, startPoint y: 541, endPoint x: 560, endPoint y: 641, distance: 178.6
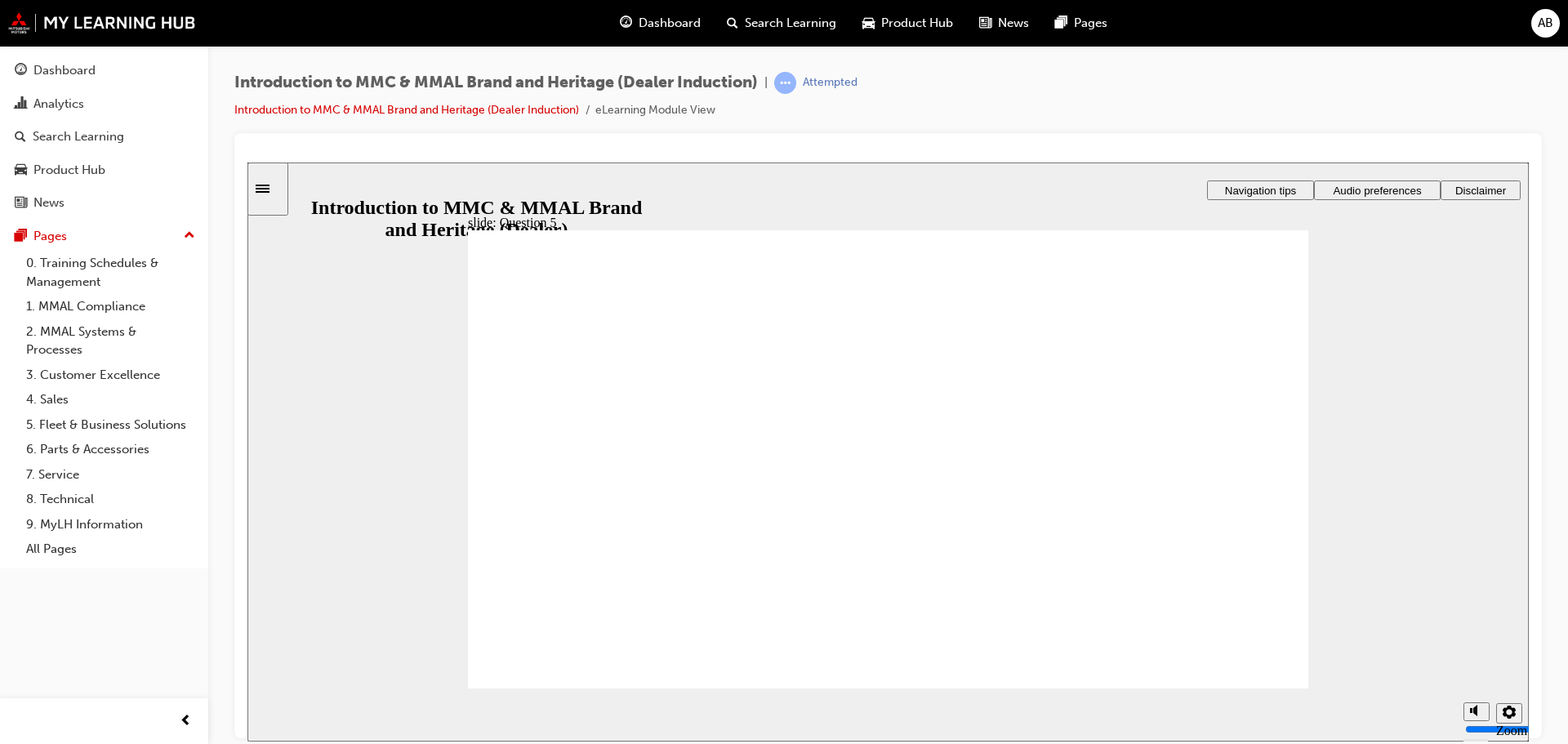
radio input "true"
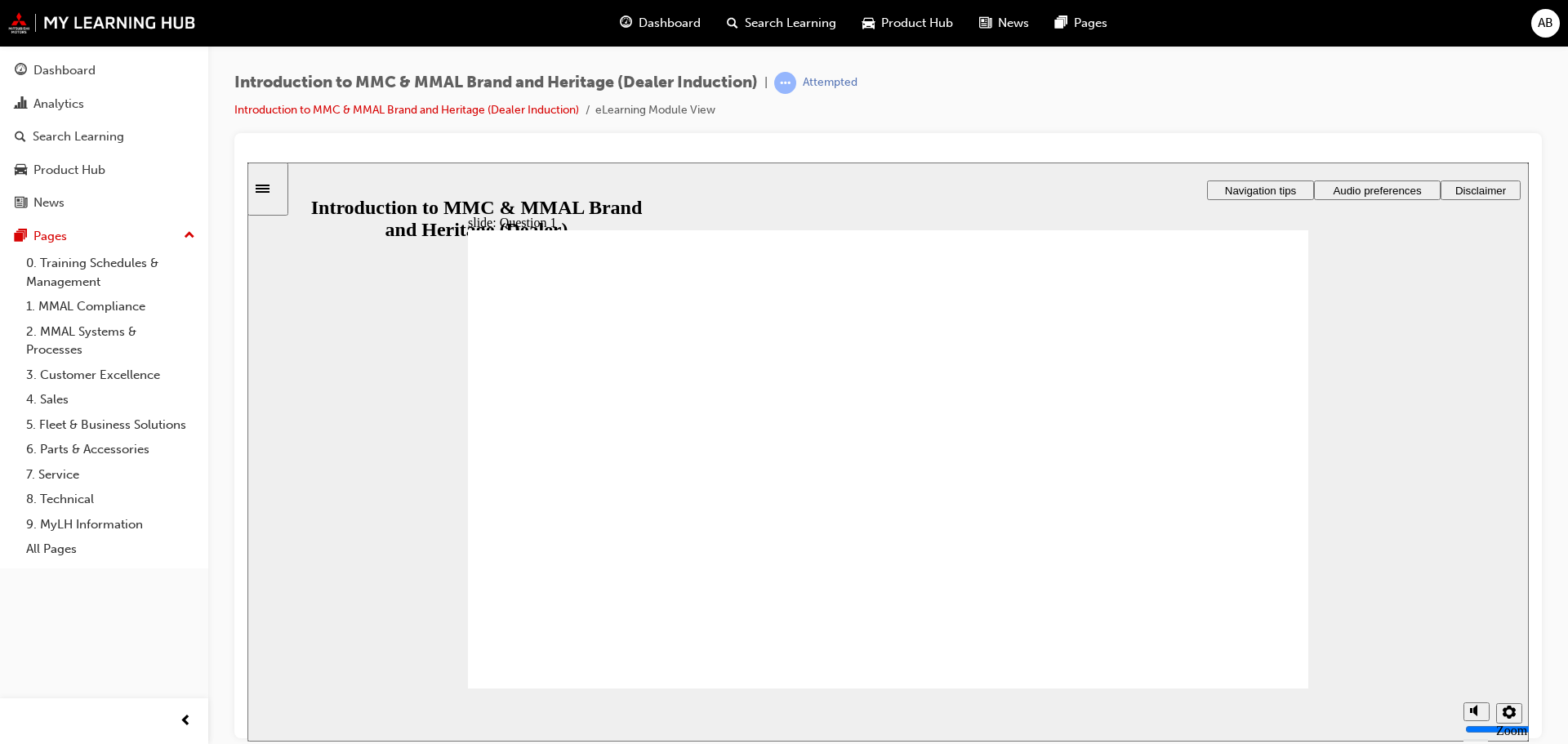
radio input "true"
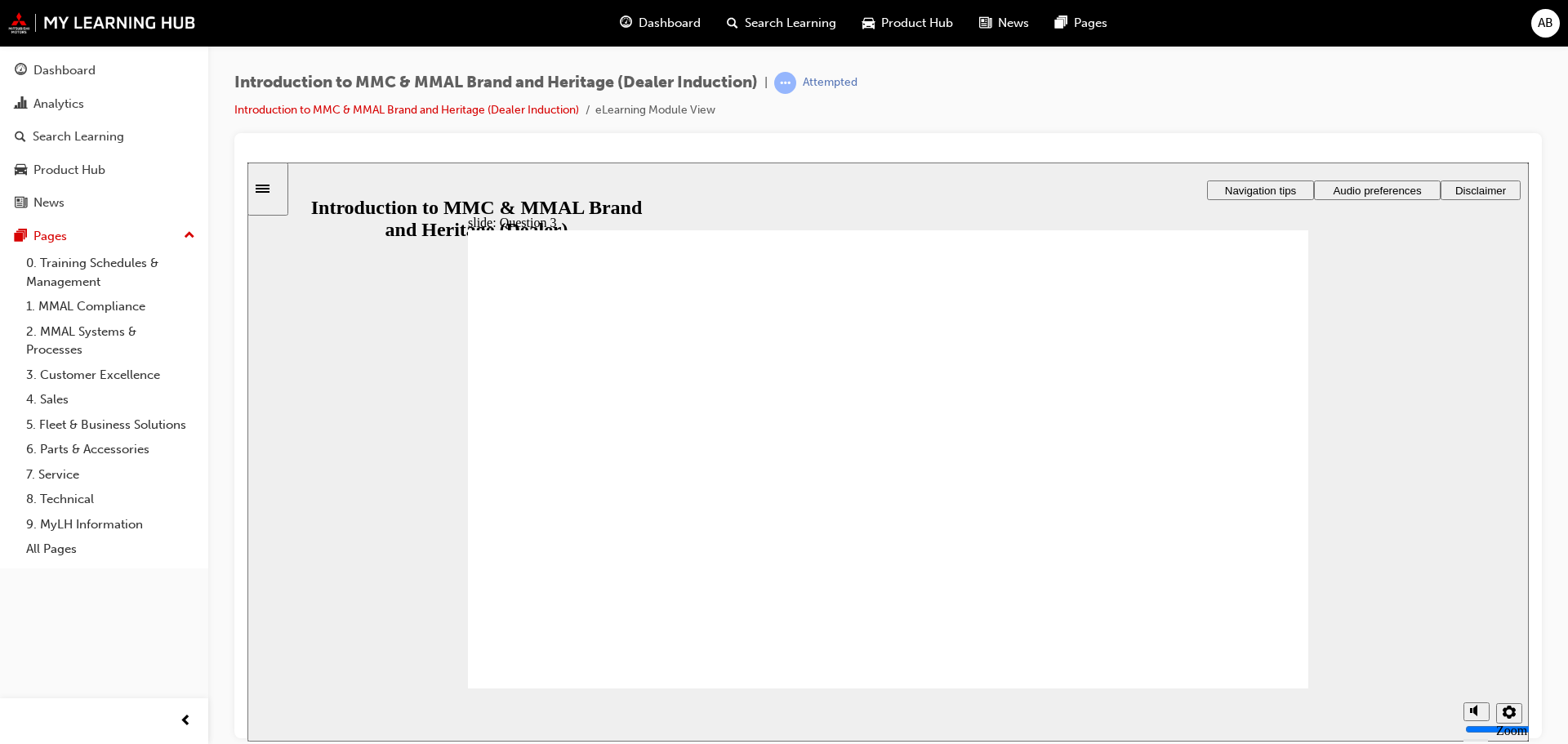
radio input "true"
drag, startPoint x: 631, startPoint y: 606, endPoint x: 609, endPoint y: 644, distance: 43.9
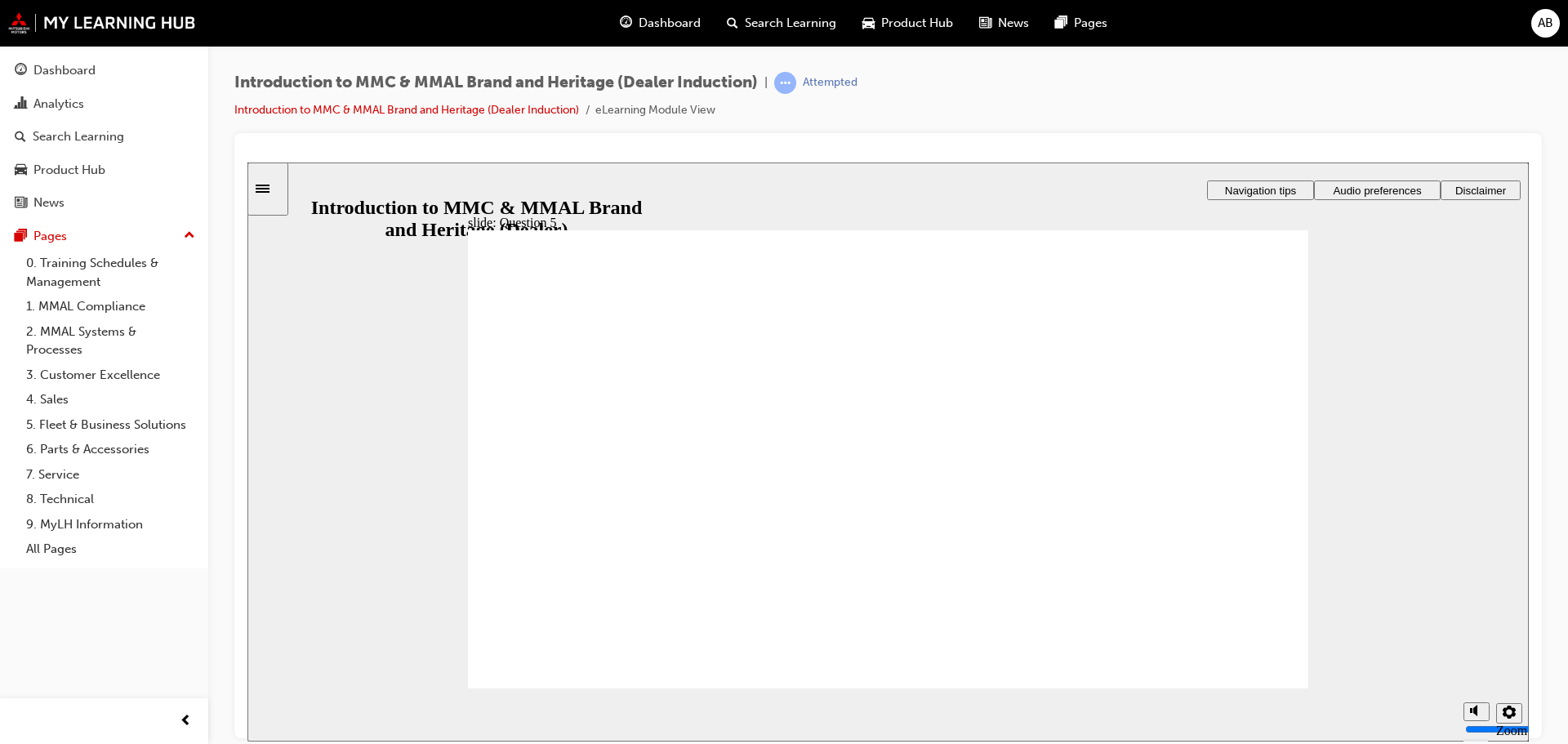
checkbox input "true"
drag, startPoint x: 532, startPoint y: 582, endPoint x: 717, endPoint y: 578, distance: 185.0
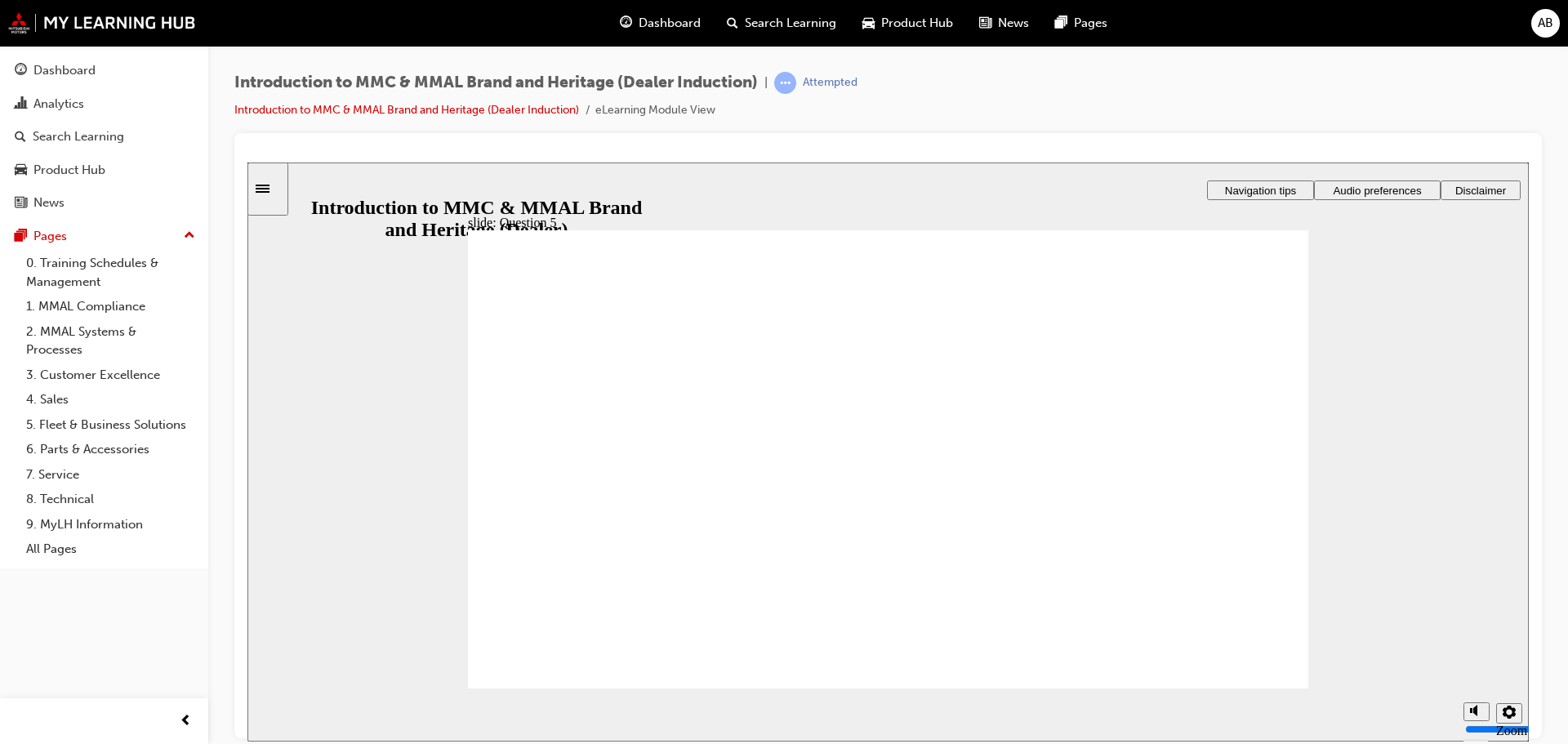
checkbox input "true"
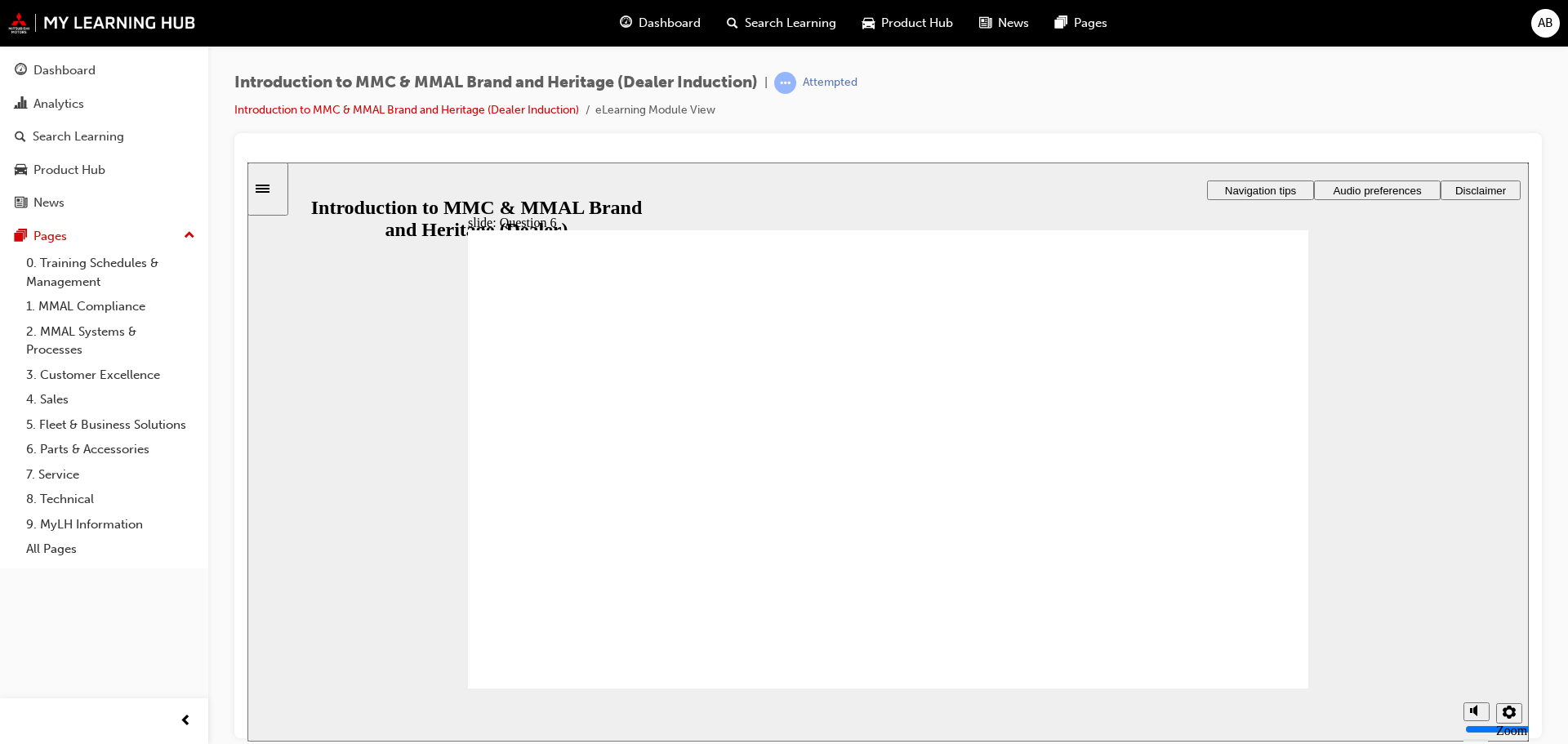
radio input "true"
click at [1250, 687] on section "Playback Speed 2 1.75 1.5 1.25 0.75" at bounding box center [888, 714] width 1281 height 53
radio input "true"
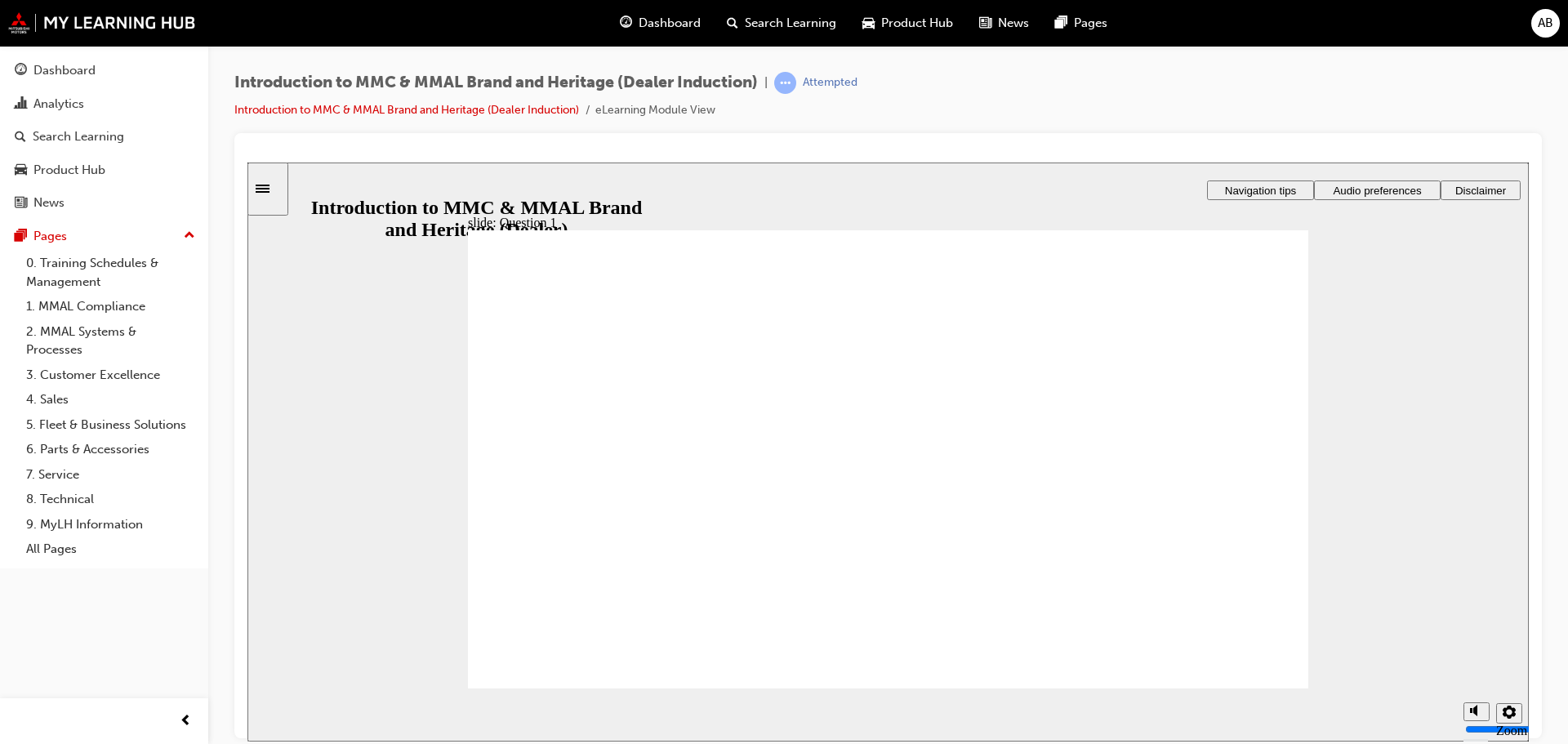
drag, startPoint x: 493, startPoint y: 473, endPoint x: 548, endPoint y: 631, distance: 167.3
radio input "true"
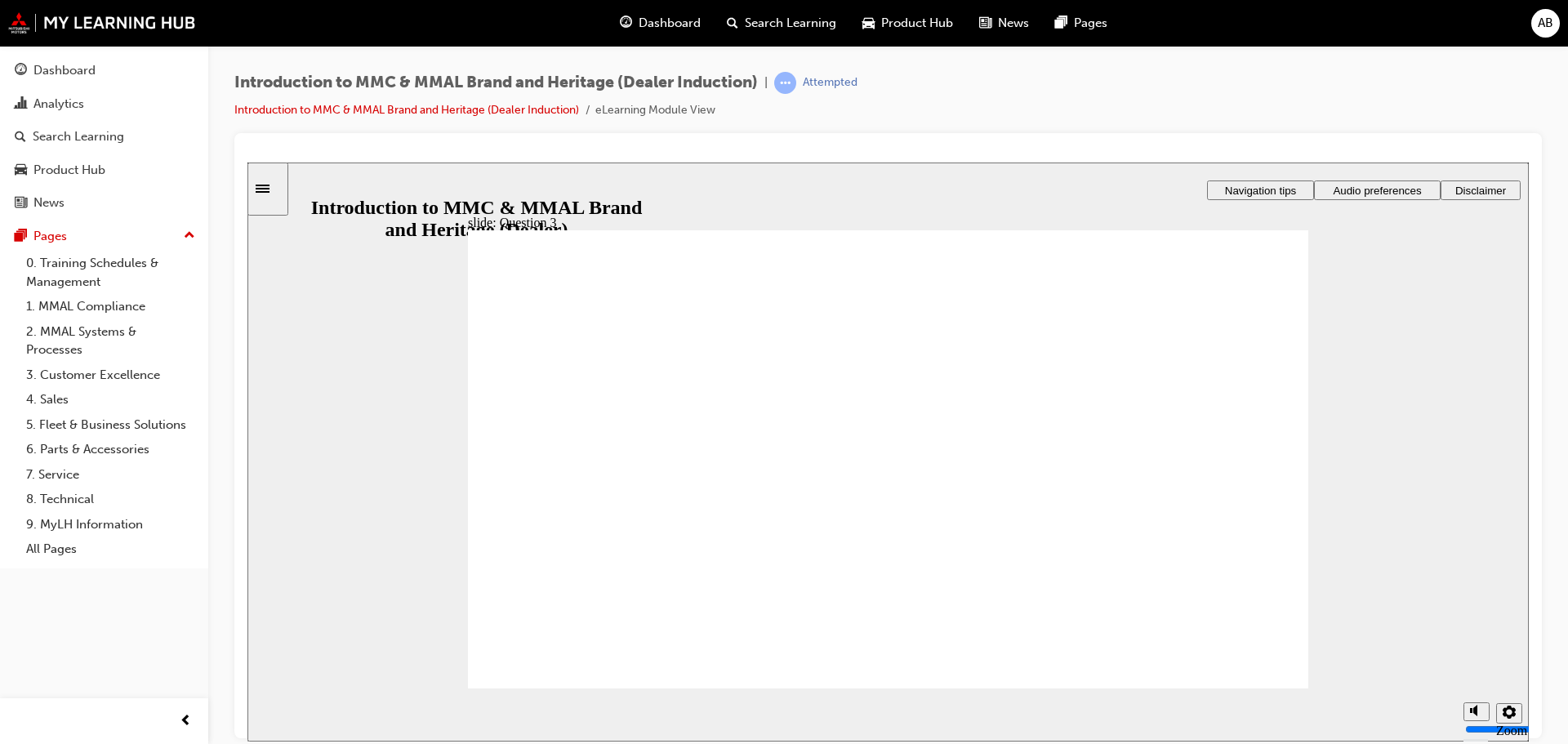
radio input "false"
radio input "true"
checkbox input "true"
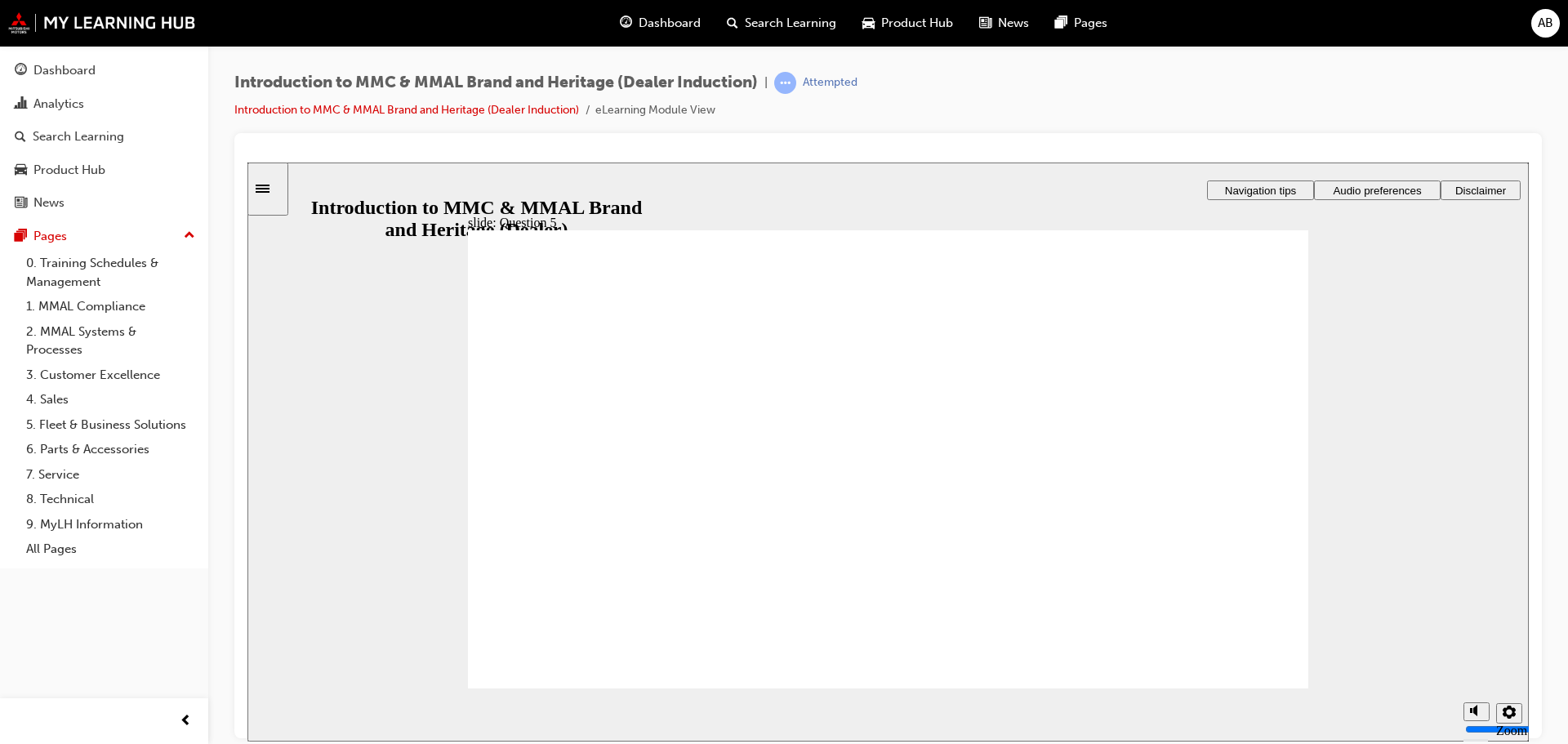
checkbox input "true"
radio input "true"
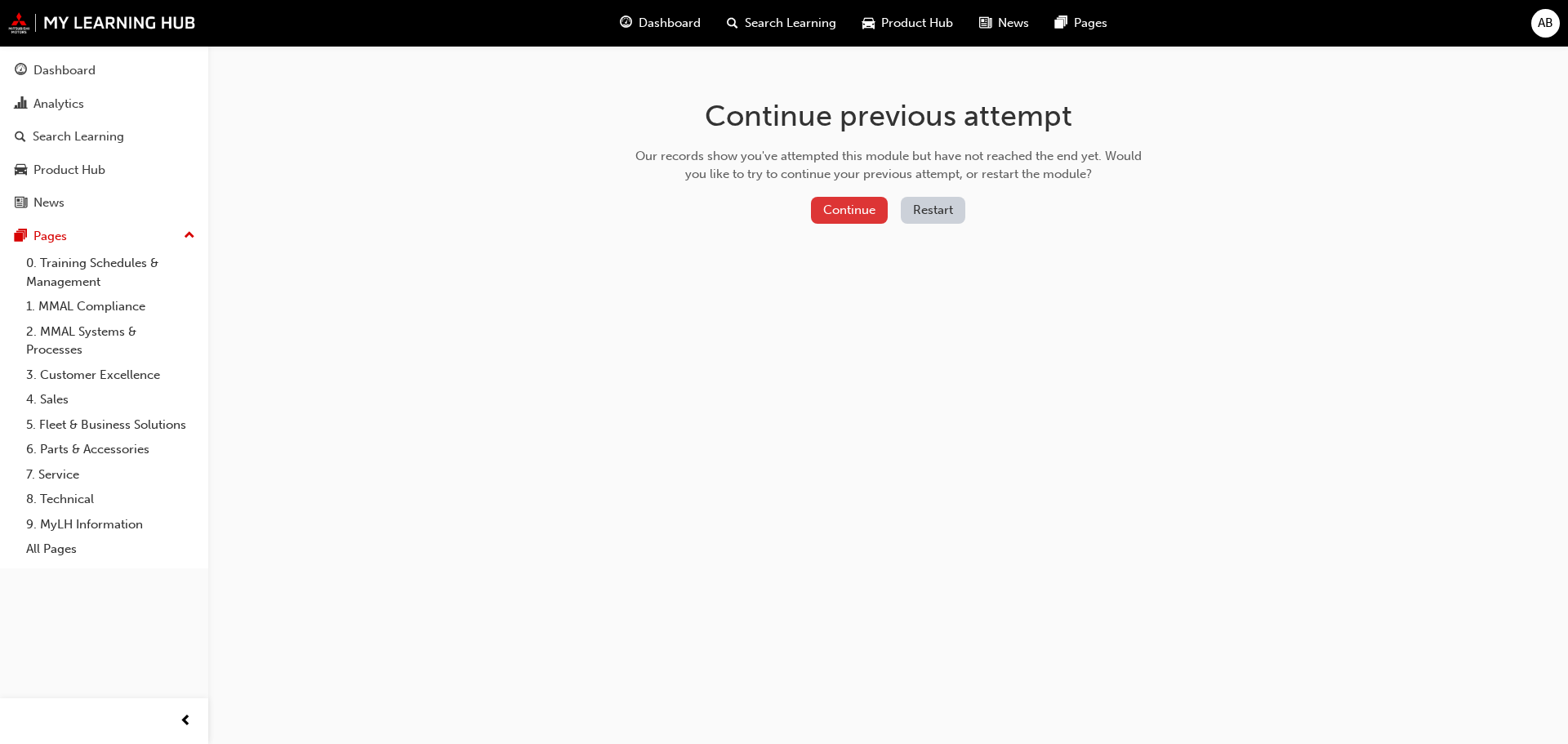
click at [881, 214] on button "Continue" at bounding box center [849, 210] width 77 height 27
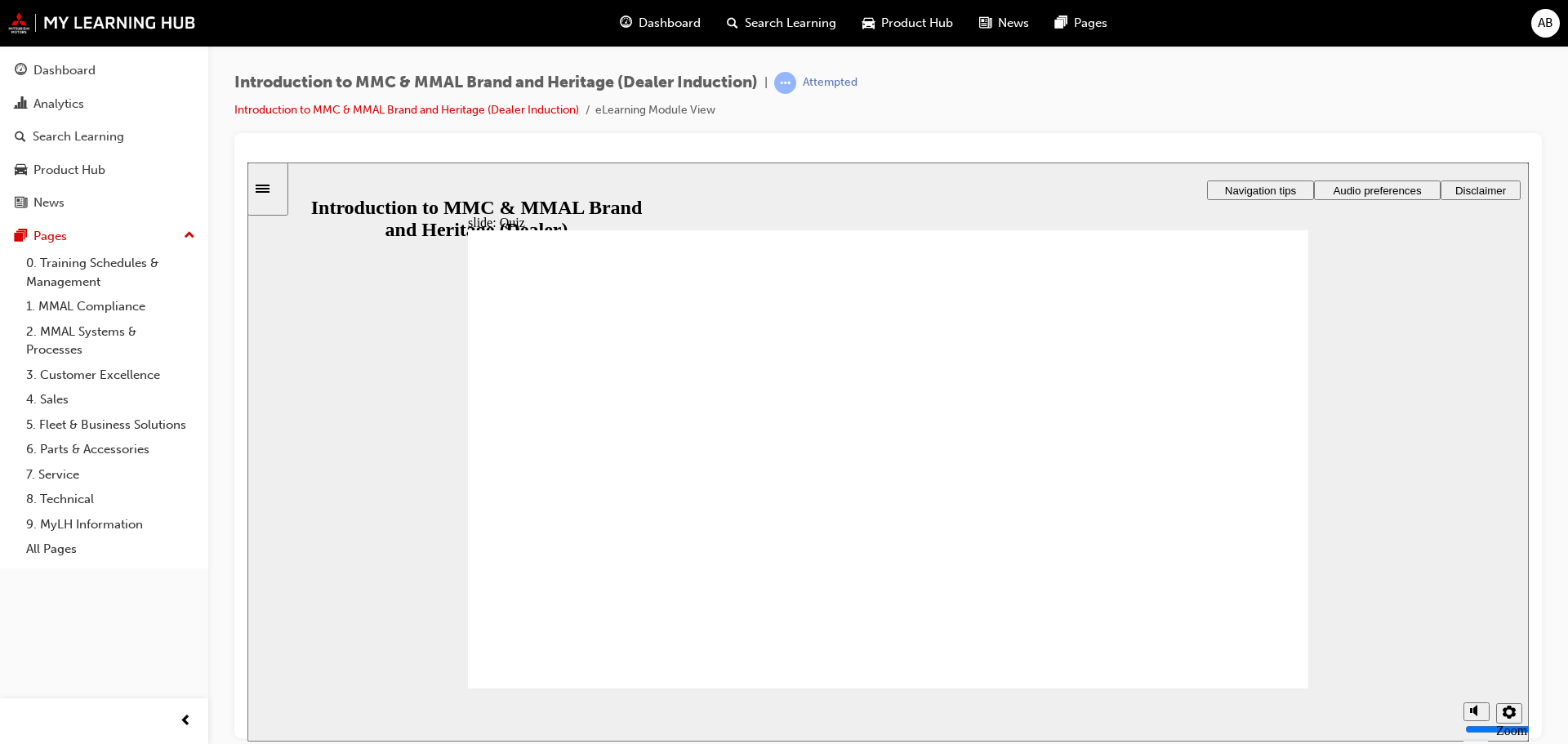
drag, startPoint x: 1259, startPoint y: 671, endPoint x: 1234, endPoint y: 652, distance: 31.4
radio input "true"
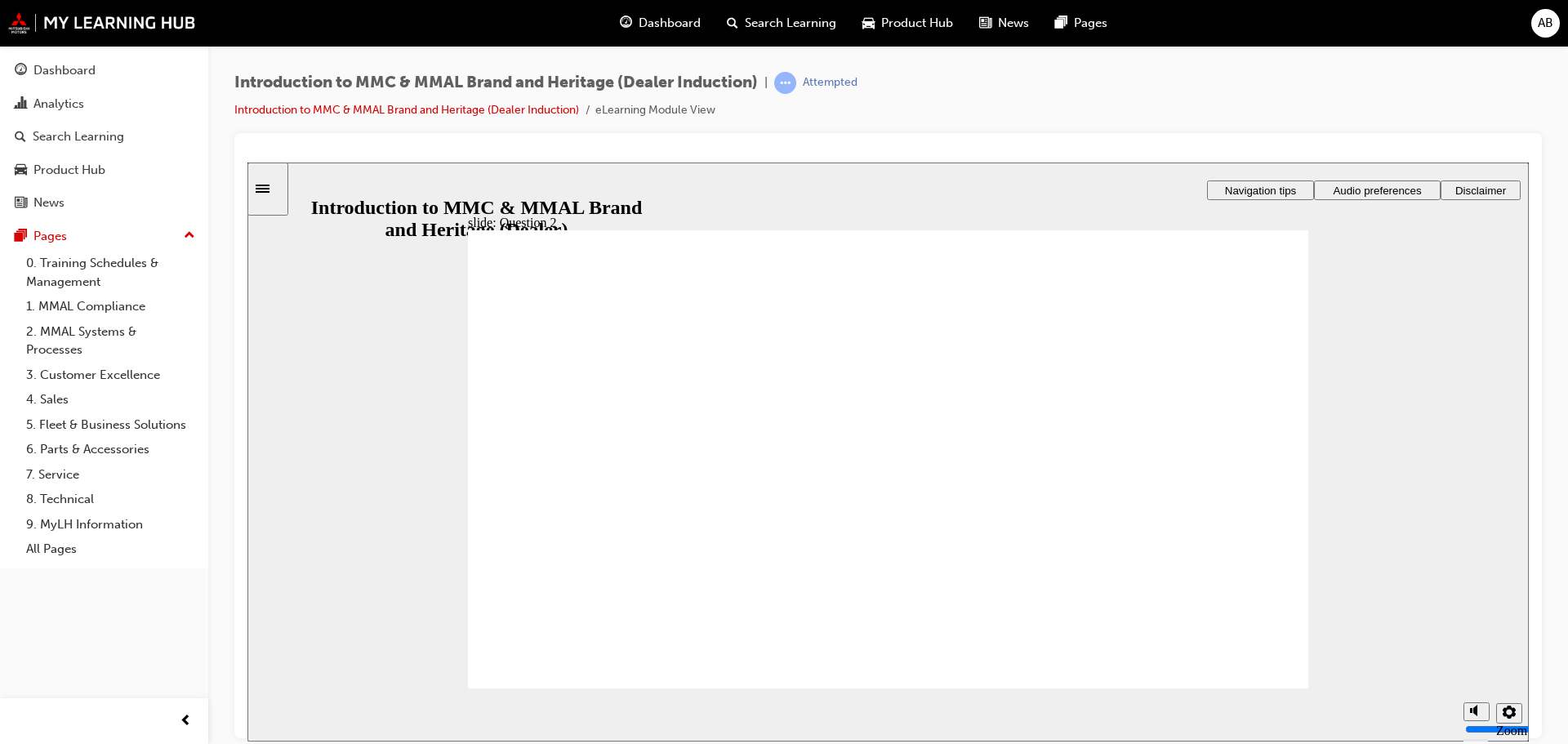
radio input "true"
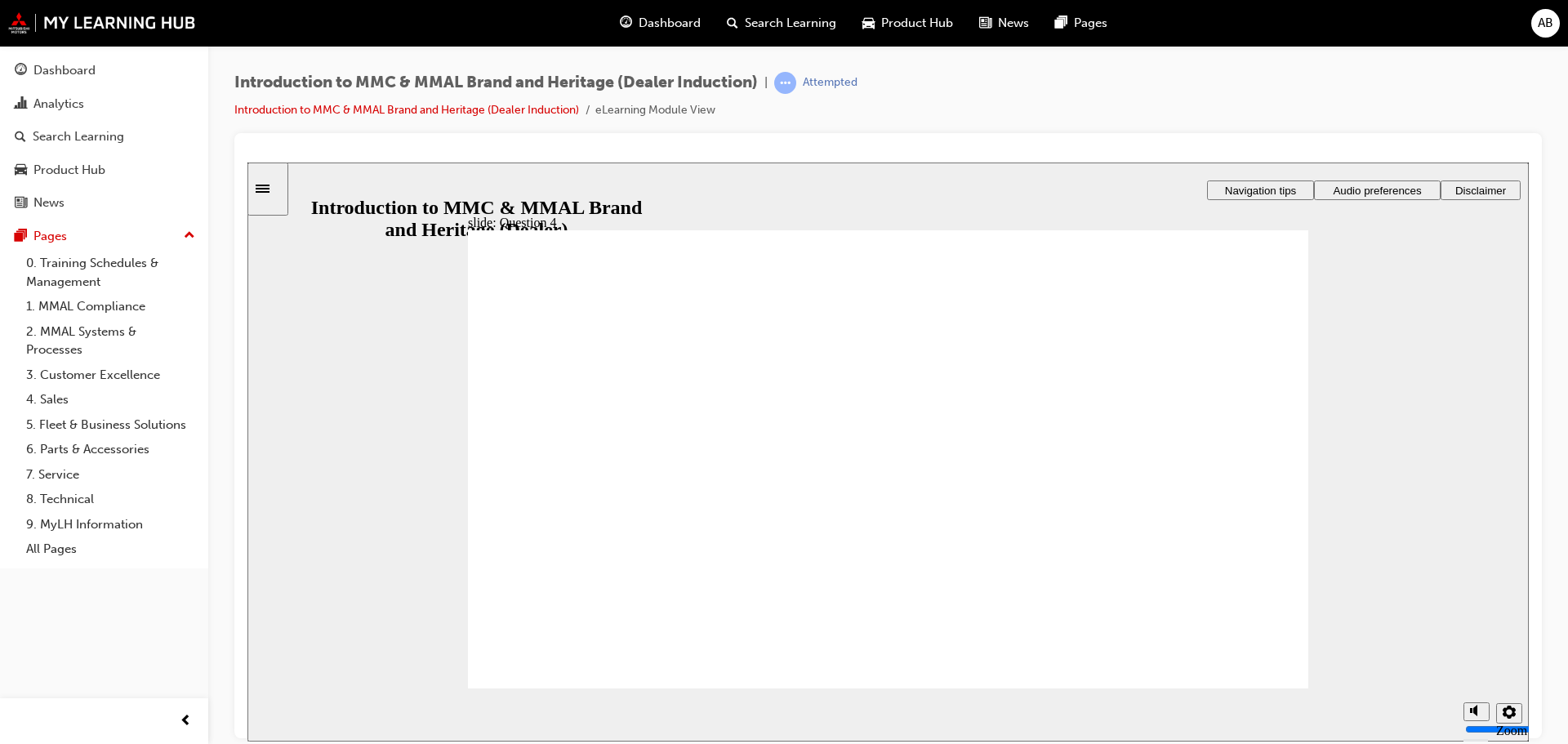
radio input "true"
checkbox input "true"
checkbox input "false"
checkbox input "true"
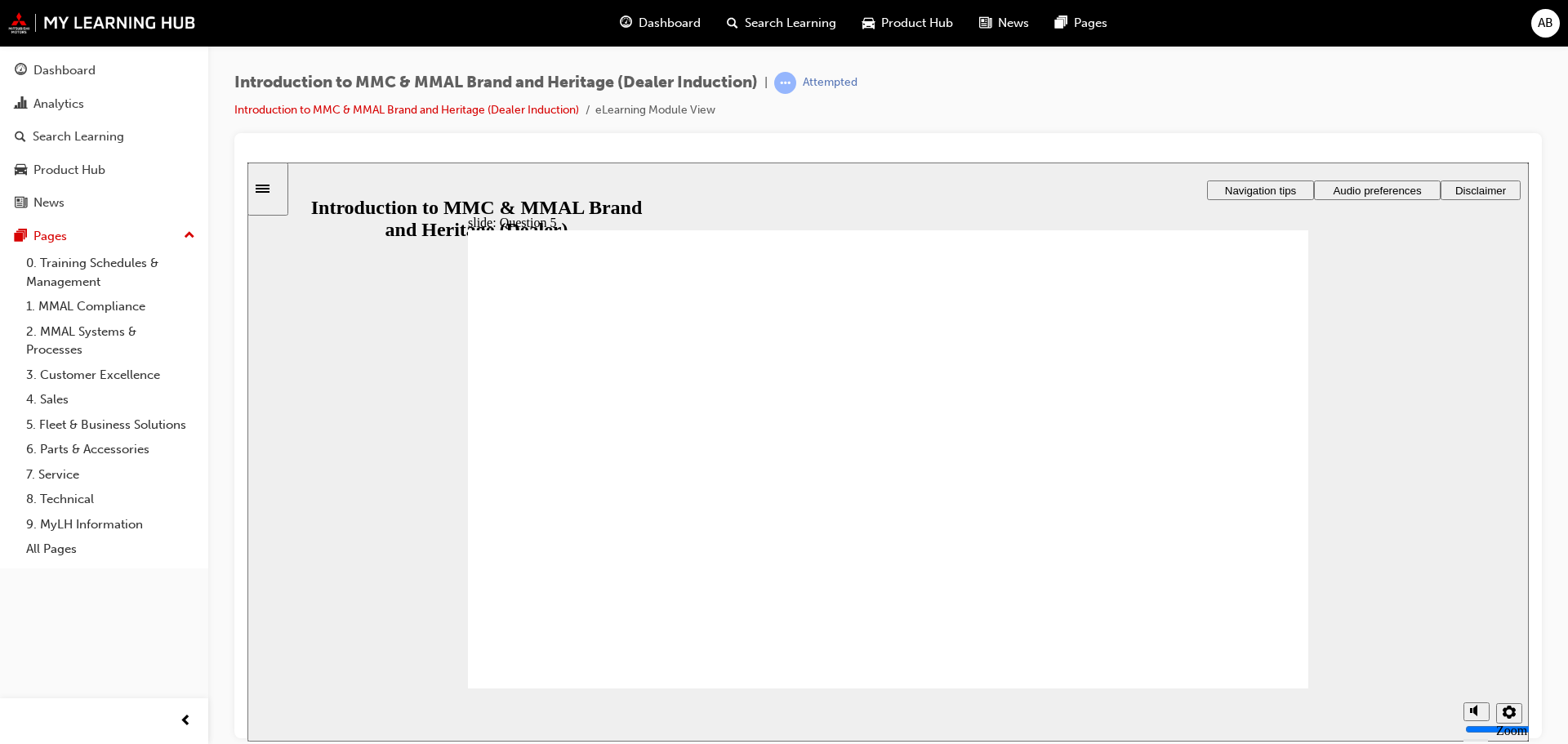
checkbox input "true"
radio input "true"
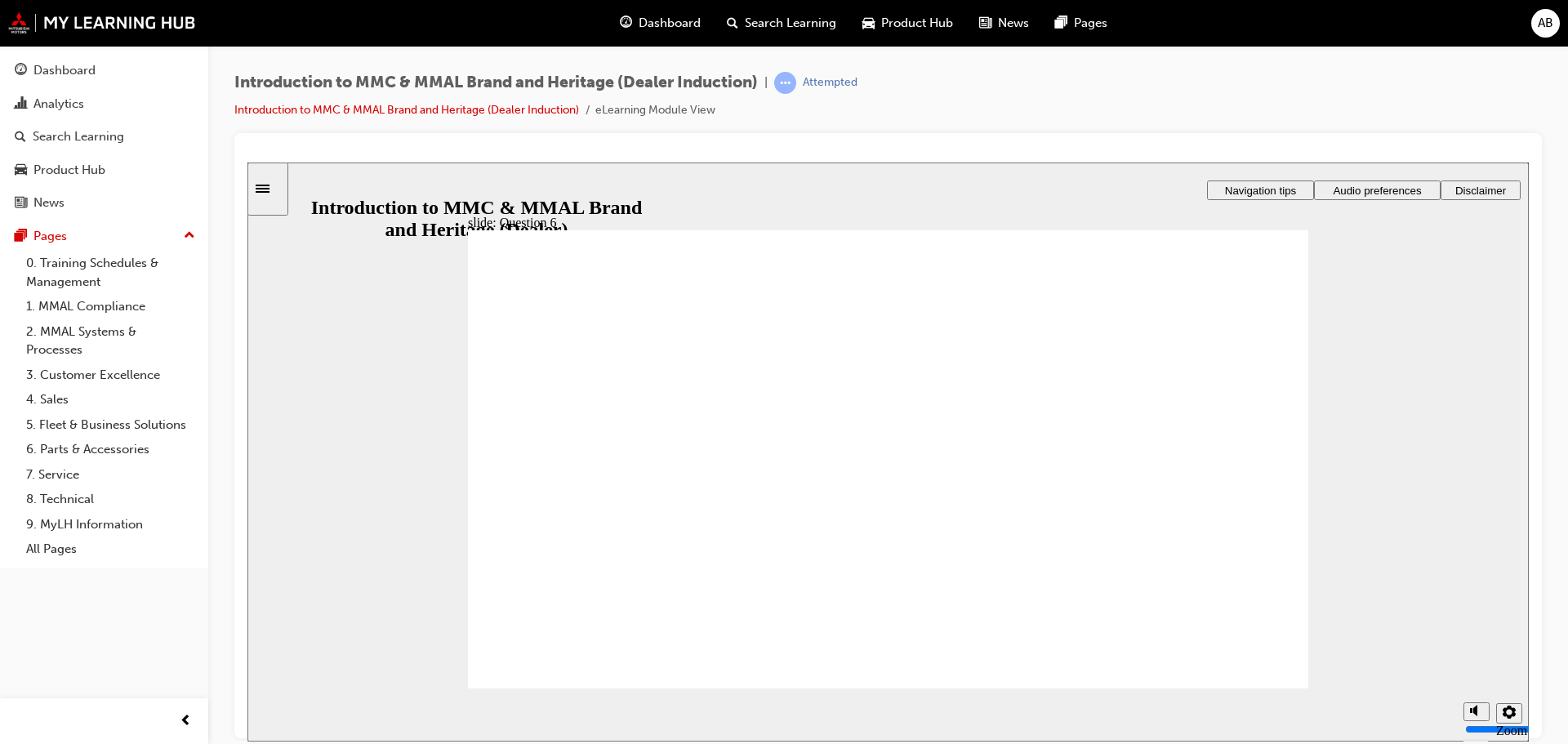
drag, startPoint x: 610, startPoint y: 562, endPoint x: 597, endPoint y: 636, distance: 75.1
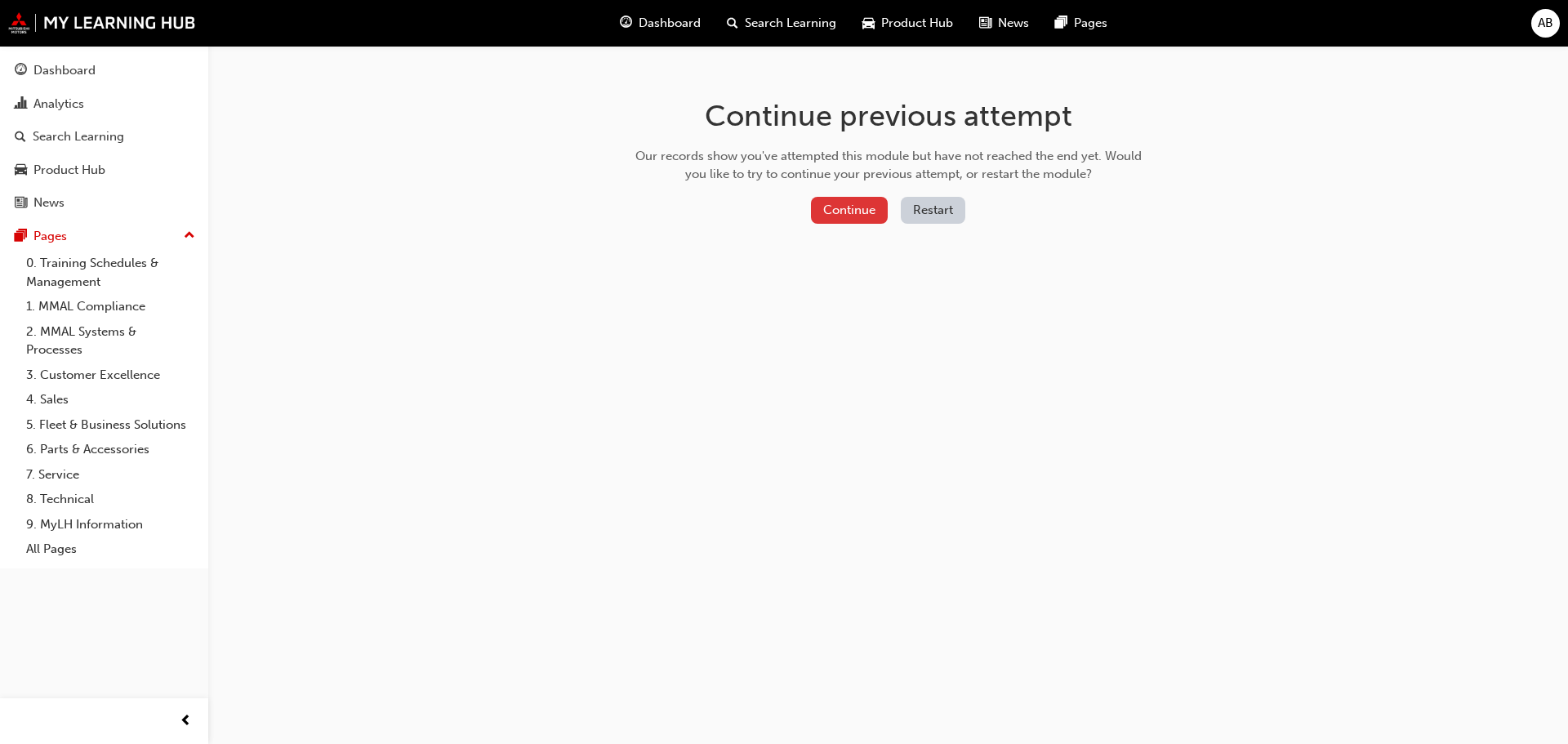
click at [876, 223] on button "Continue" at bounding box center [849, 210] width 77 height 27
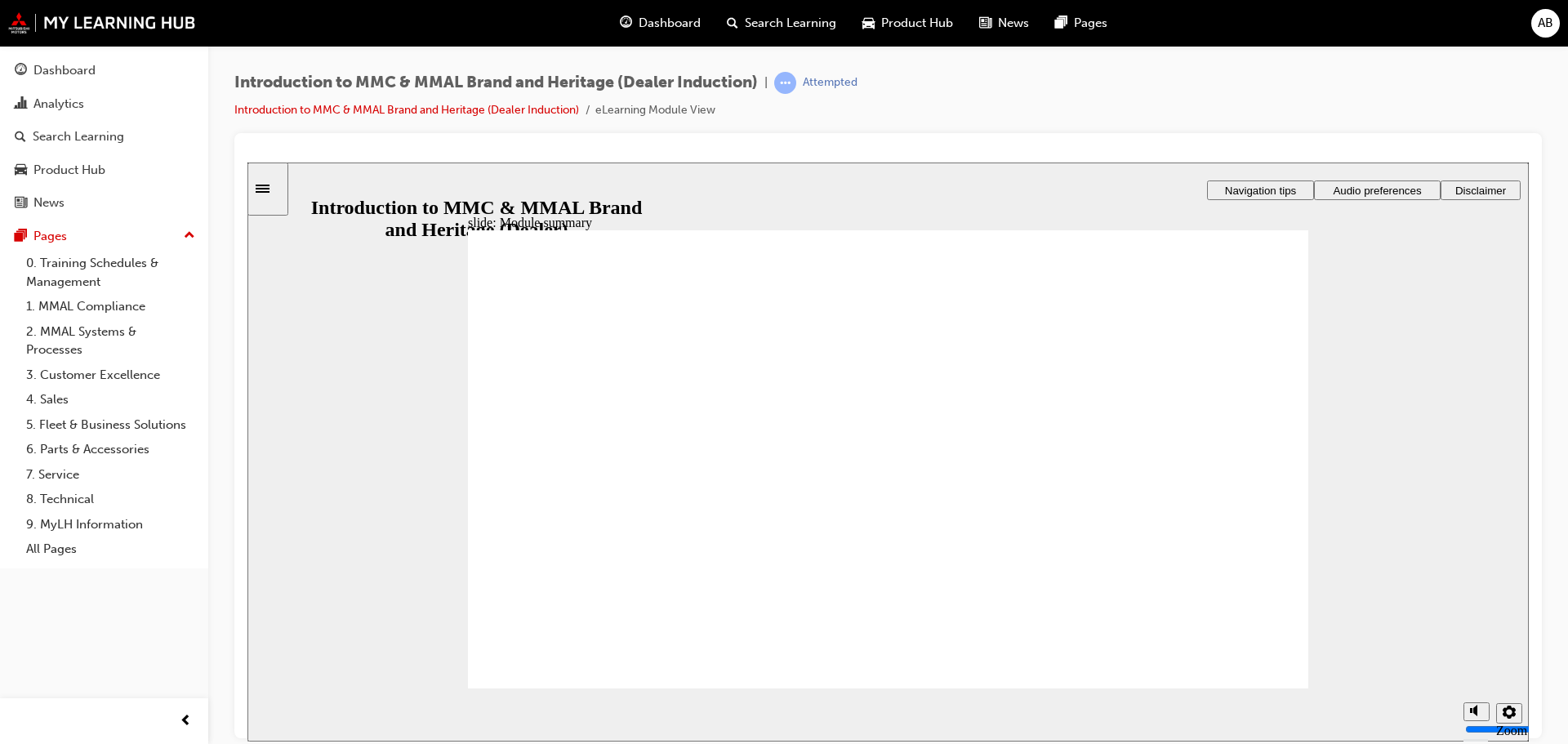
click at [1277, 691] on section "Playback Speed 2 1.75 1.5 1.25 0.75" at bounding box center [888, 714] width 1281 height 53
radio input "true"
drag, startPoint x: 527, startPoint y: 475, endPoint x: 647, endPoint y: 656, distance: 217.2
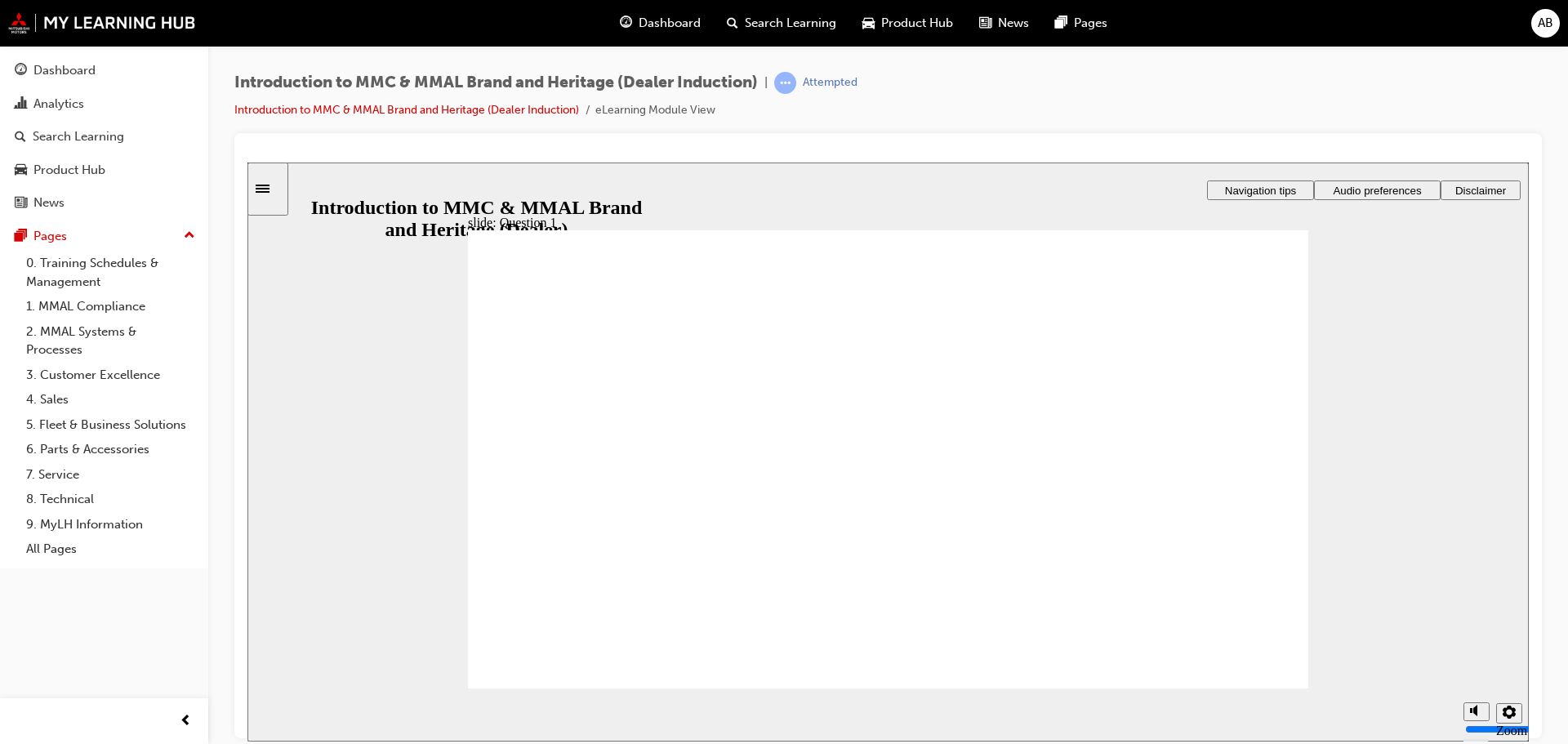
radio input "false"
radio input "true"
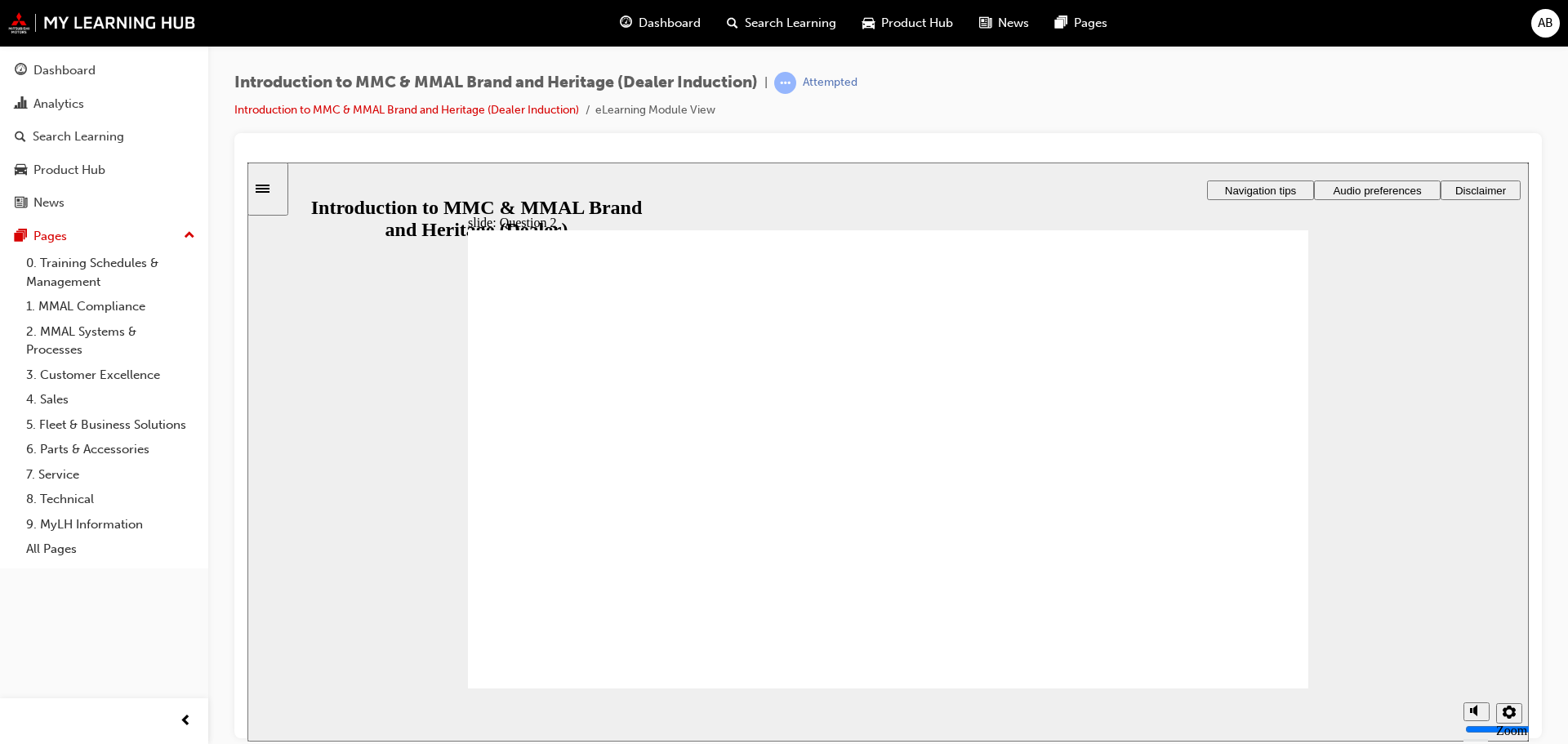
radio input "true"
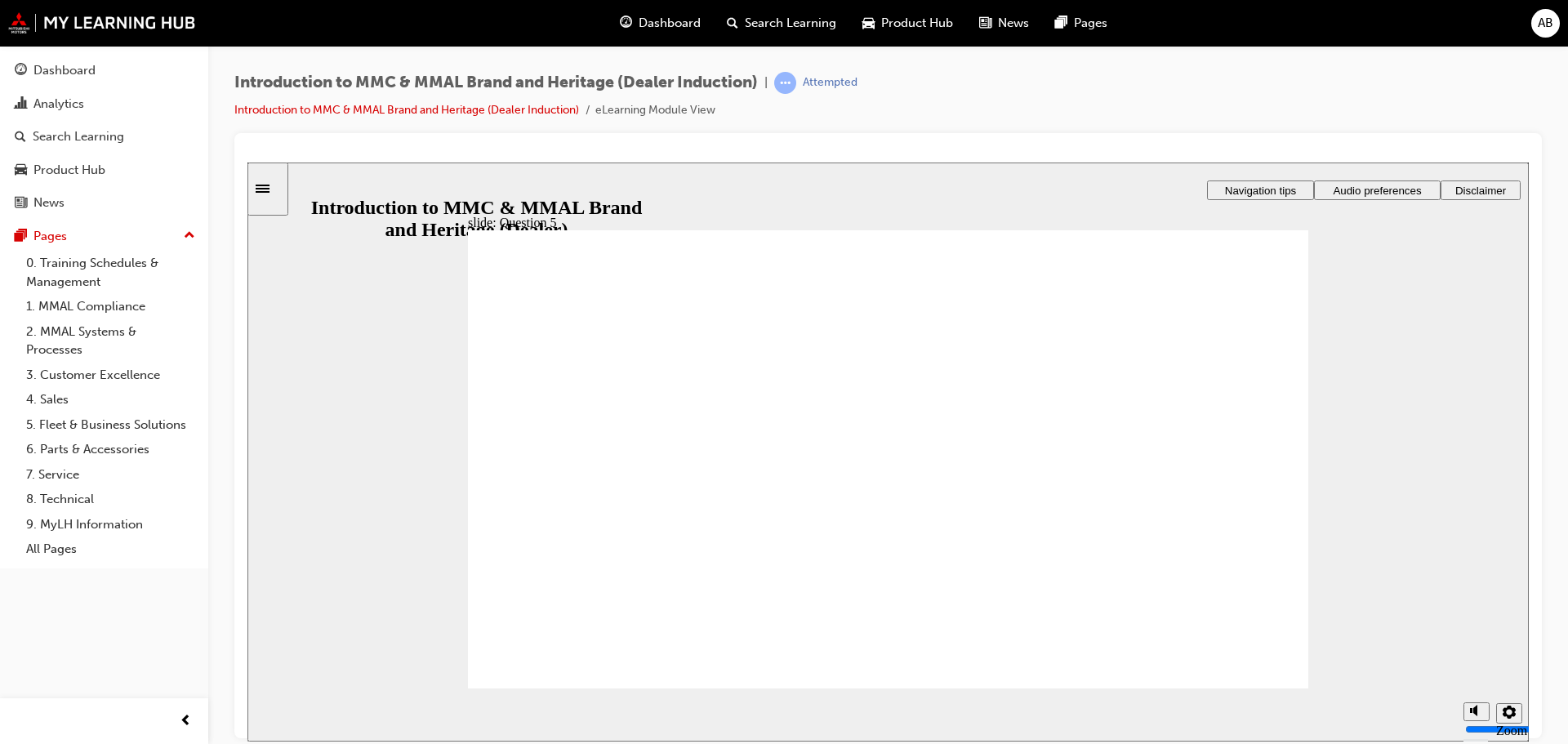
checkbox input "true"
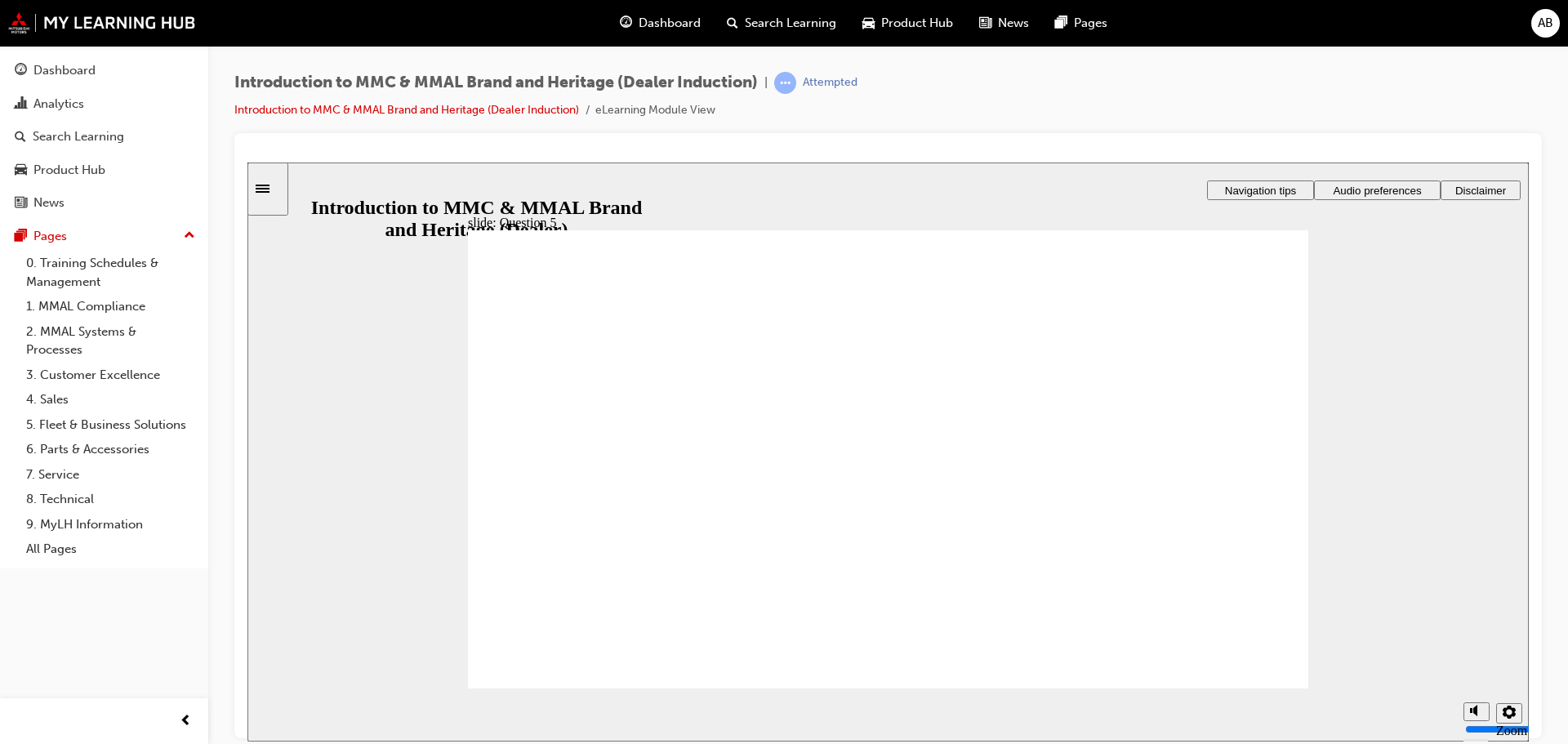
checkbox input "true"
drag, startPoint x: 734, startPoint y: 480, endPoint x: 614, endPoint y: 646, distance: 204.8
radio input "true"
drag, startPoint x: 569, startPoint y: 543, endPoint x: 579, endPoint y: 636, distance: 93.5
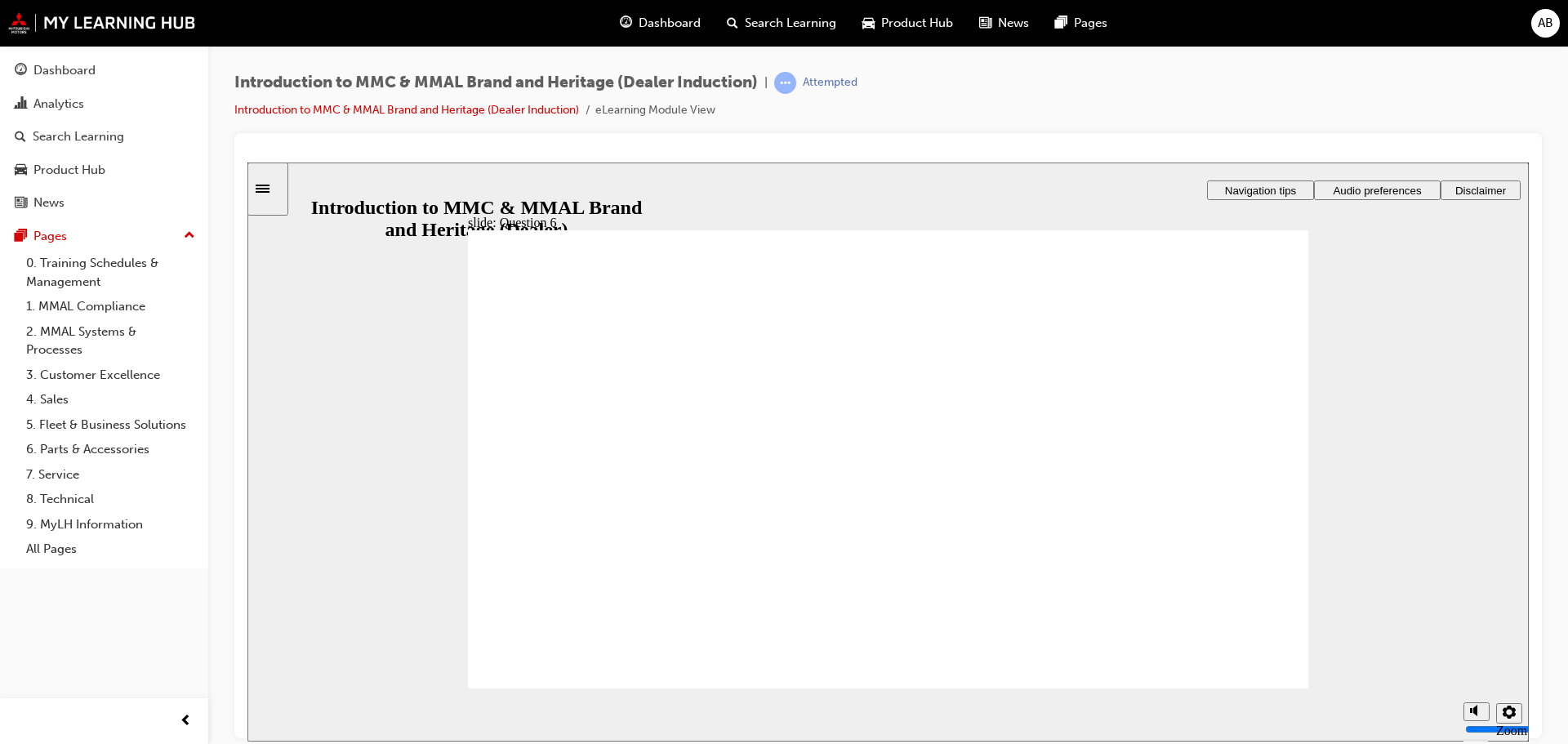
radio input "true"
drag, startPoint x: 548, startPoint y: 632, endPoint x: 554, endPoint y: 645, distance: 14.3
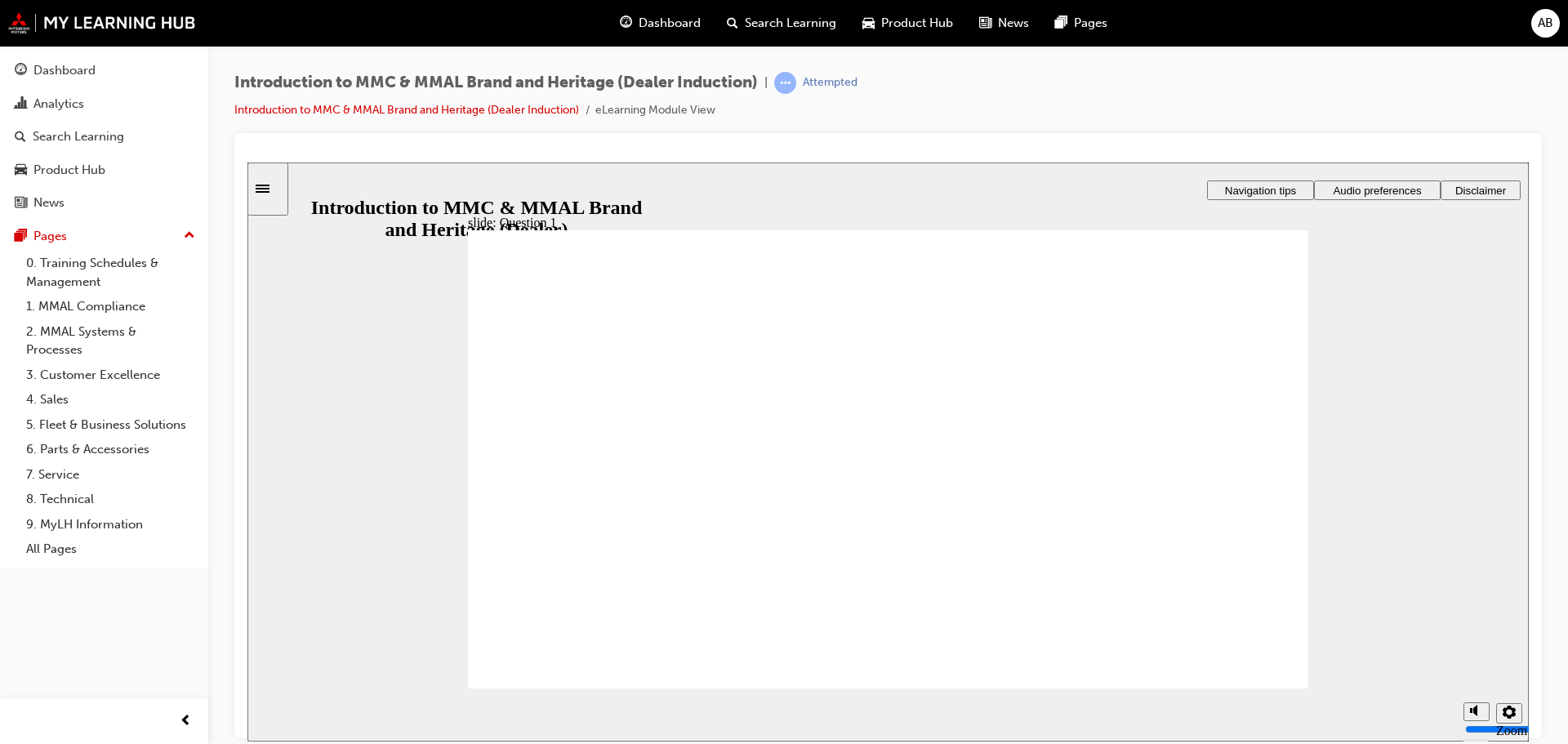
radio input "true"
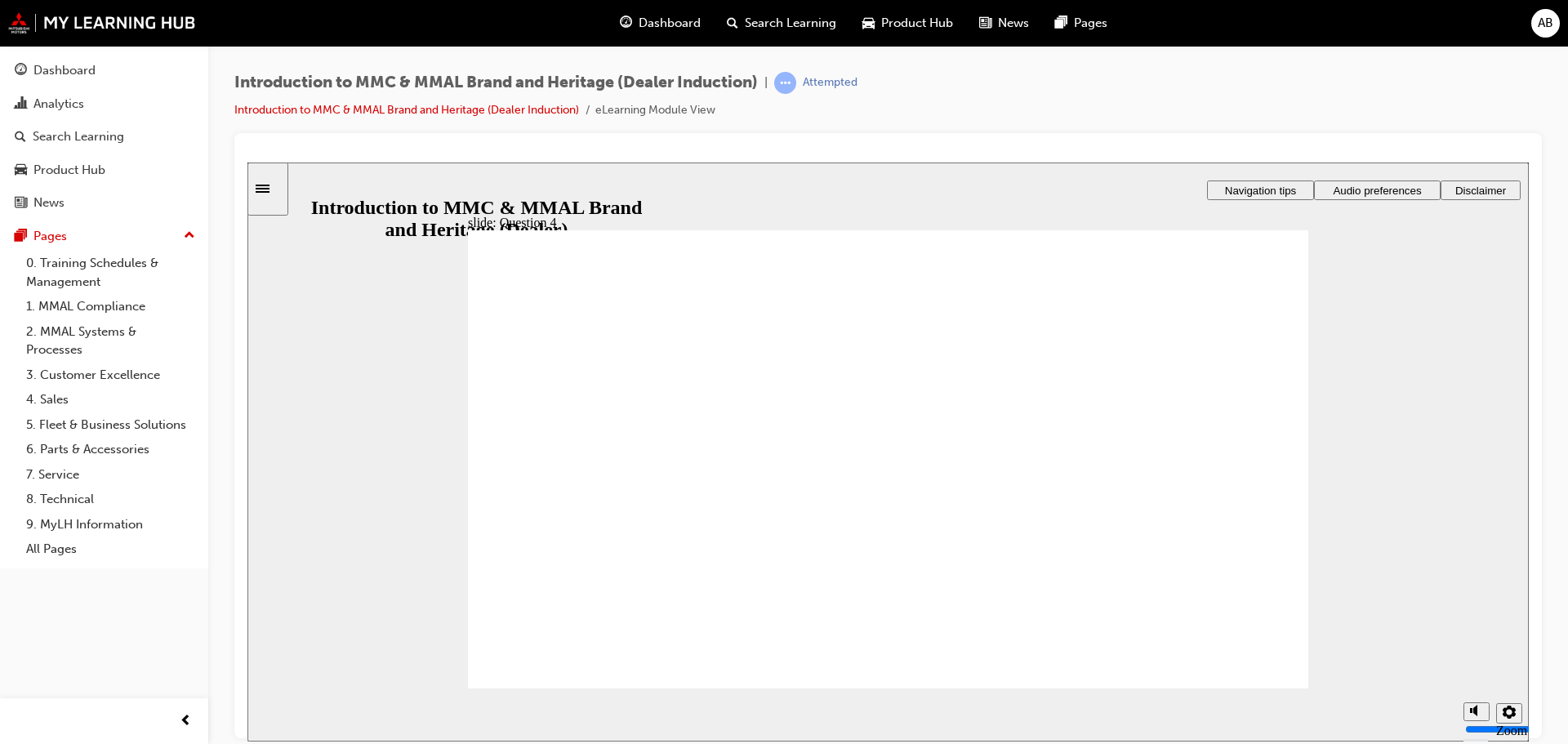
radio input "true"
checkbox input "true"
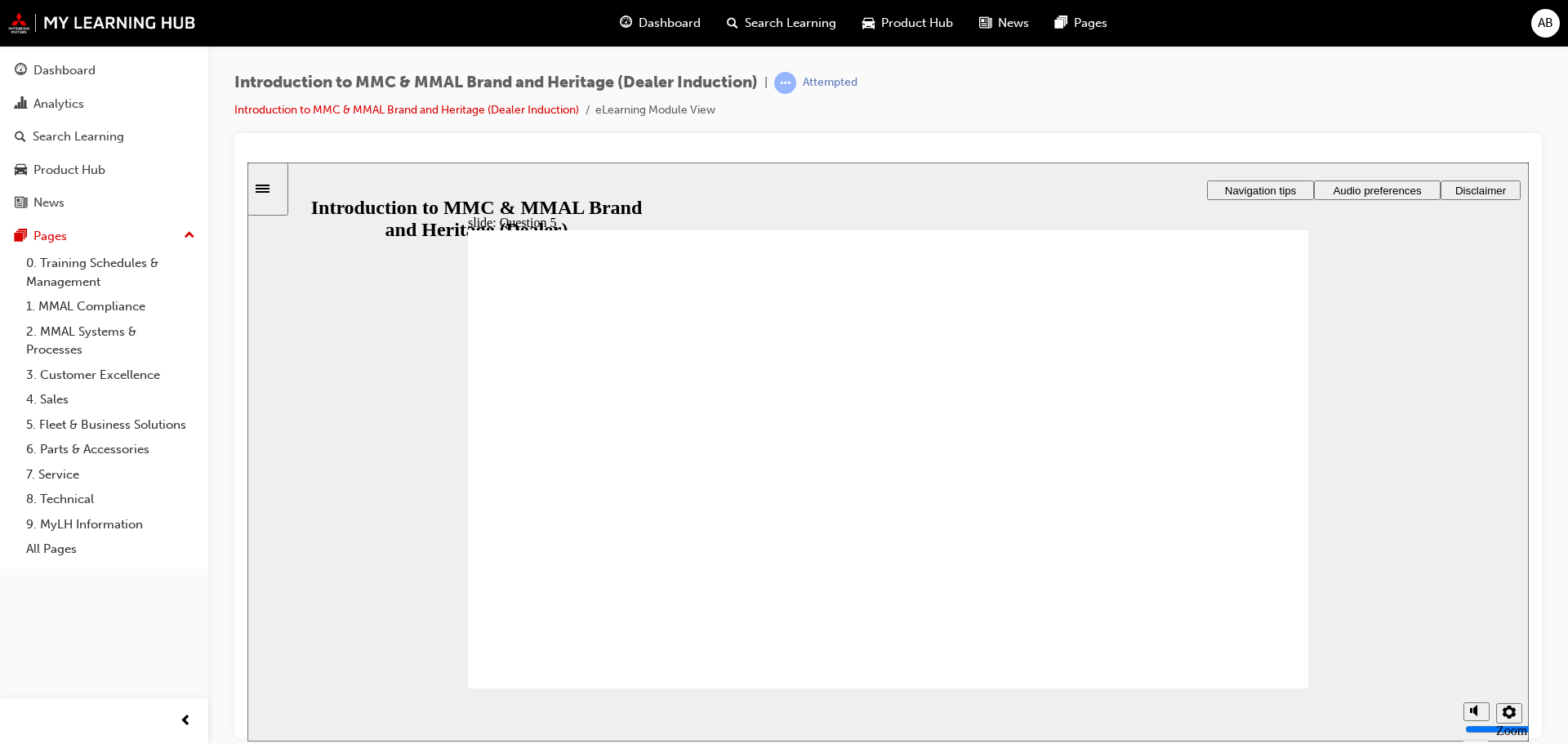
drag, startPoint x: 544, startPoint y: 509, endPoint x: 550, endPoint y: 524, distance: 16.2
checkbox input "true"
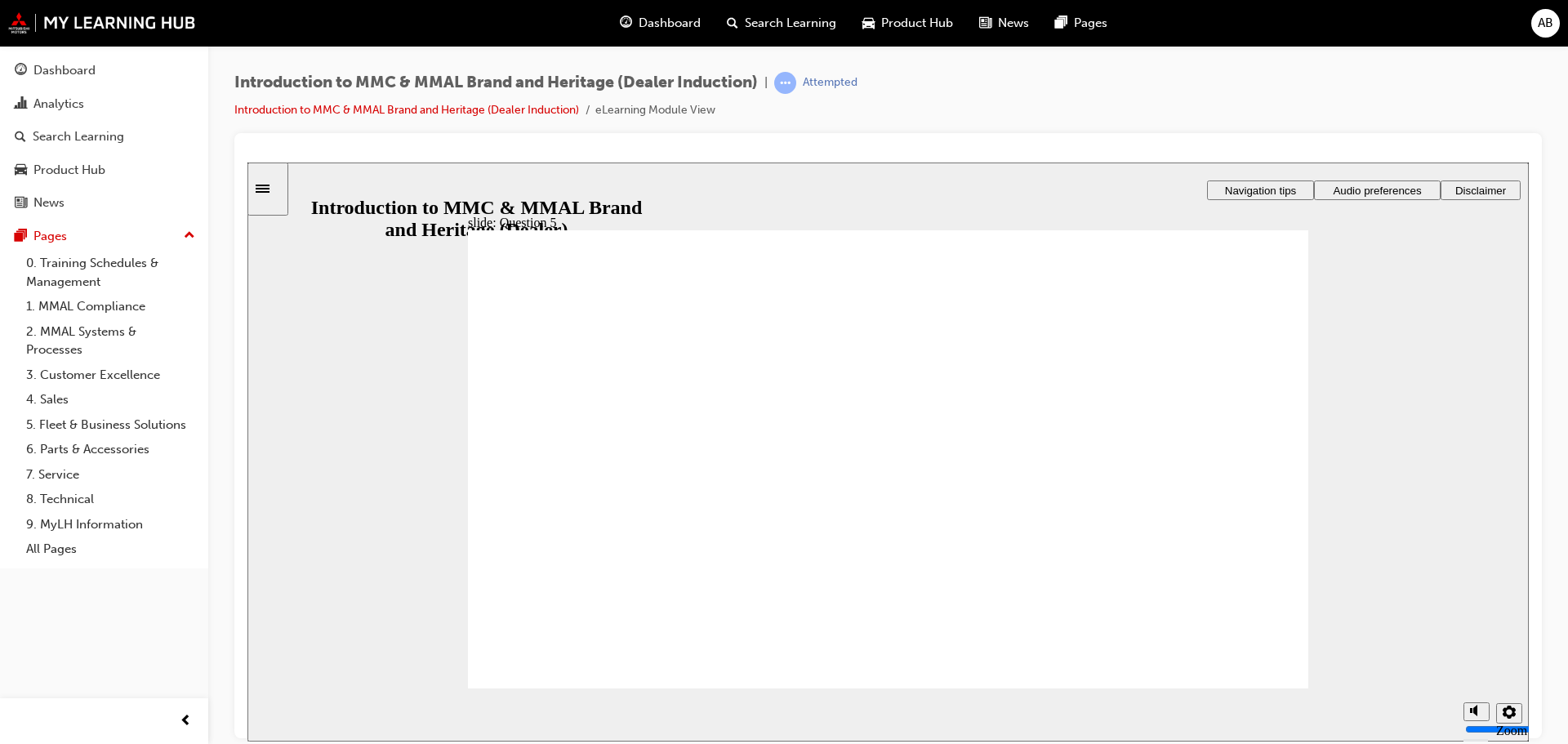
drag, startPoint x: 734, startPoint y: 455, endPoint x: 1243, endPoint y: 648, distance: 544.4
radio input "true"
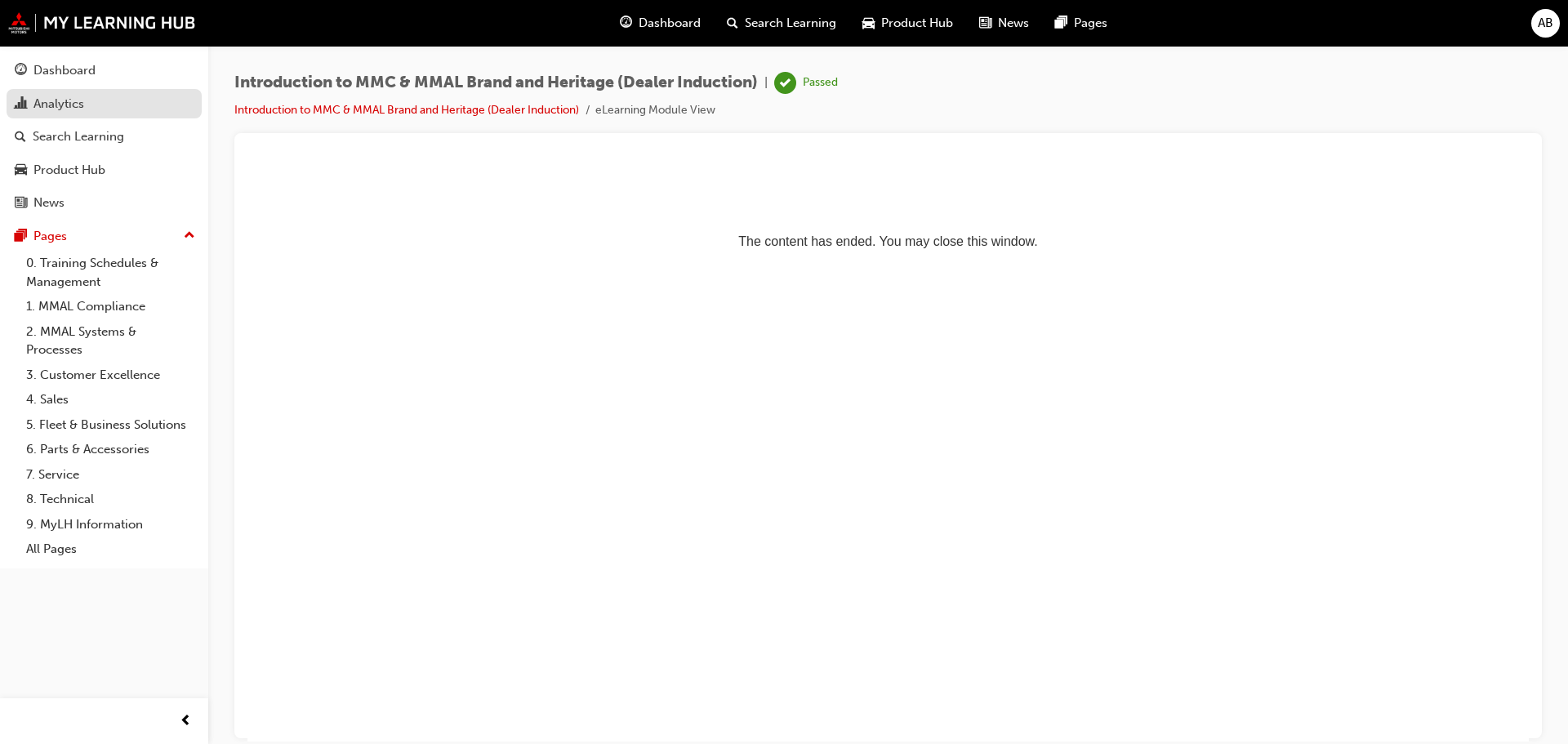
click at [99, 101] on div "Analytics" at bounding box center [104, 104] width 178 height 20
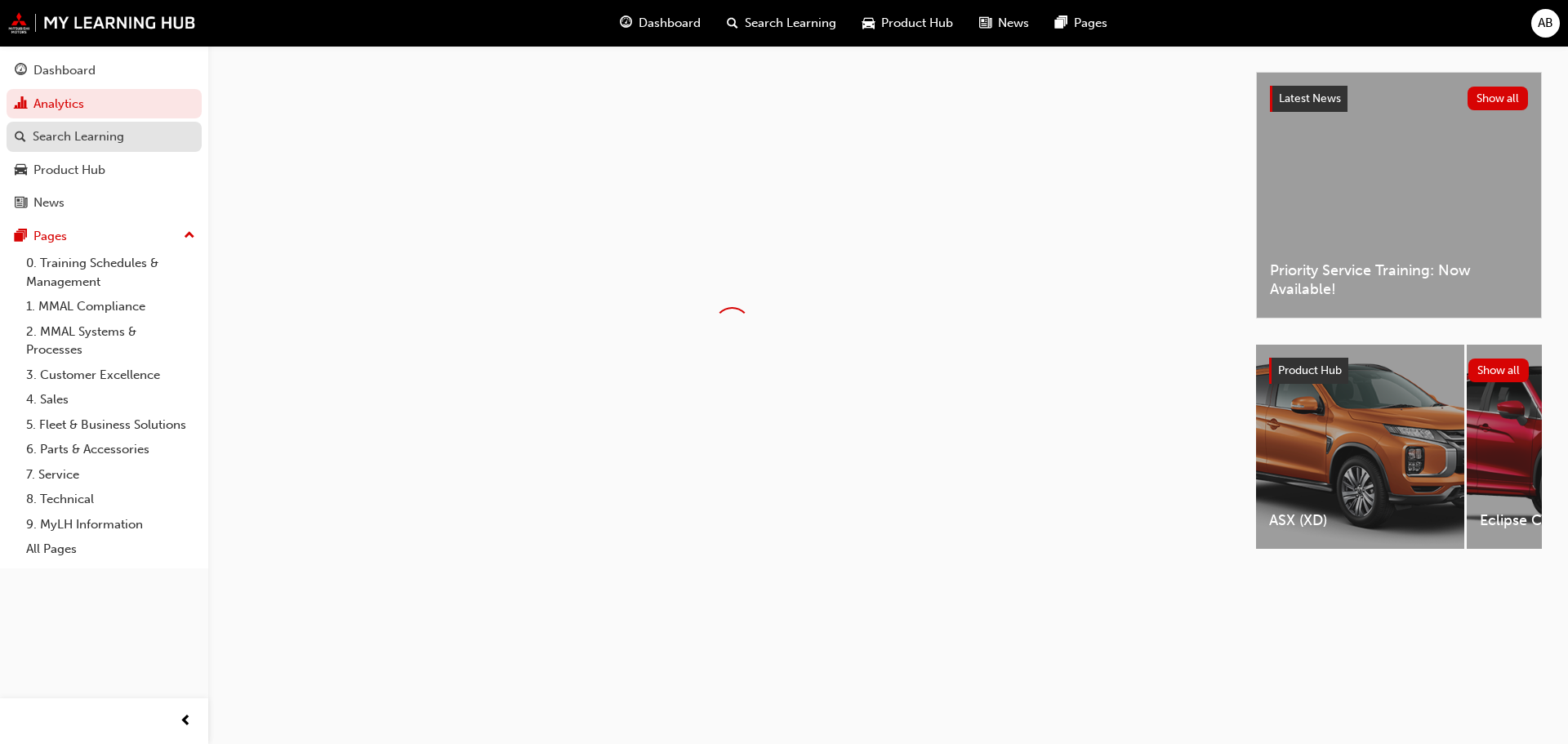
click at [107, 141] on div "Search Learning" at bounding box center [78, 137] width 92 height 19
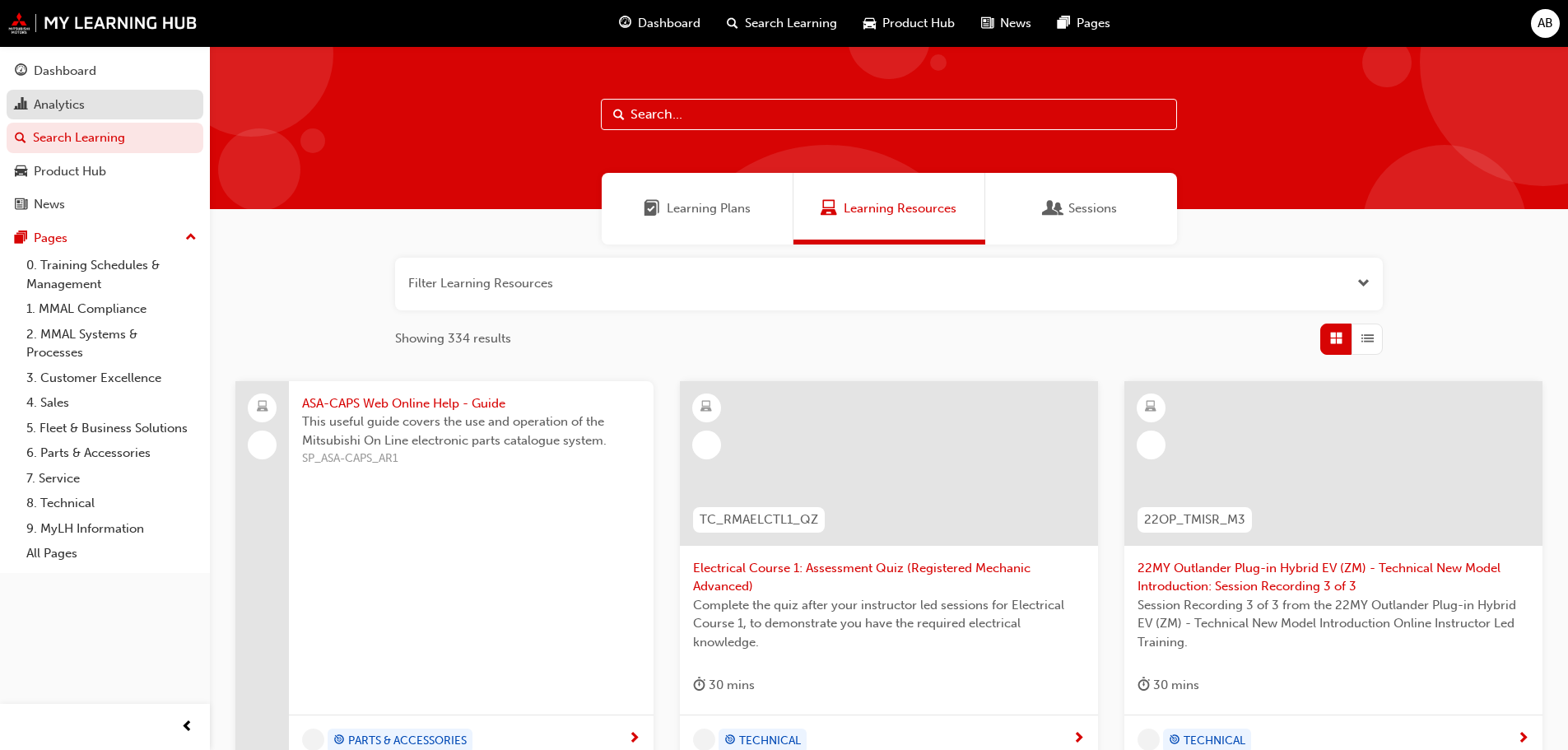
click at [114, 108] on div "Analytics" at bounding box center [105, 105] width 180 height 20
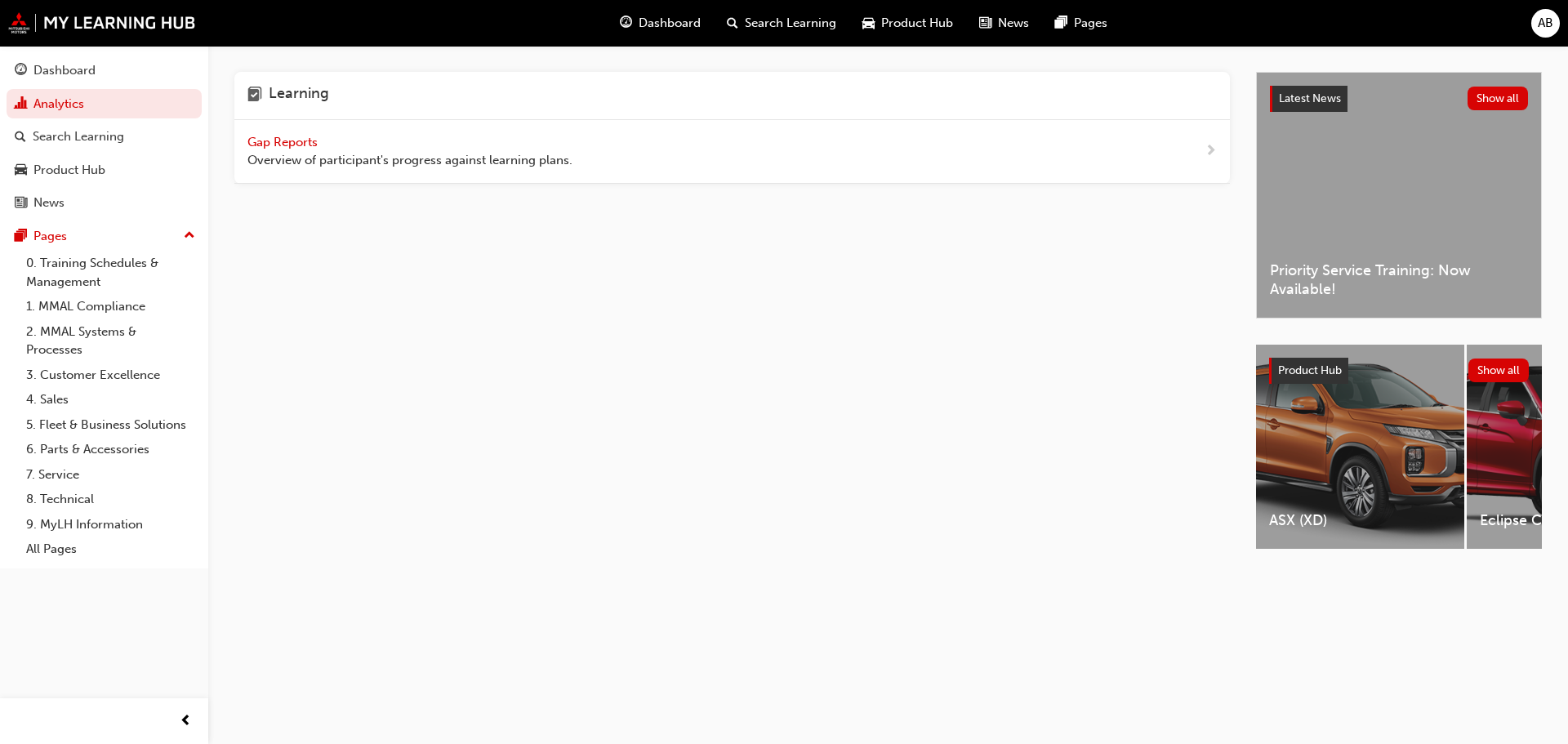
click at [284, 139] on span "Gap Reports" at bounding box center [284, 143] width 73 height 15
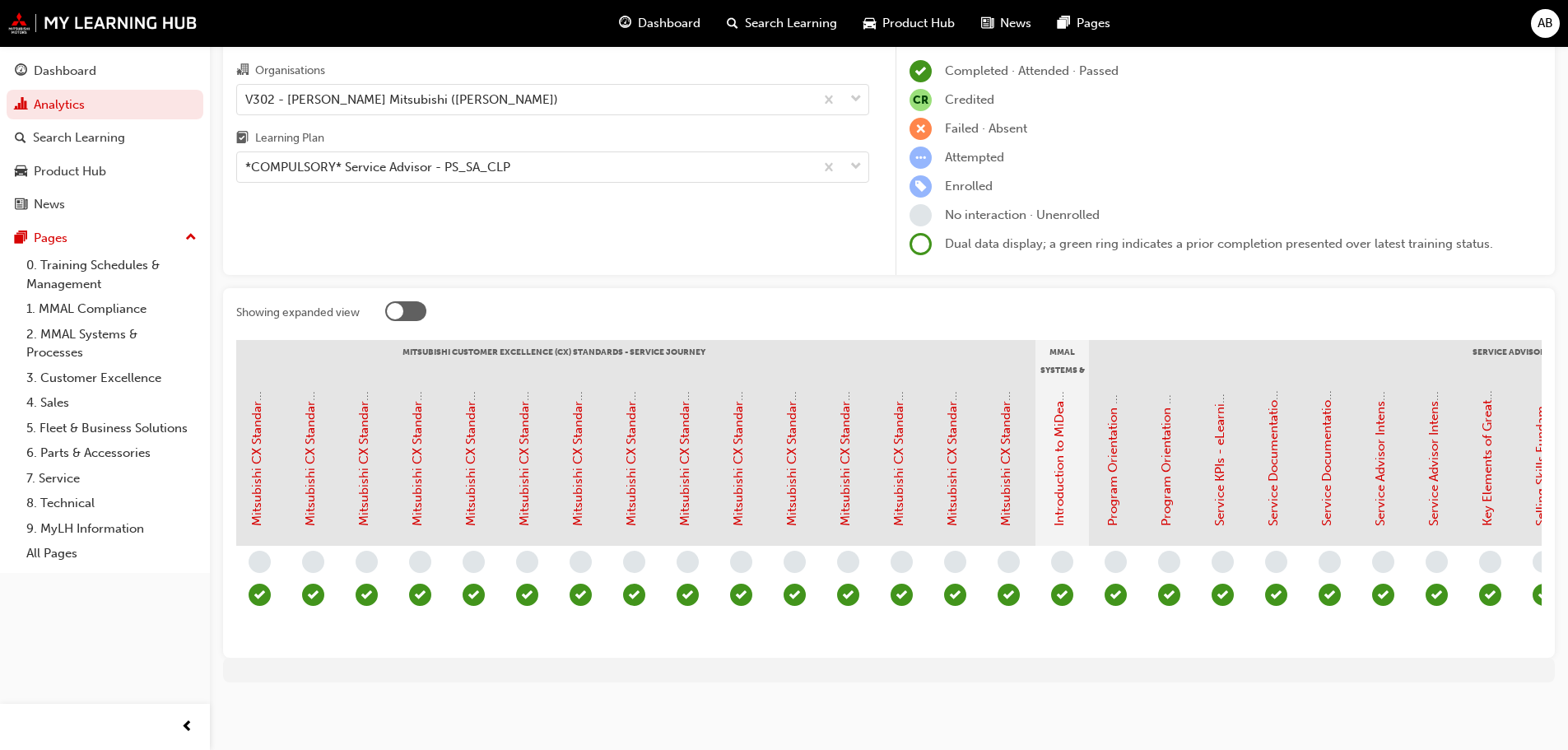
scroll to position [0, 1370]
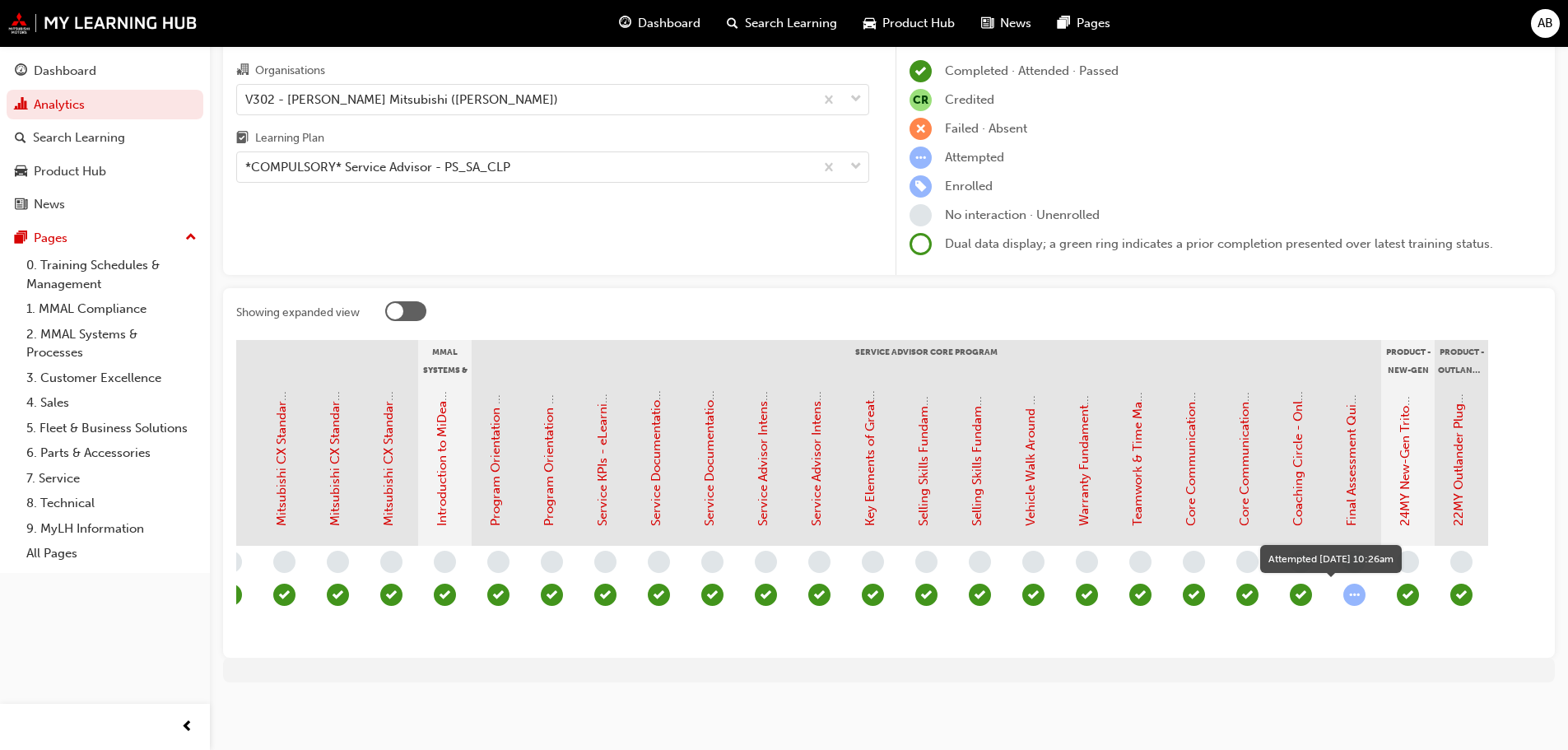
click at [1358, 584] on span "learningRecordVerb_ATTEMPT-icon" at bounding box center [1354, 594] width 22 height 22
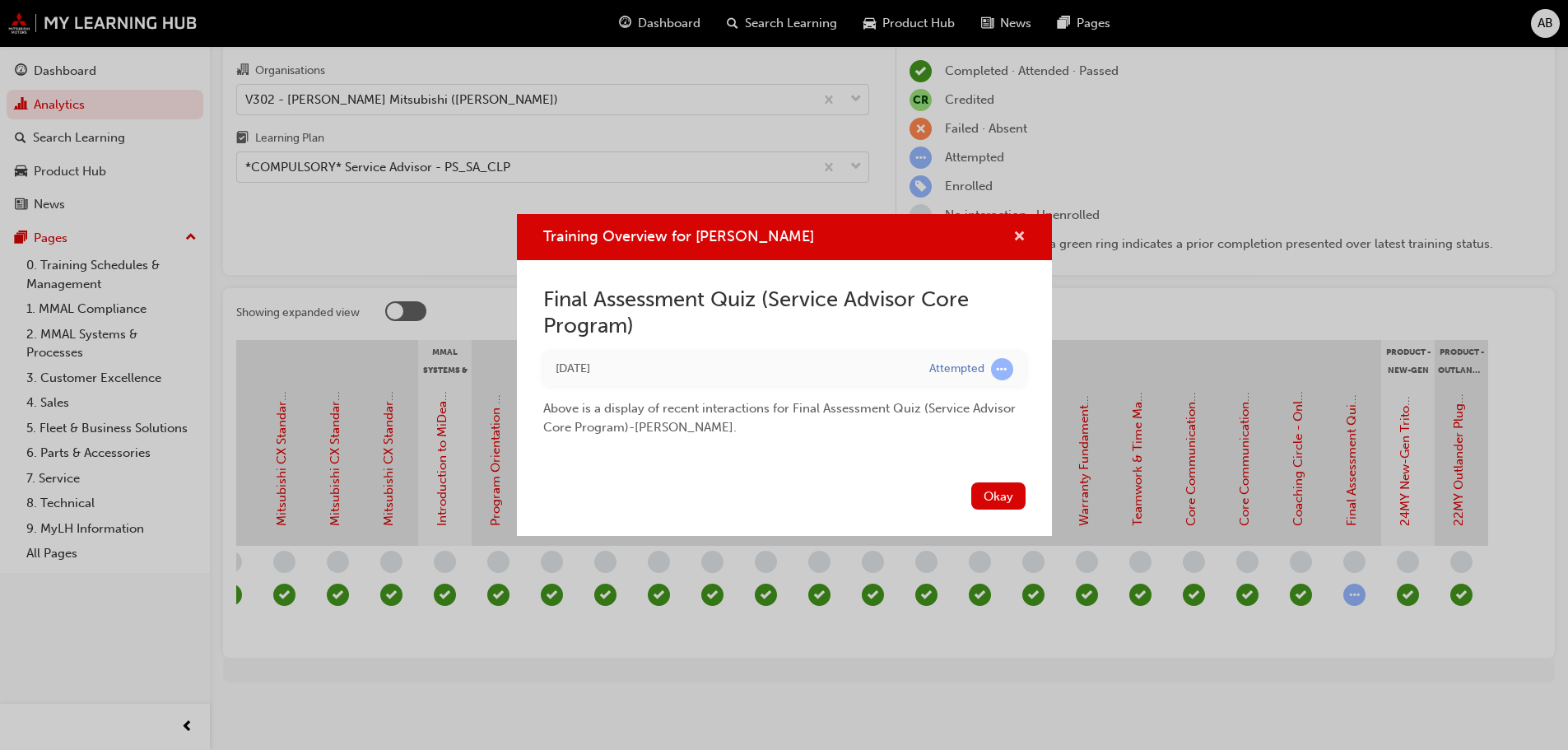
click at [1021, 240] on span "cross-icon" at bounding box center [1019, 238] width 13 height 15
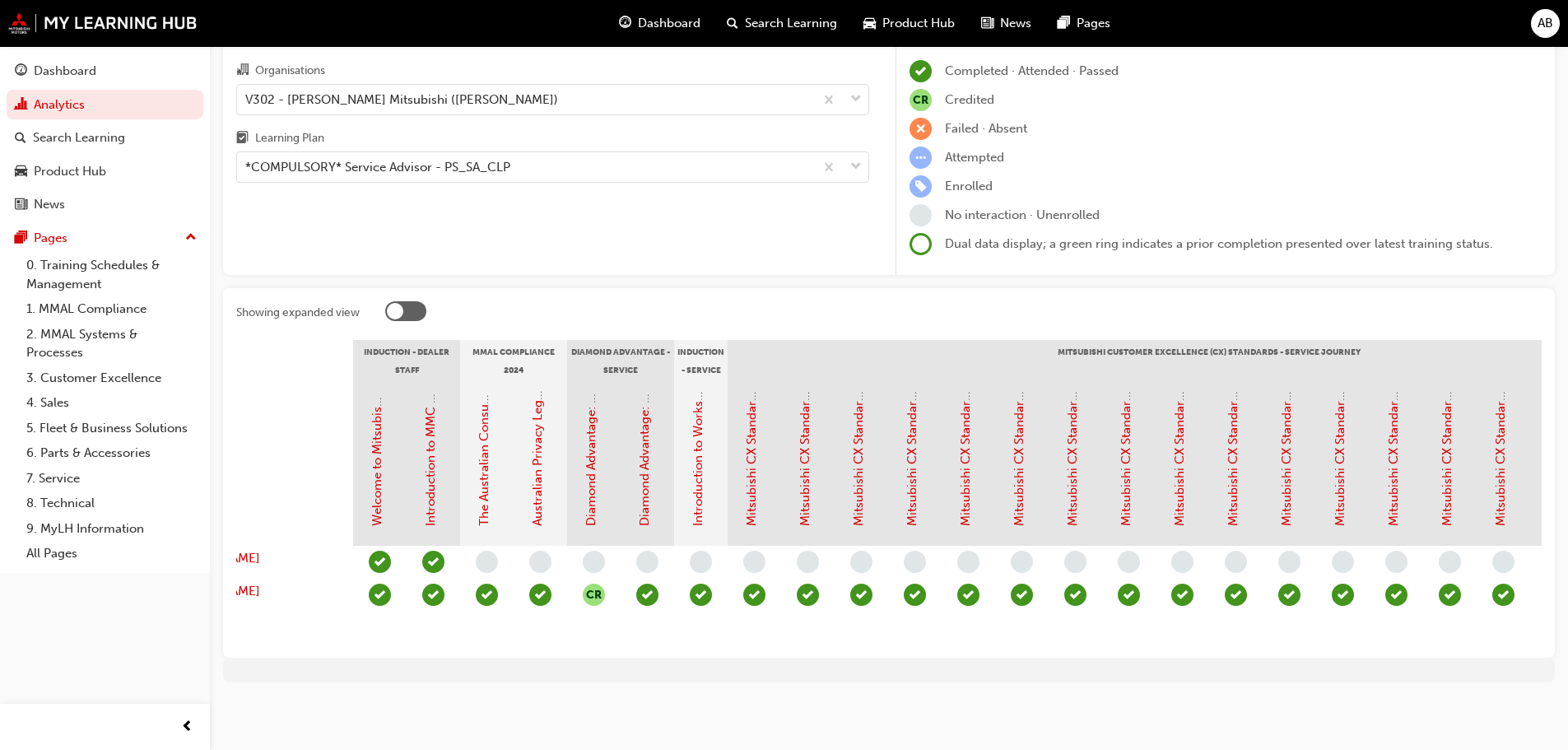
scroll to position [0, 0]
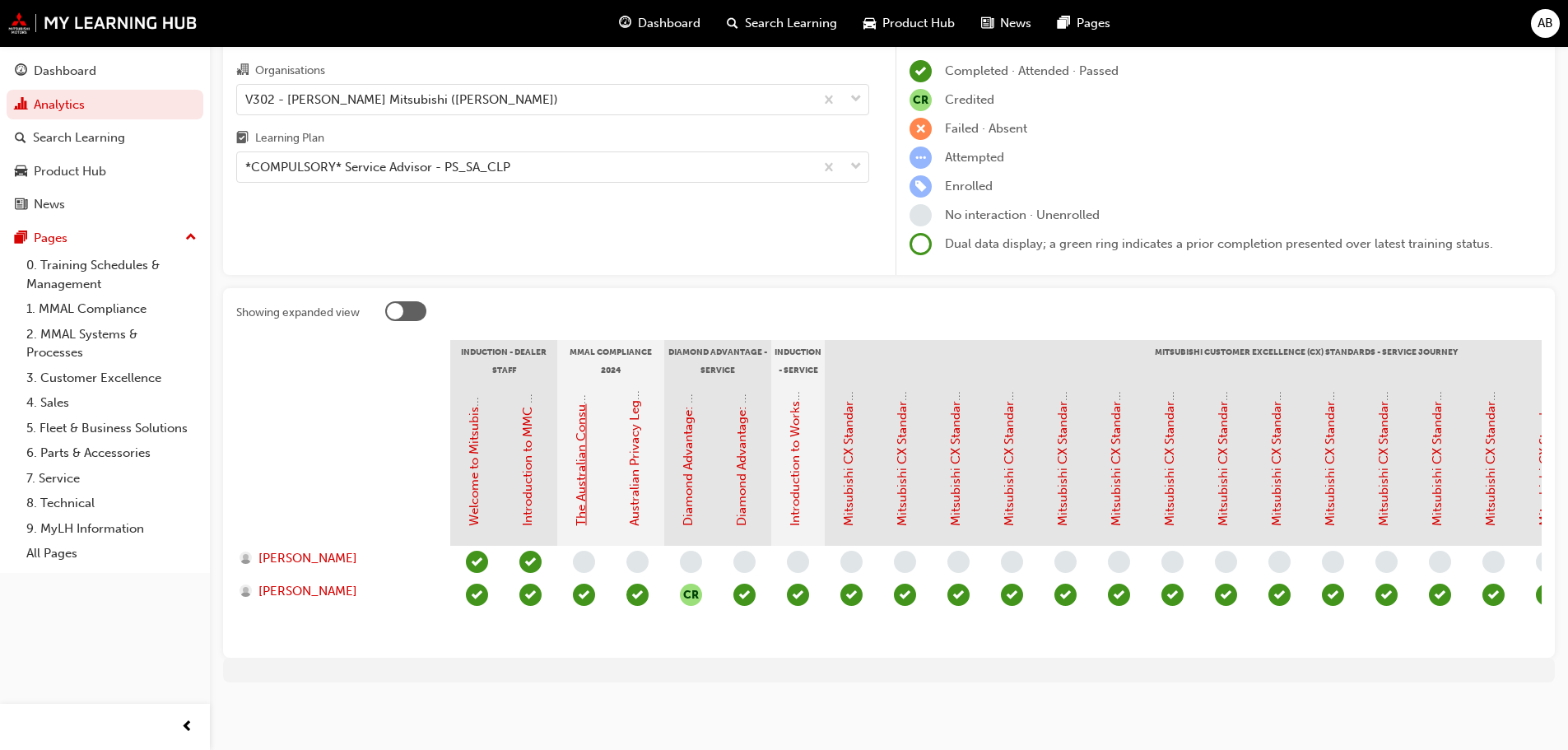
click at [581, 483] on link "The Australian Consumer Law (MMAL Compliance - 2024)" at bounding box center [581, 360] width 15 height 333
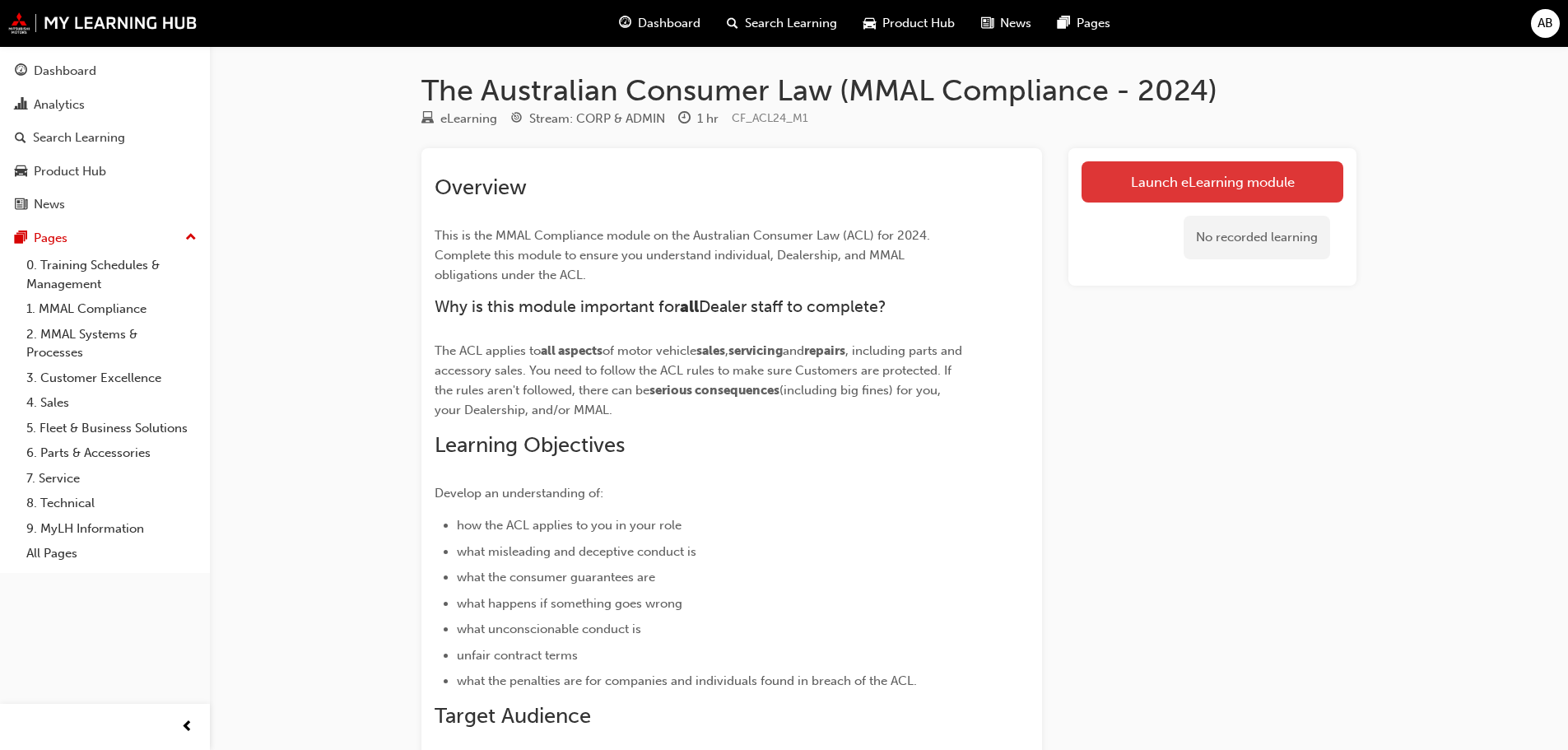
click at [1132, 171] on link "Launch eLearning module" at bounding box center [1212, 182] width 261 height 41
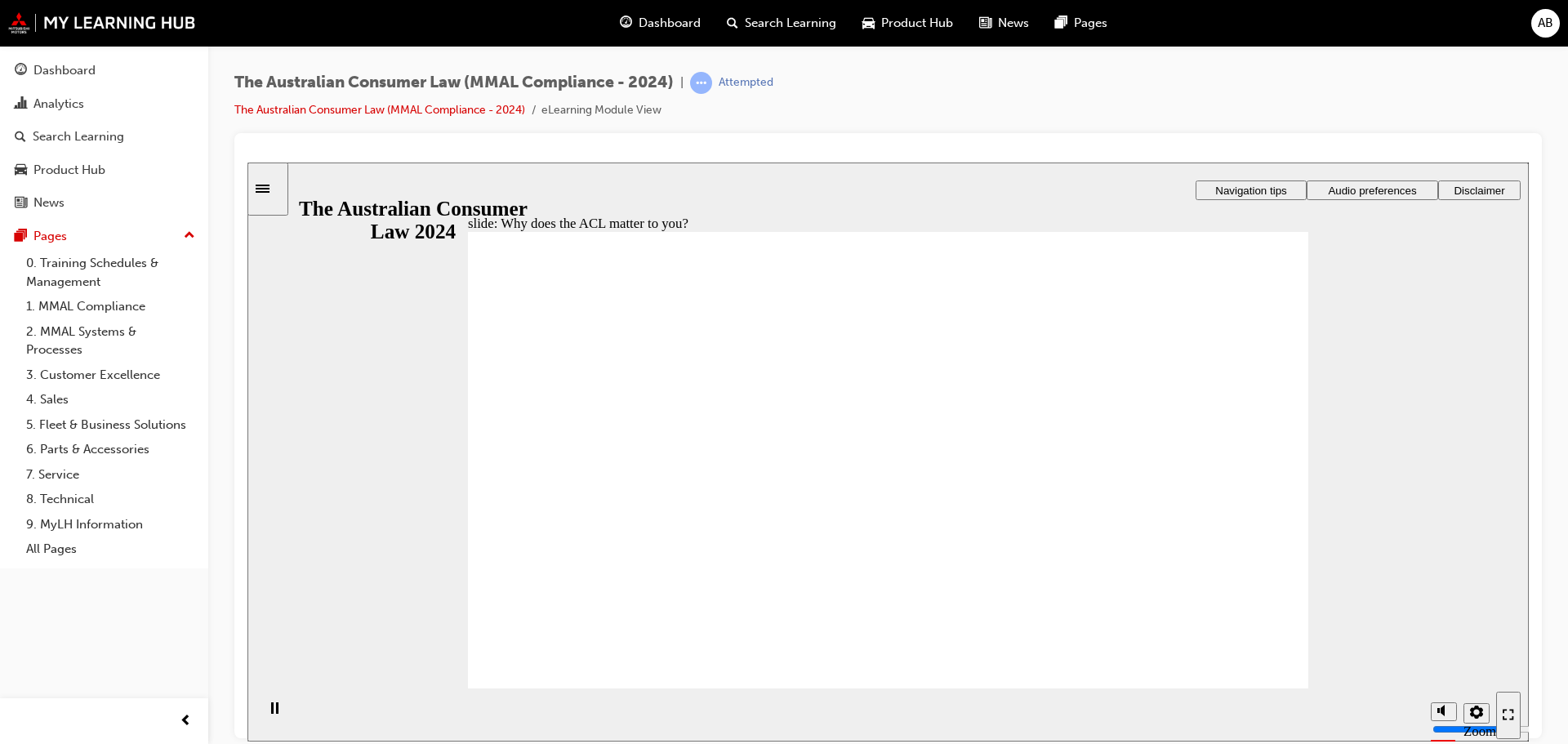
radio input "true"
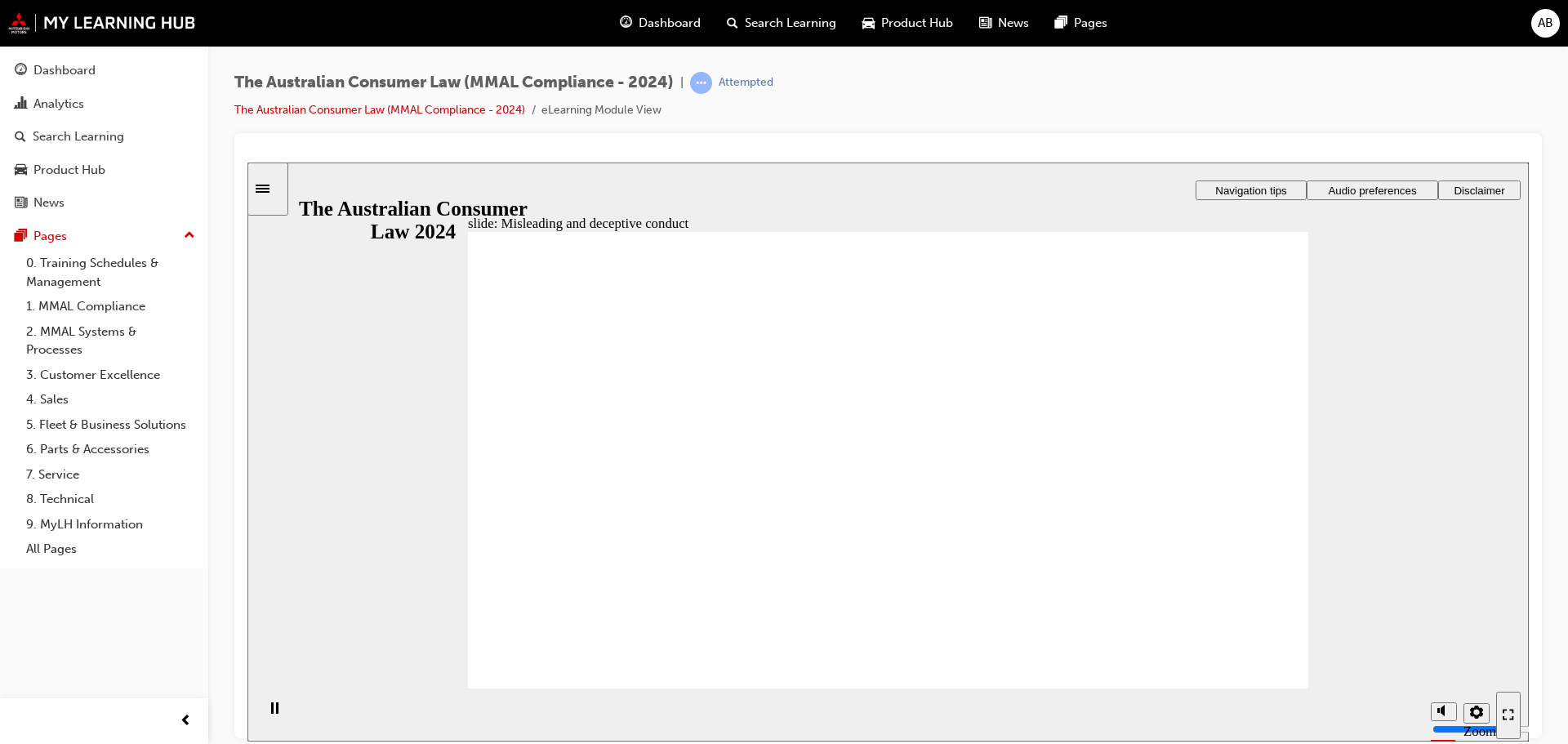
drag, startPoint x: 915, startPoint y: 373, endPoint x: 897, endPoint y: 364, distance: 20.1
drag, startPoint x: 931, startPoint y: 381, endPoint x: 766, endPoint y: 527, distance: 220.3
drag, startPoint x: 895, startPoint y: 405, endPoint x: 703, endPoint y: 552, distance: 241.8
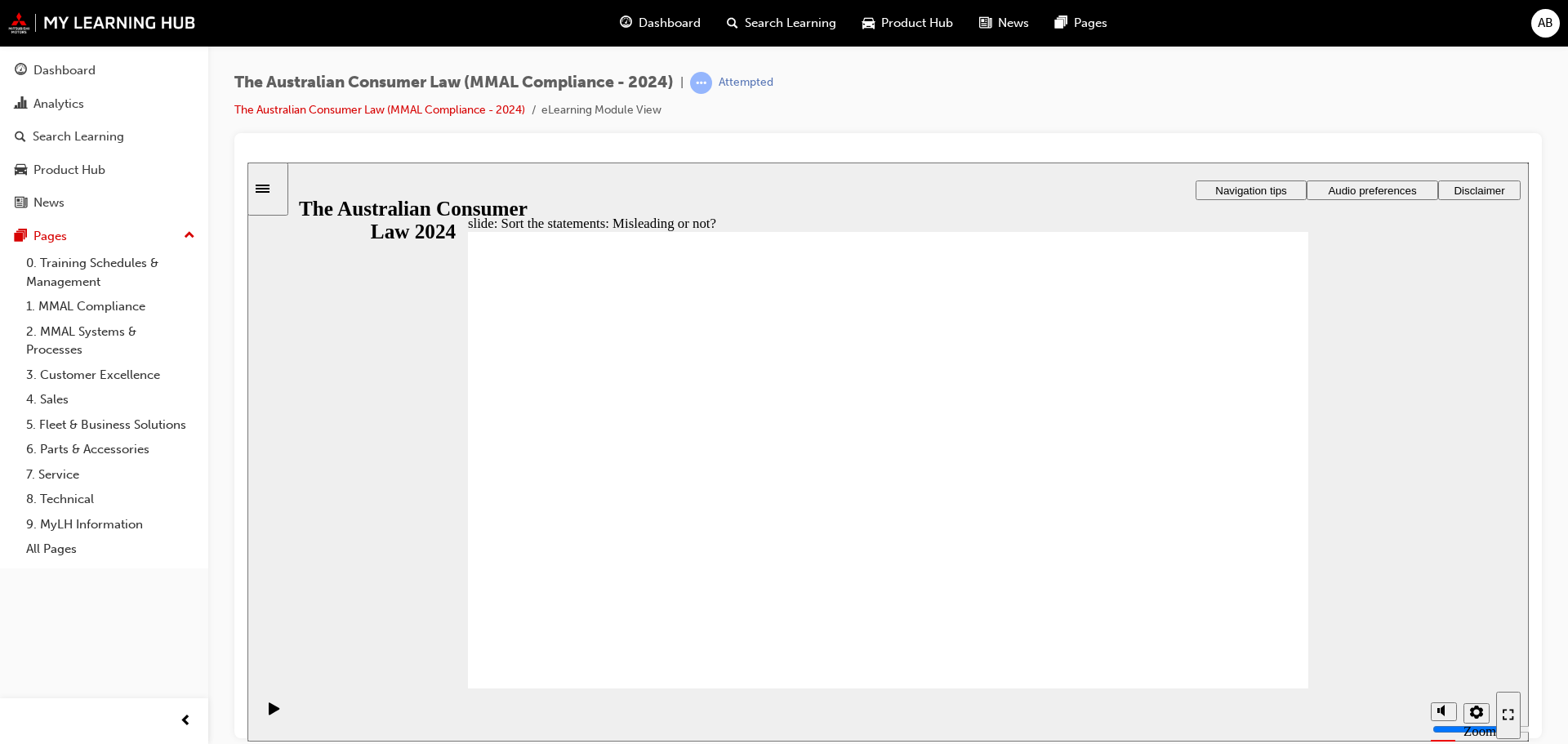
drag, startPoint x: 750, startPoint y: 535, endPoint x: 1074, endPoint y: 533, distance: 324.0
drag, startPoint x: 933, startPoint y: 380, endPoint x: 1075, endPoint y: 517, distance: 197.3
drag, startPoint x: 1075, startPoint y: 517, endPoint x: 802, endPoint y: 515, distance: 273.0
drag, startPoint x: 931, startPoint y: 408, endPoint x: 1071, endPoint y: 556, distance: 203.7
drag, startPoint x: 890, startPoint y: 386, endPoint x: 728, endPoint y: 510, distance: 204.0
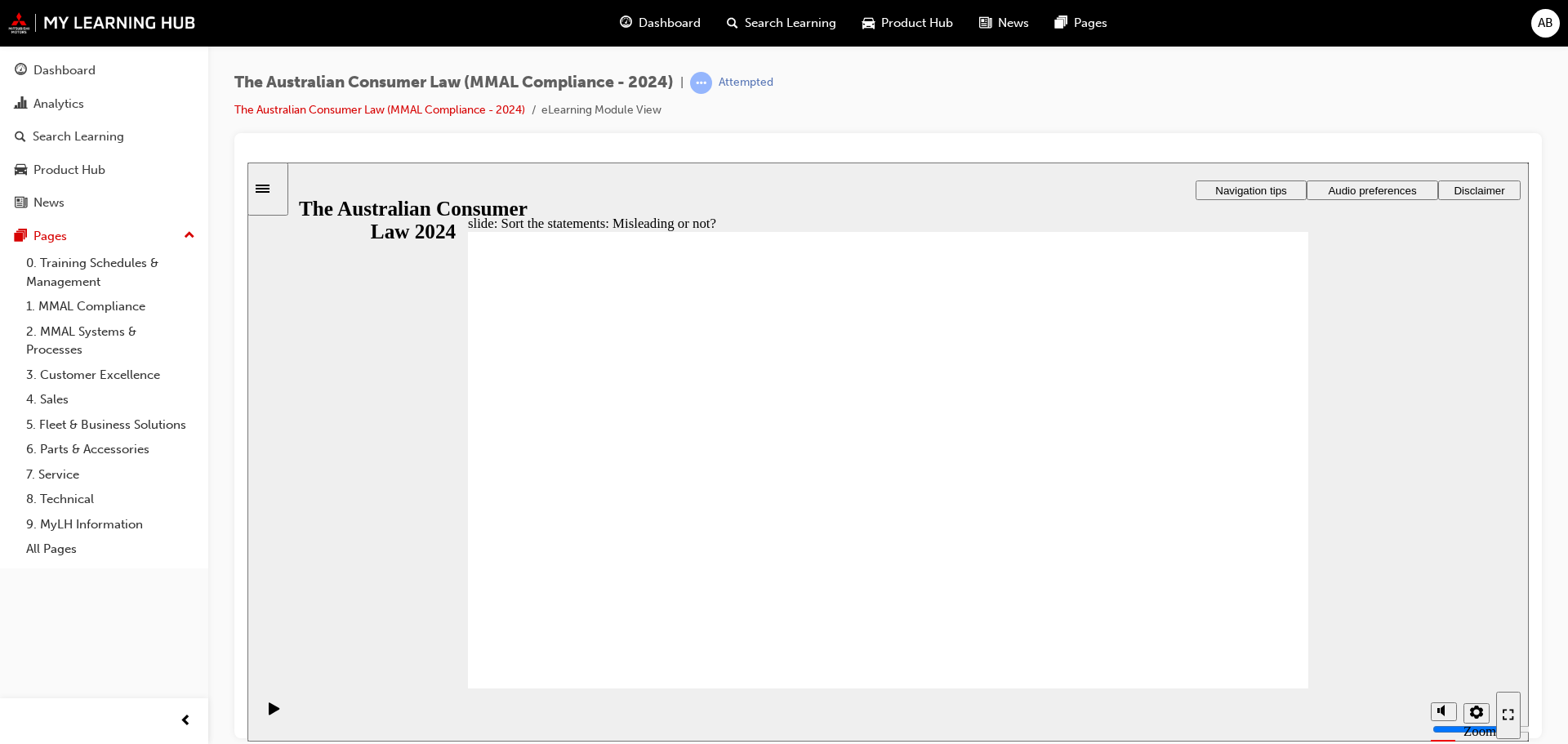
drag, startPoint x: 944, startPoint y: 394, endPoint x: 1110, endPoint y: 526, distance: 212.1
drag, startPoint x: 1080, startPoint y: 494, endPoint x: 778, endPoint y: 486, distance: 302.1
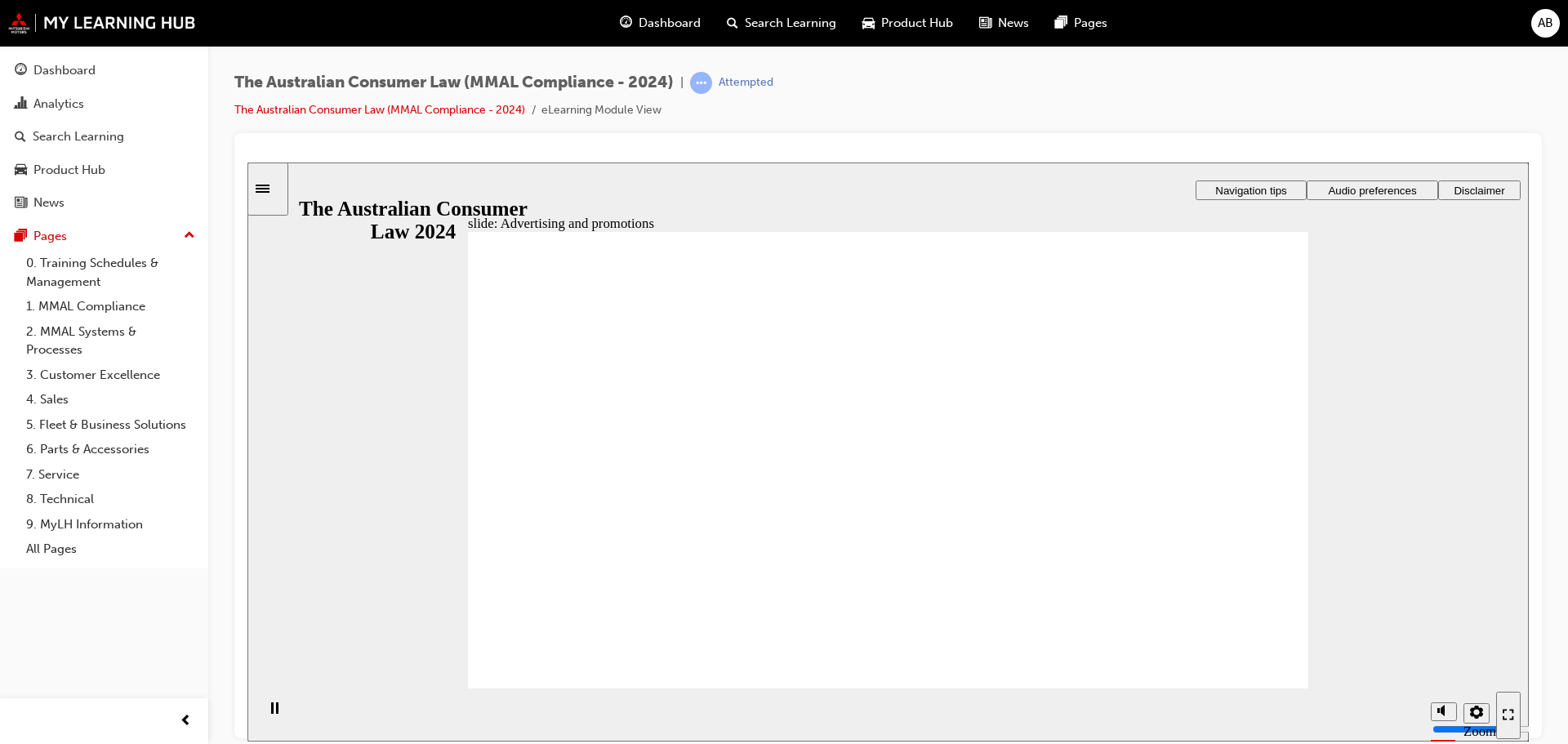
click at [1236, 689] on section "Playback Speed 2 1.75 1.5 1.25 Normal" at bounding box center [888, 714] width 1281 height 53
